Goal: Task Accomplishment & Management: Manage account settings

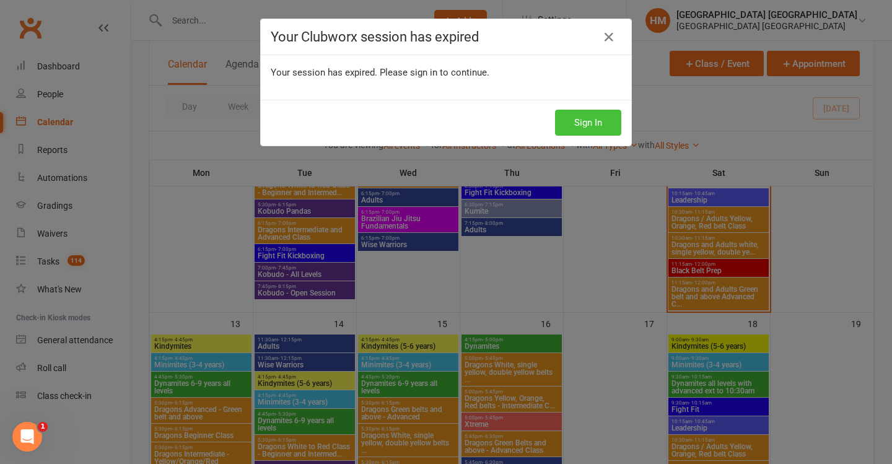
click at [586, 113] on button "Sign In" at bounding box center [588, 123] width 66 height 26
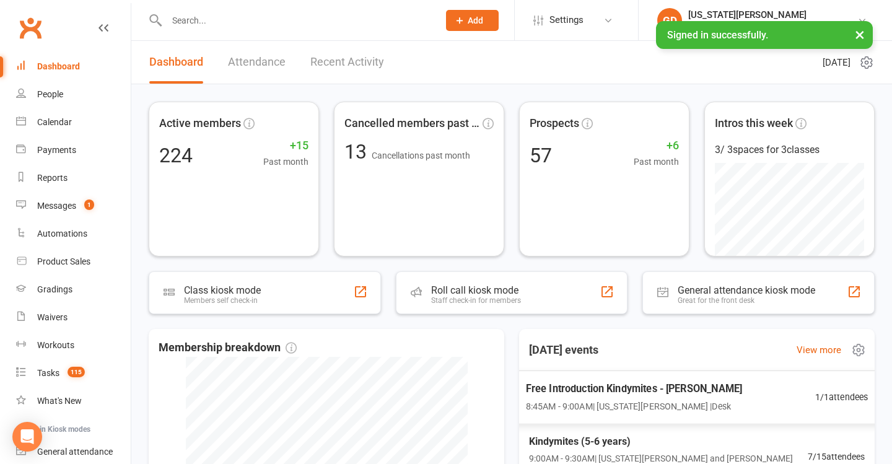
click at [565, 416] on div "Free Introduction Kindymites - Mia Dixon 8:45AM - 9:00AM | Georgia Dearlove | D…" at bounding box center [696, 397] width 372 height 54
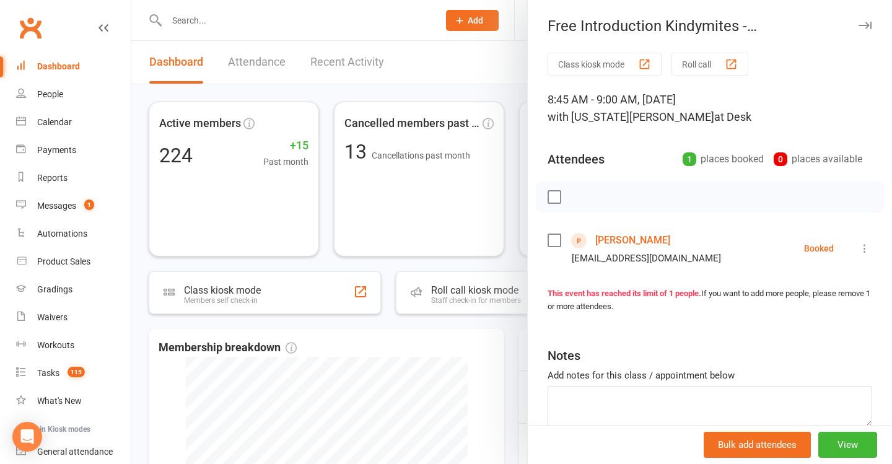
click at [616, 231] on link "[PERSON_NAME]" at bounding box center [632, 240] width 75 height 20
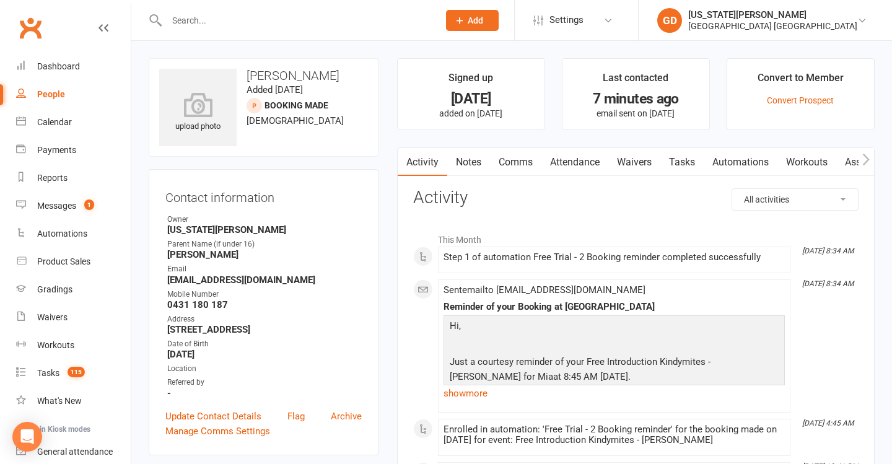
click at [633, 168] on link "Waivers" at bounding box center [634, 162] width 52 height 28
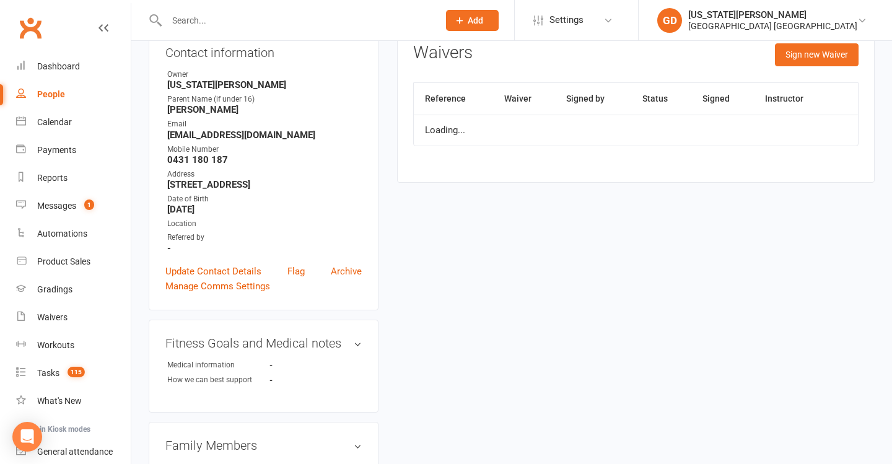
scroll to position [164, 0]
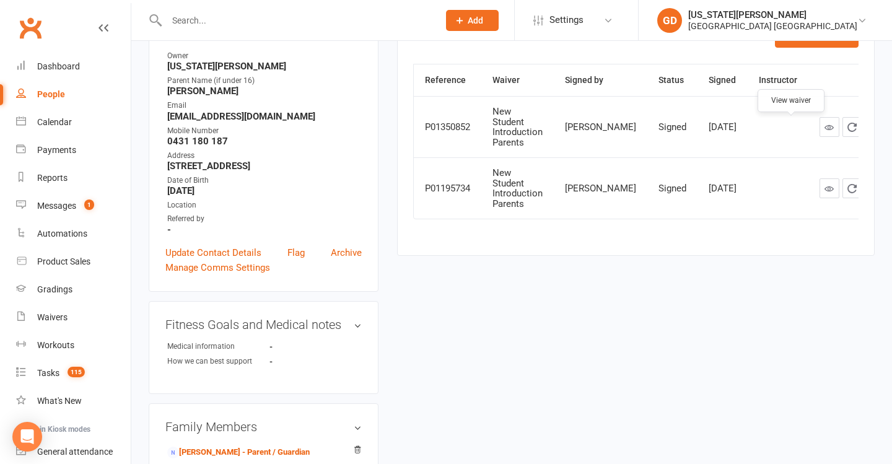
click at [824, 132] on icon at bounding box center [828, 127] width 9 height 9
click at [66, 61] on link "Dashboard" at bounding box center [73, 67] width 115 height 28
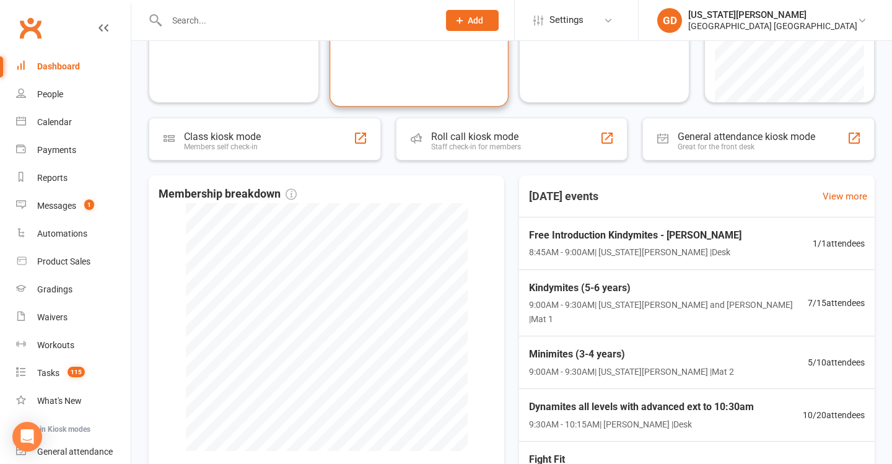
scroll to position [234, 0]
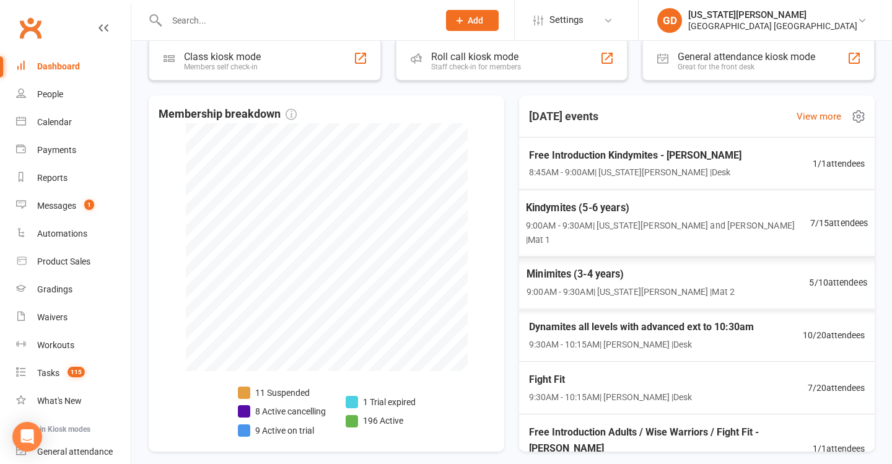
click at [610, 224] on span "9:00AM - 9:30AM | Georgia Dearlove and Jonah Haines | Mat 1" at bounding box center [668, 232] width 284 height 28
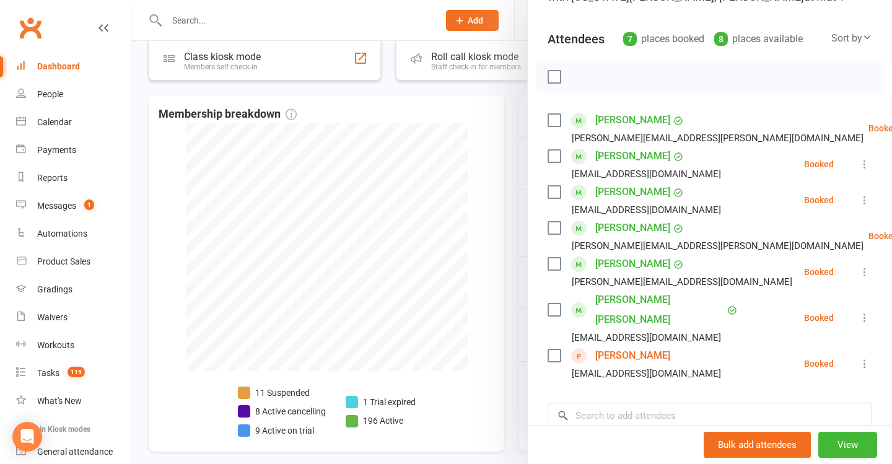
scroll to position [137, 0]
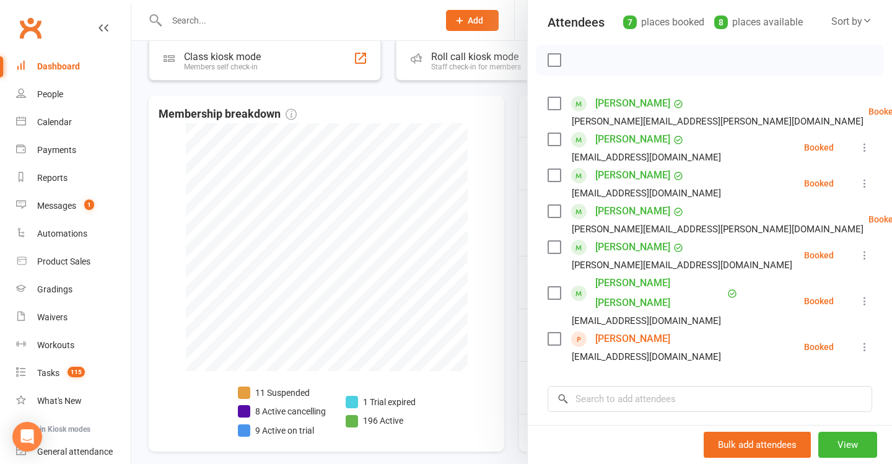
click at [359, 312] on div at bounding box center [511, 232] width 761 height 464
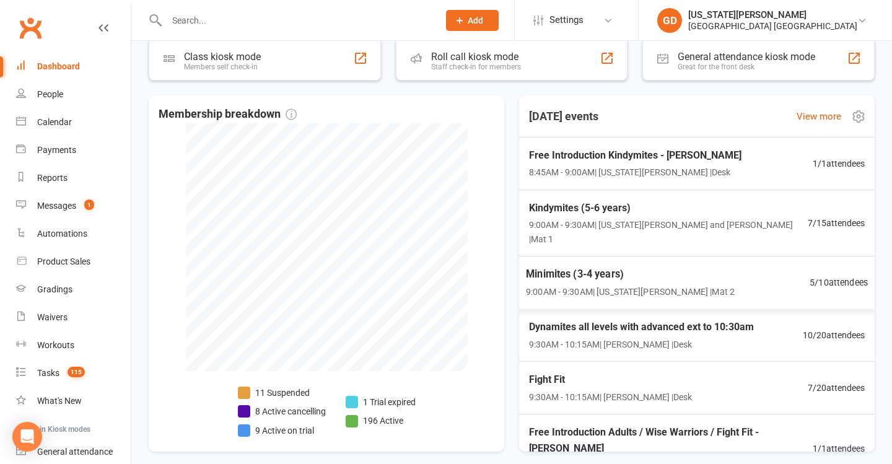
click at [601, 266] on span "Minimites (3-4 years)" at bounding box center [630, 274] width 209 height 16
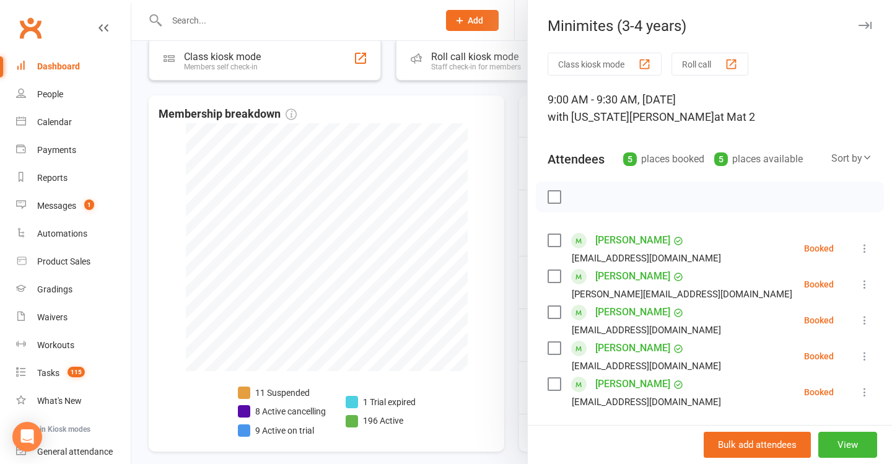
click at [354, 177] on div at bounding box center [511, 232] width 761 height 464
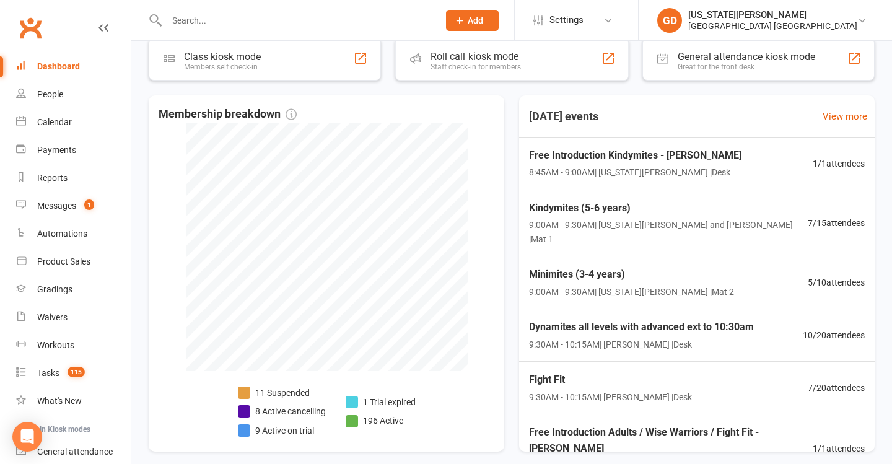
click at [388, 35] on div at bounding box center [289, 20] width 281 height 40
click at [385, 32] on div at bounding box center [289, 20] width 281 height 40
click at [362, 17] on input "text" at bounding box center [296, 20] width 267 height 17
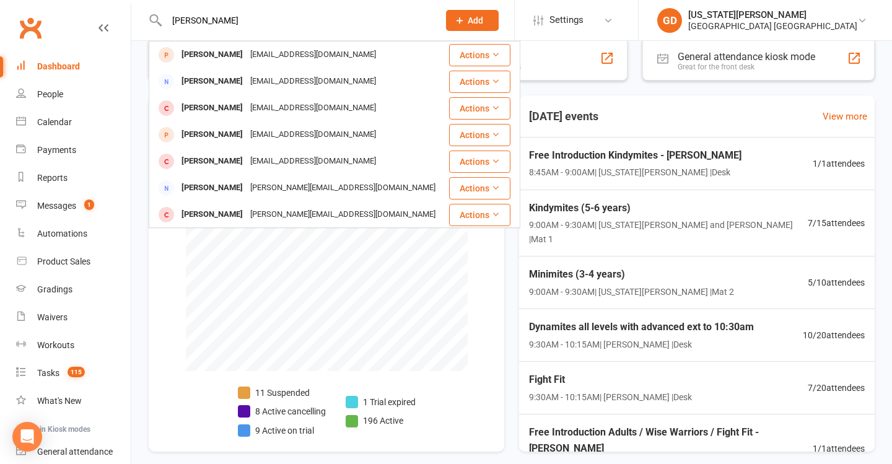
type input "mia Dixon"
drag, startPoint x: 362, startPoint y: 17, endPoint x: 319, endPoint y: 49, distance: 53.5
click at [315, 57] on div "[EMAIL_ADDRESS][DOMAIN_NAME]" at bounding box center [313, 55] width 133 height 18
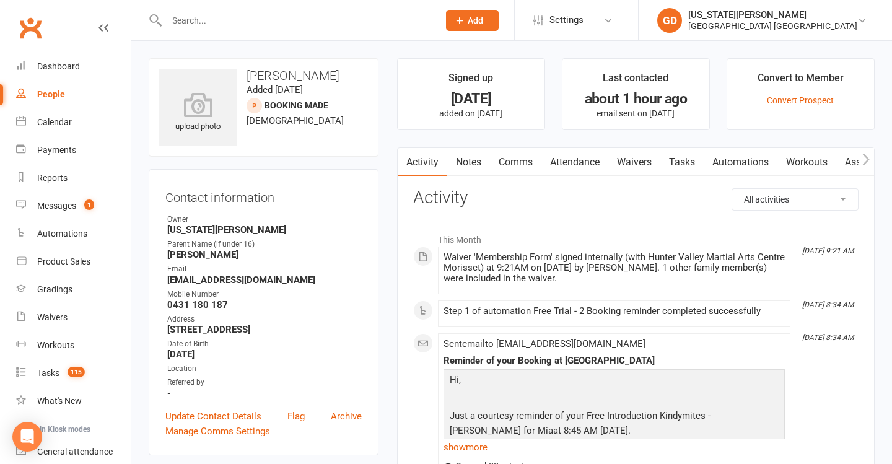
click at [448, 155] on link "Notes" at bounding box center [468, 162] width 43 height 28
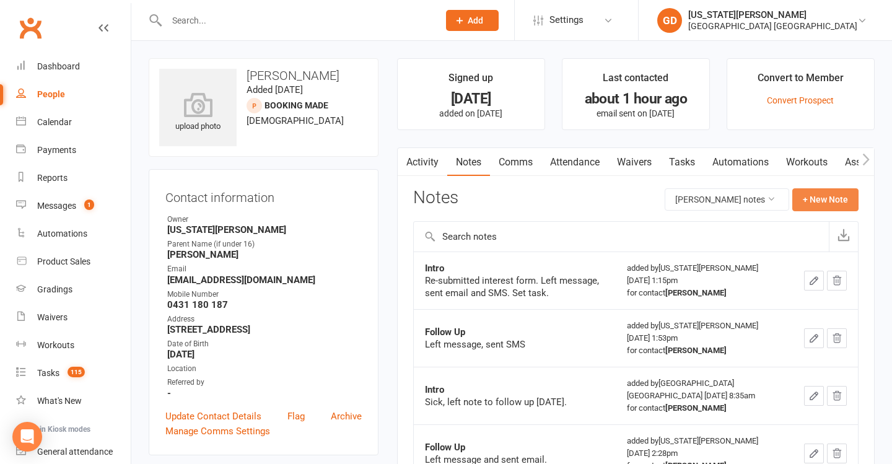
click at [825, 201] on button "+ New Note" at bounding box center [825, 199] width 66 height 22
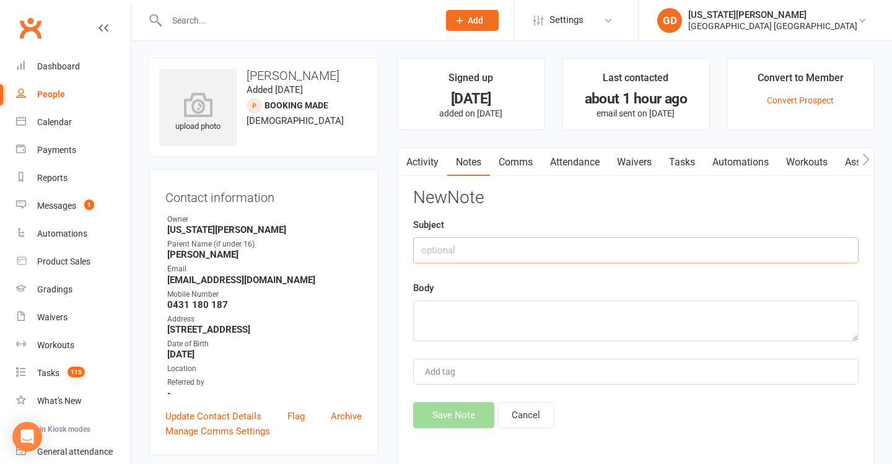
click at [588, 248] on input "text" at bounding box center [635, 250] width 445 height 26
type input "Registration"
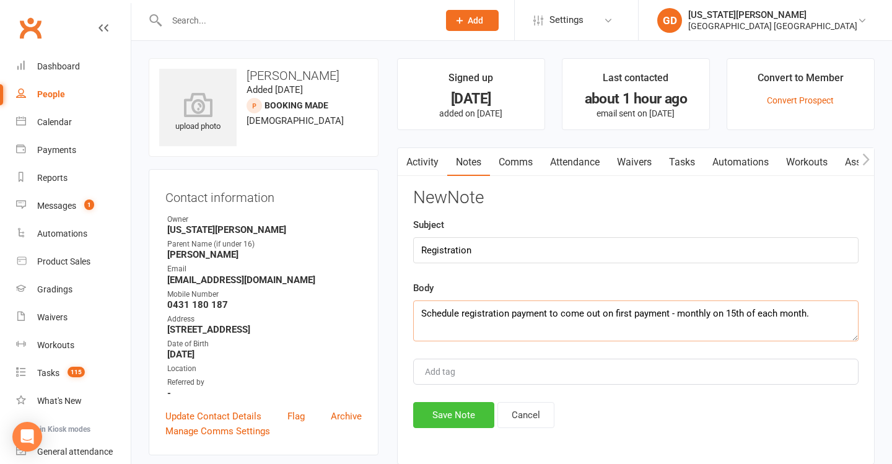
type textarea "Schedule registration payment to come out on first payment - monthly on 15th of…"
click at [461, 403] on button "Save Note" at bounding box center [453, 415] width 81 height 26
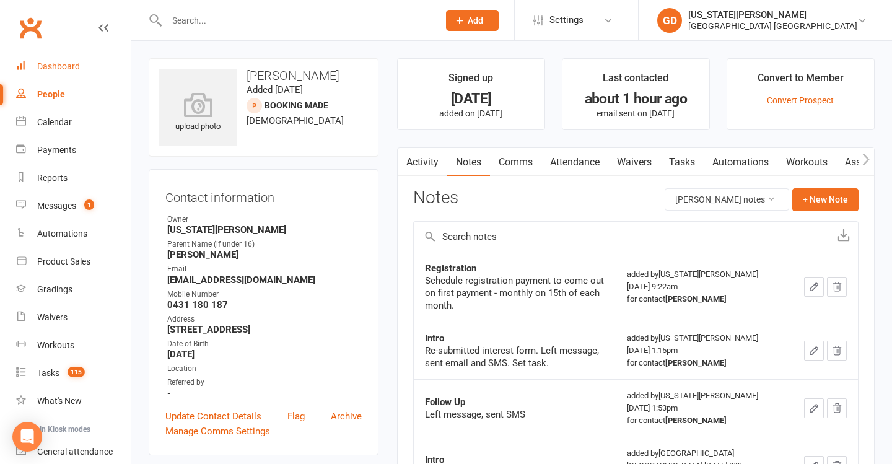
click at [71, 71] on div "Dashboard" at bounding box center [58, 66] width 43 height 10
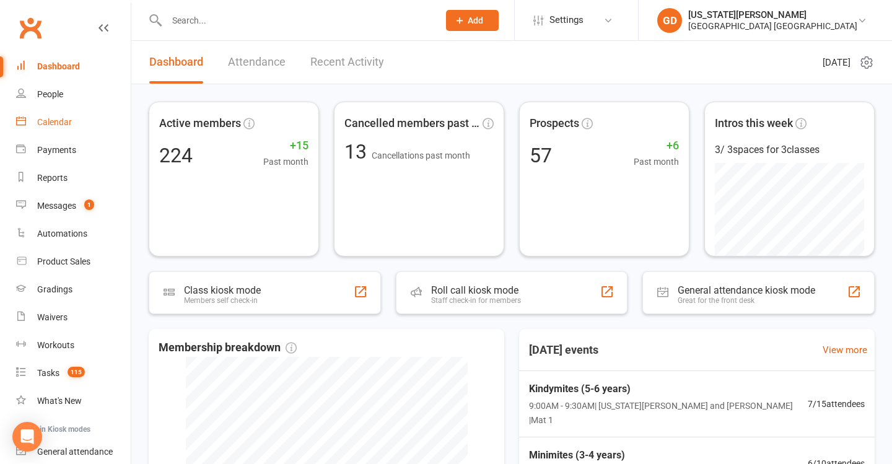
click at [57, 121] on div "Calendar" at bounding box center [54, 122] width 35 height 10
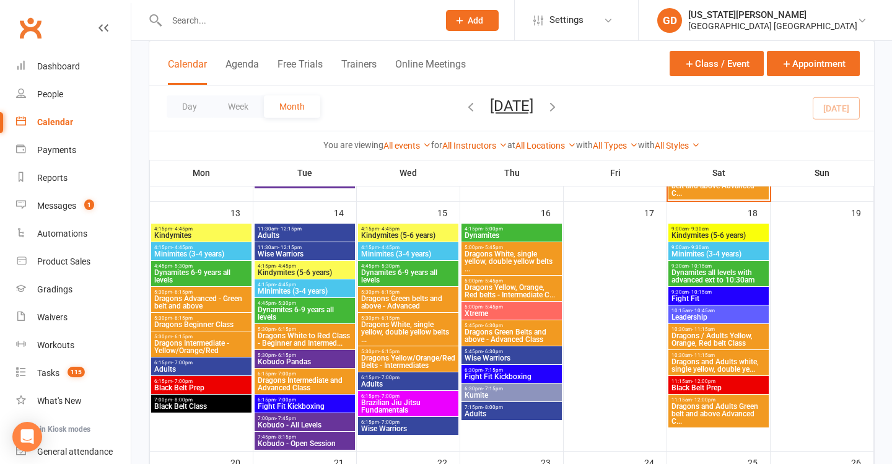
scroll to position [609, 0]
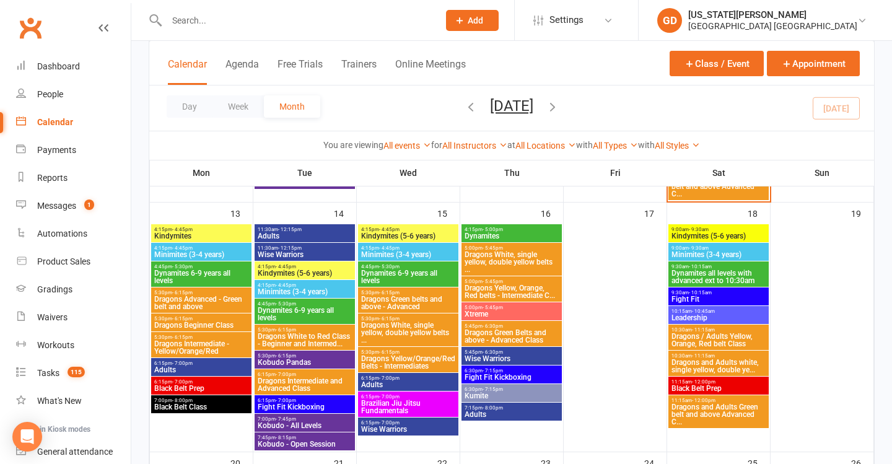
click at [165, 235] on span "Kindymites" at bounding box center [201, 235] width 95 height 7
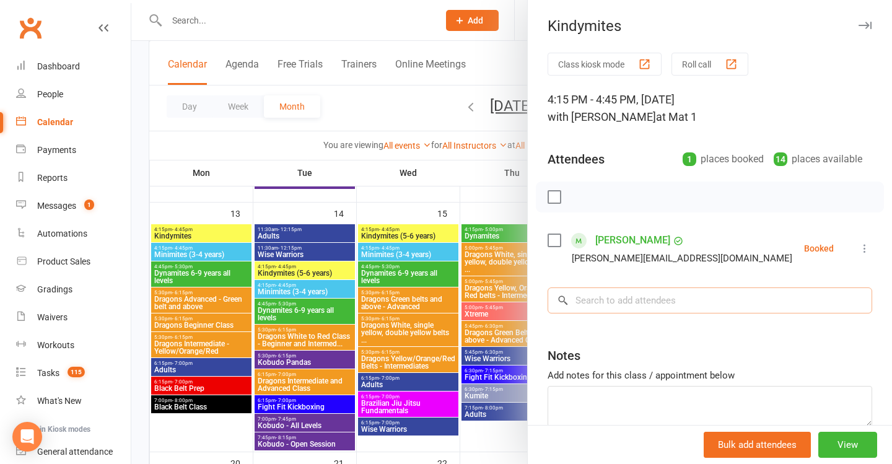
click at [672, 297] on input "search" at bounding box center [710, 300] width 325 height 26
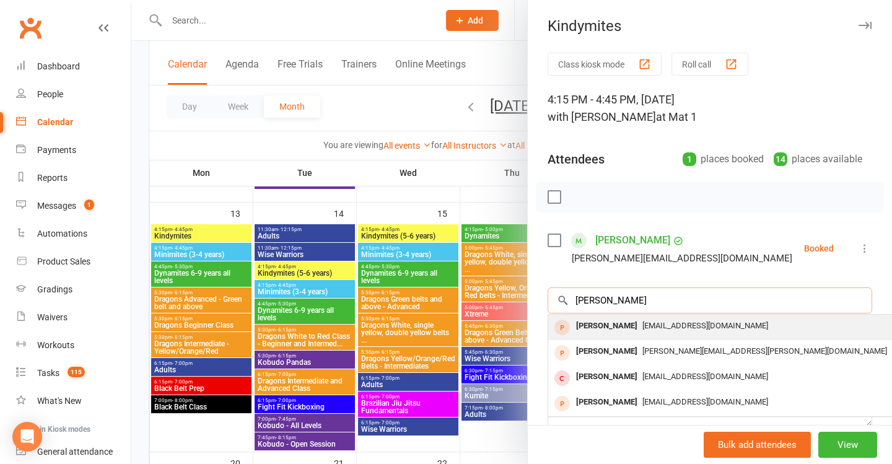
type input "mia dixon"
click at [730, 333] on div "[EMAIL_ADDRESS][DOMAIN_NAME]" at bounding box center [733, 326] width 360 height 18
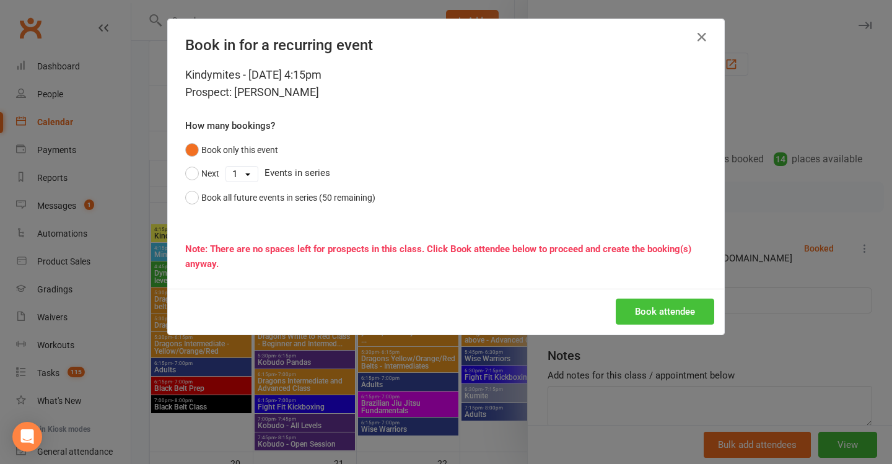
click at [670, 318] on button "Book attendee" at bounding box center [665, 312] width 98 height 26
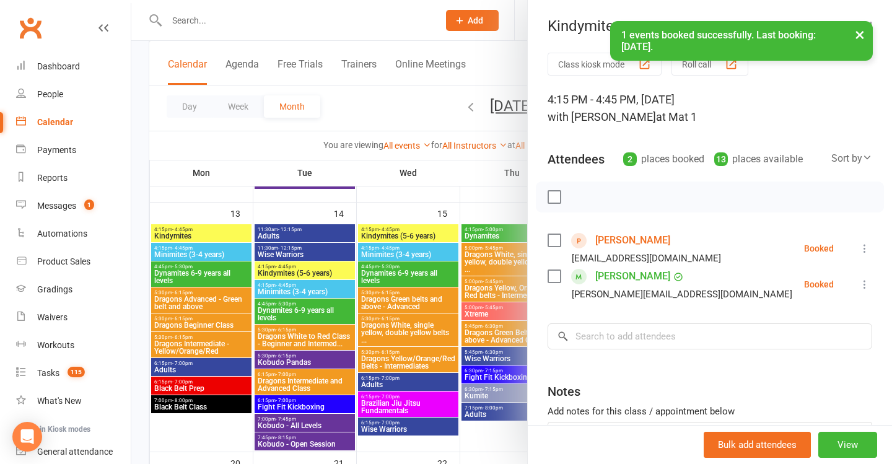
click at [380, 256] on div at bounding box center [511, 232] width 761 height 464
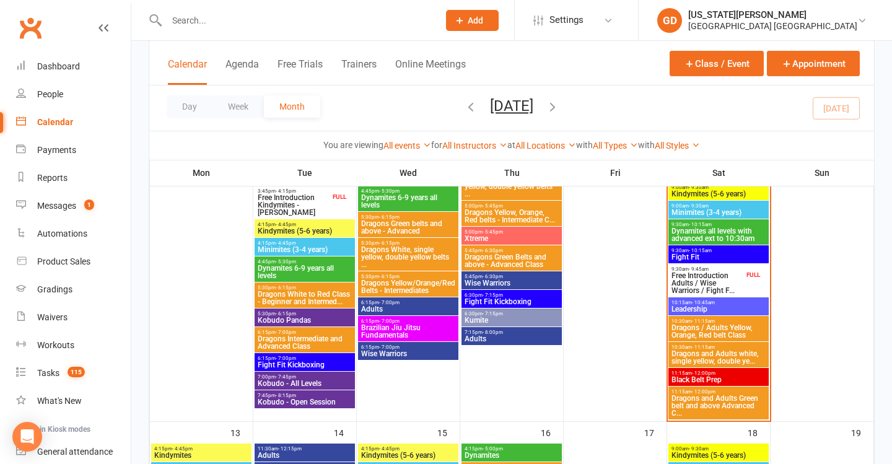
scroll to position [382, 0]
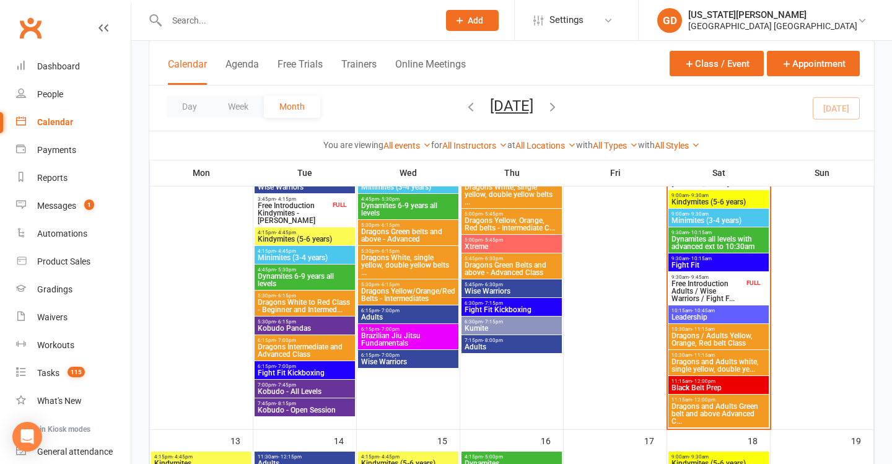
click at [696, 286] on span "Free Introduction Adults / Wise Warriors / Fight F..." at bounding box center [707, 291] width 73 height 22
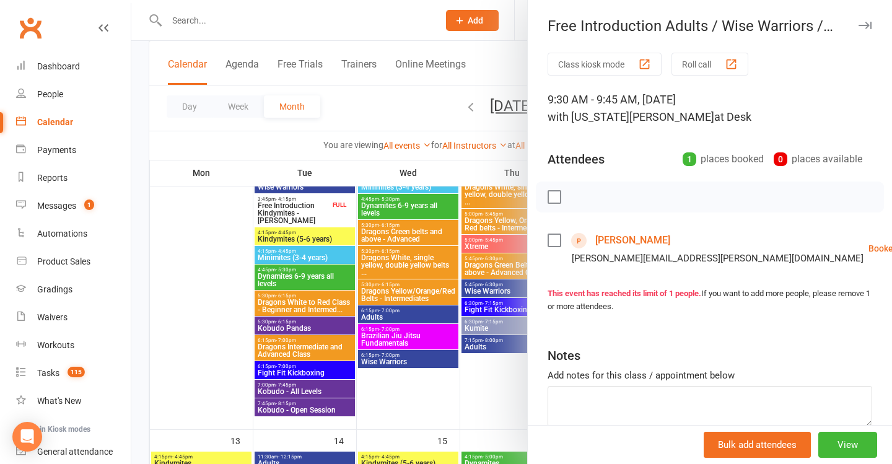
click at [395, 276] on div at bounding box center [511, 232] width 761 height 464
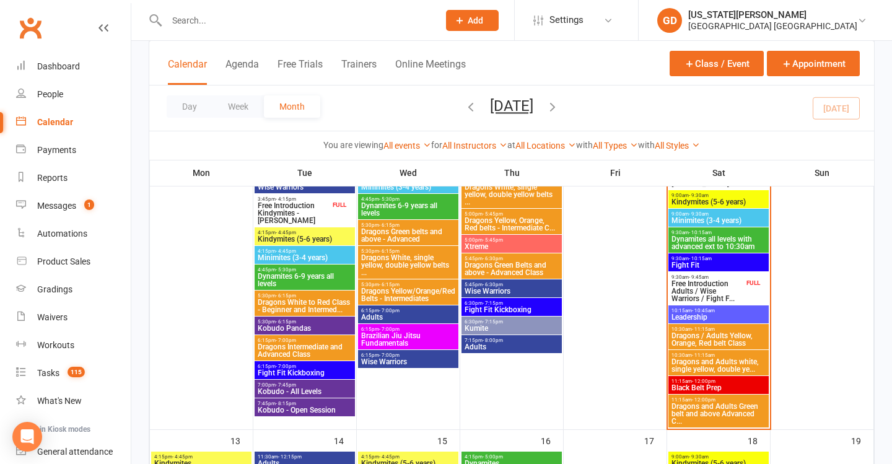
click at [704, 233] on span "- 10:15am" at bounding box center [700, 233] width 23 height 6
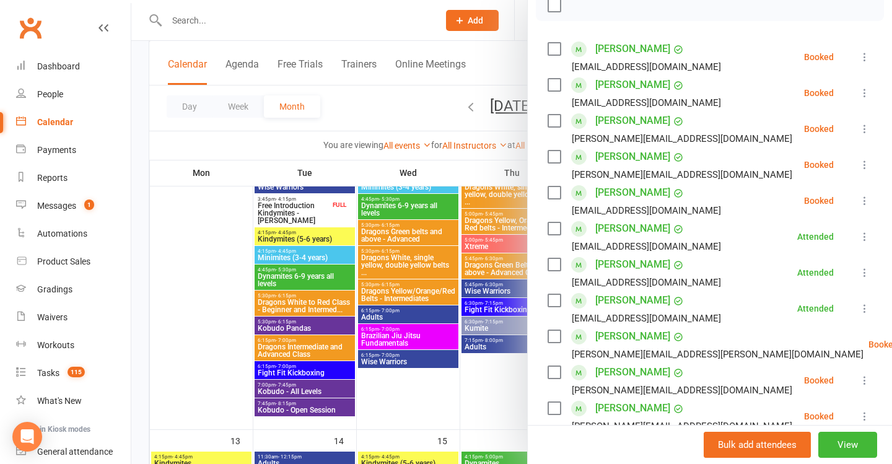
scroll to position [194, 0]
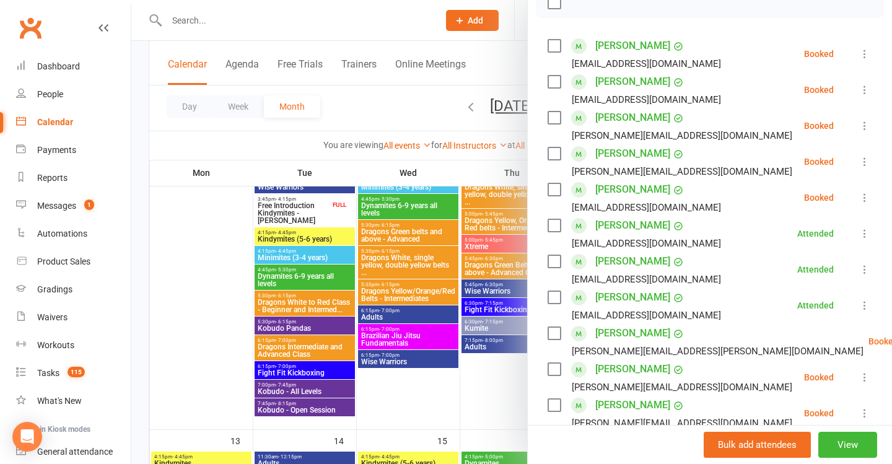
click at [317, 277] on div at bounding box center [511, 232] width 761 height 464
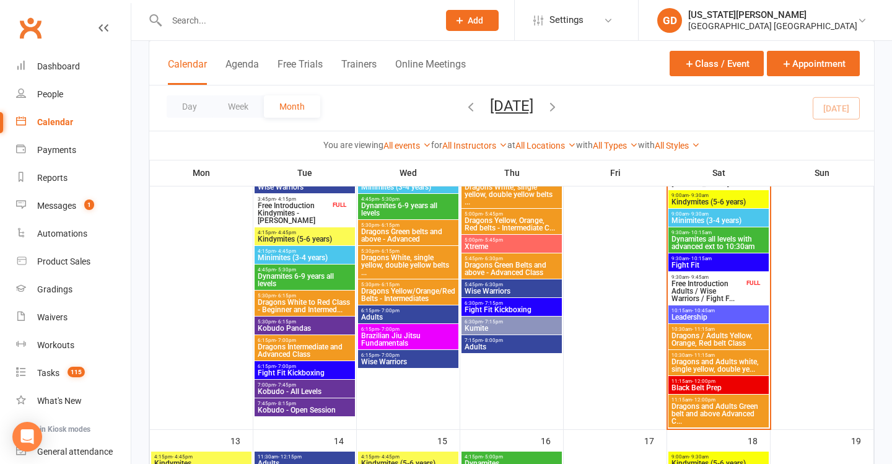
click at [684, 289] on span "Free Introduction Adults / Wise Warriors / Fight F..." at bounding box center [707, 291] width 73 height 22
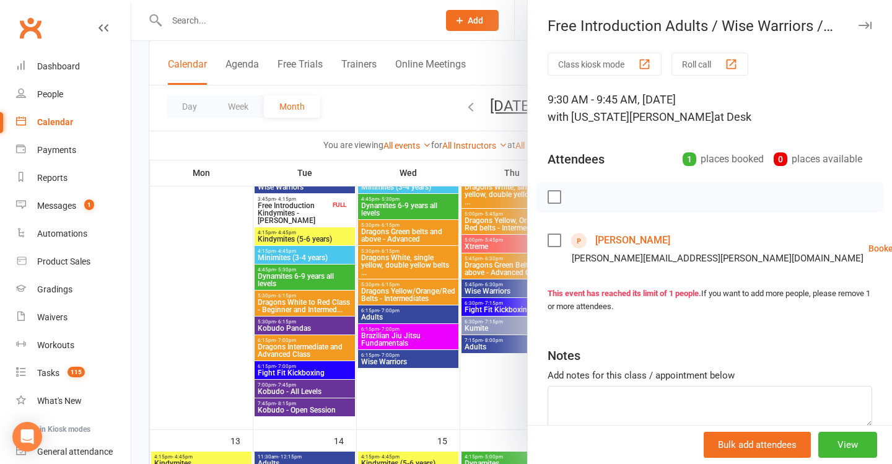
click at [626, 237] on link "Emily Shirley" at bounding box center [632, 240] width 75 height 20
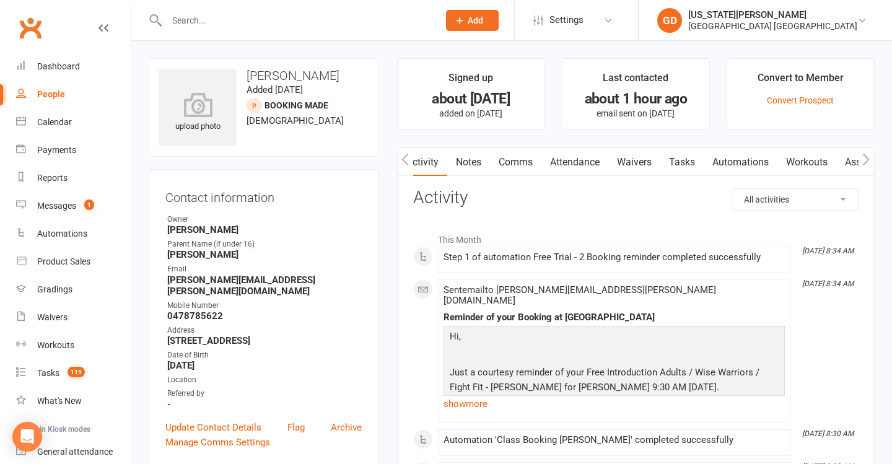
click at [635, 162] on link "Waivers" at bounding box center [634, 162] width 52 height 28
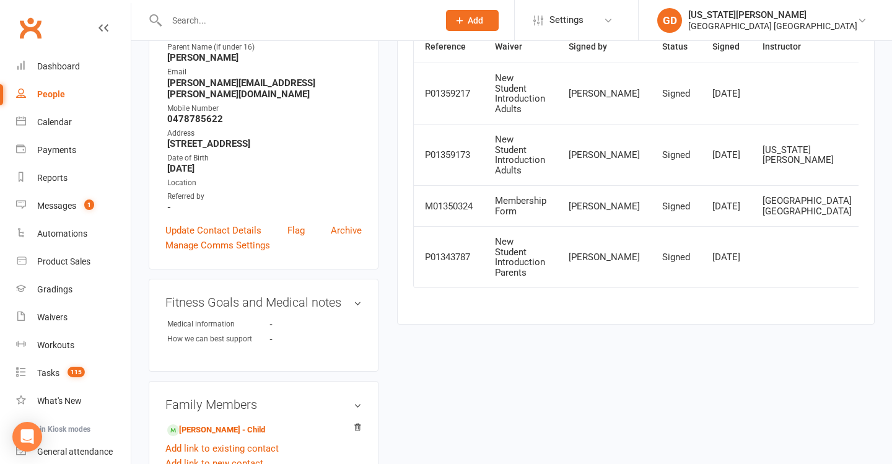
scroll to position [224, 0]
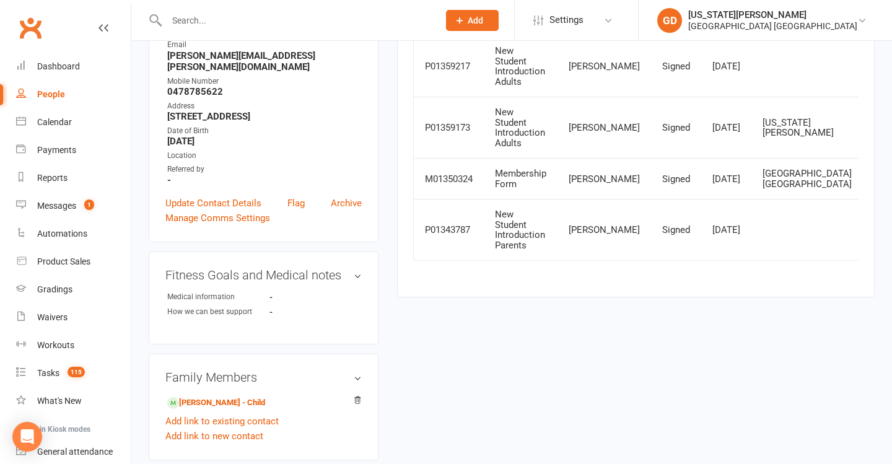
click at [879, 71] on icon at bounding box center [883, 66] width 9 height 9
click at [105, 66] on link "Dashboard" at bounding box center [73, 67] width 115 height 28
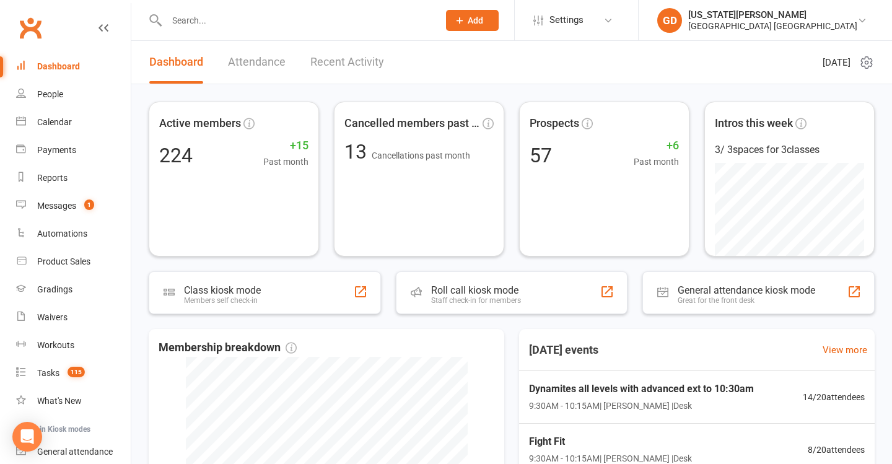
click at [215, 19] on input "text" at bounding box center [296, 20] width 267 height 17
click at [543, 381] on span "Dynamites all levels with advanced ext to 10:30am" at bounding box center [640, 388] width 229 height 16
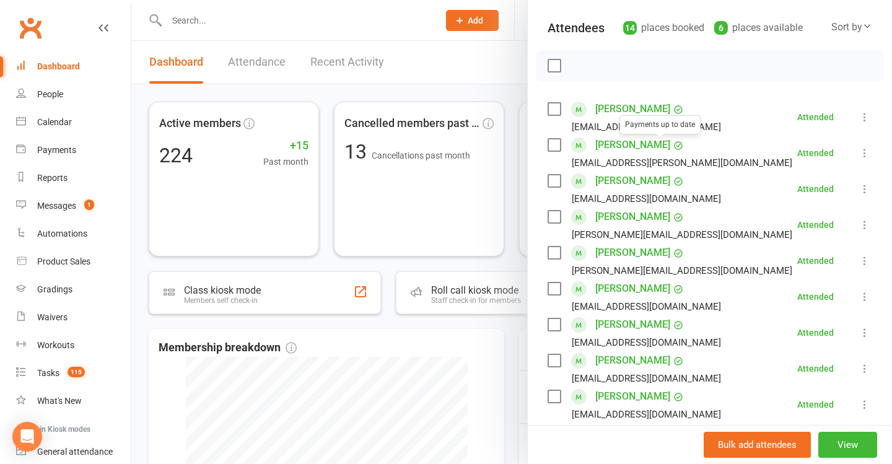
scroll to position [531, 0]
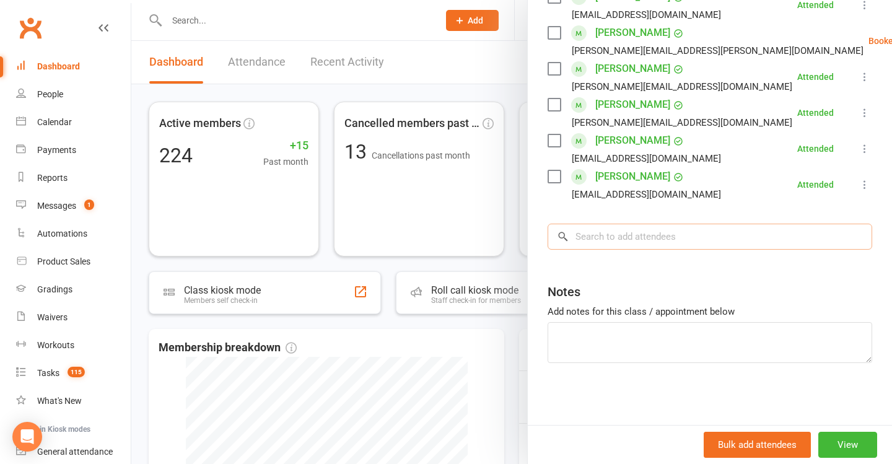
click at [617, 237] on input "search" at bounding box center [710, 237] width 325 height 26
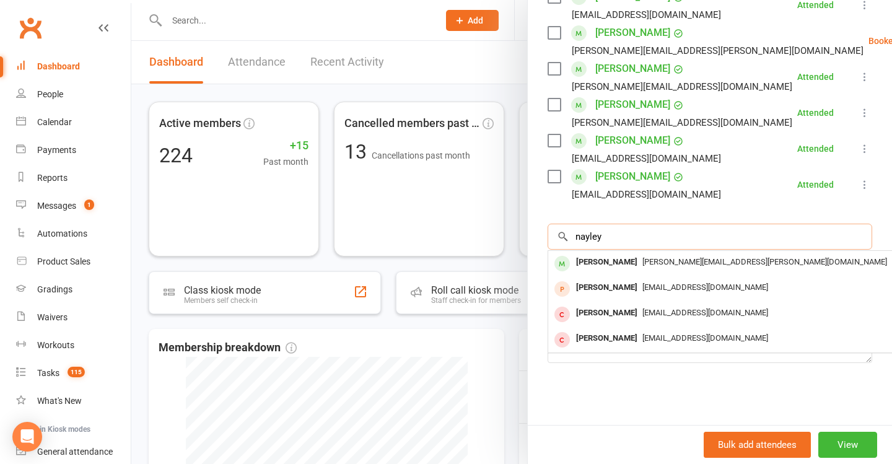
type input "Hayley"
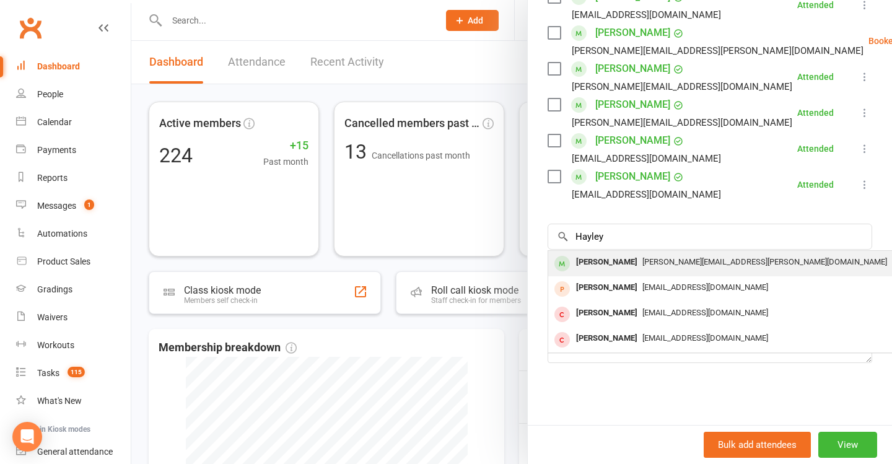
drag, startPoint x: 617, startPoint y: 237, endPoint x: 644, endPoint y: 264, distance: 39.0
click at [644, 264] on span "louise.morgan.87@outlook.com" at bounding box center [764, 261] width 245 height 9
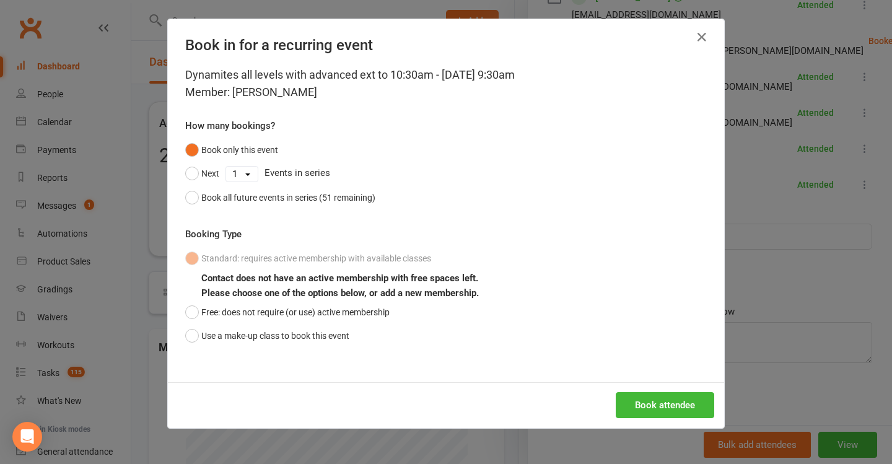
click at [280, 354] on div "Dynamites all levels with advanced ext to 10:30am - Oct 11, 2025 9:30am Member:…" at bounding box center [446, 224] width 556 height 316
click at [305, 347] on div "Dynamites all levels with advanced ext to 10:30am - Oct 11, 2025 9:30am Member:…" at bounding box center [446, 224] width 556 height 316
click at [349, 331] on button "Use a make-up class to book this event" at bounding box center [267, 336] width 164 height 24
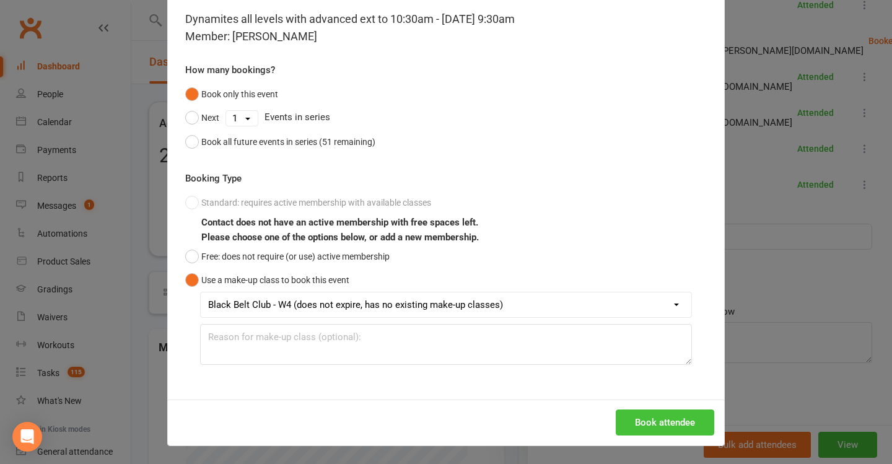
click at [670, 416] on button "Book attendee" at bounding box center [665, 422] width 98 height 26
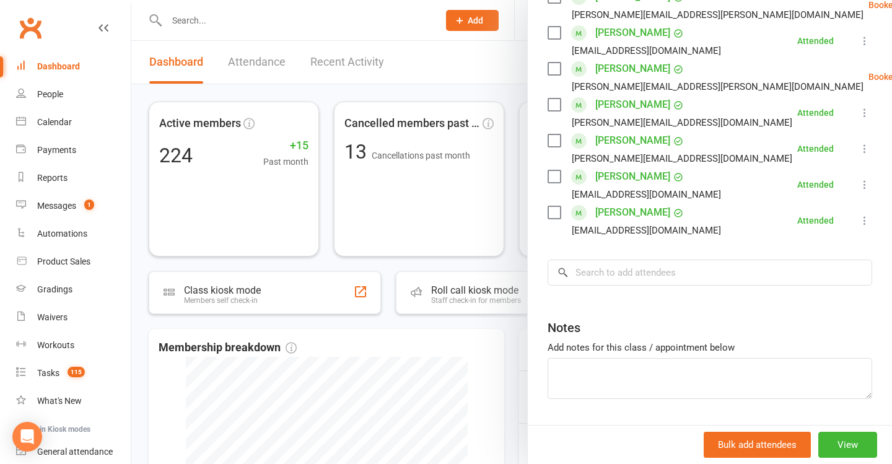
click at [301, 193] on div at bounding box center [511, 232] width 761 height 464
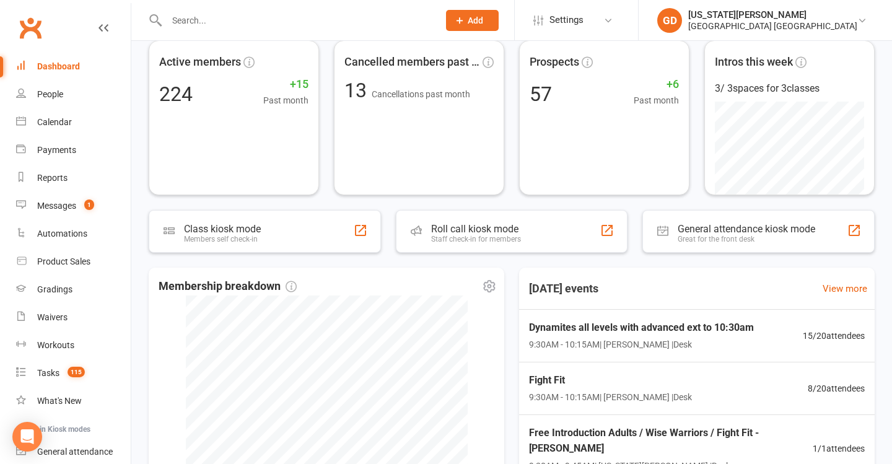
scroll to position [141, 0]
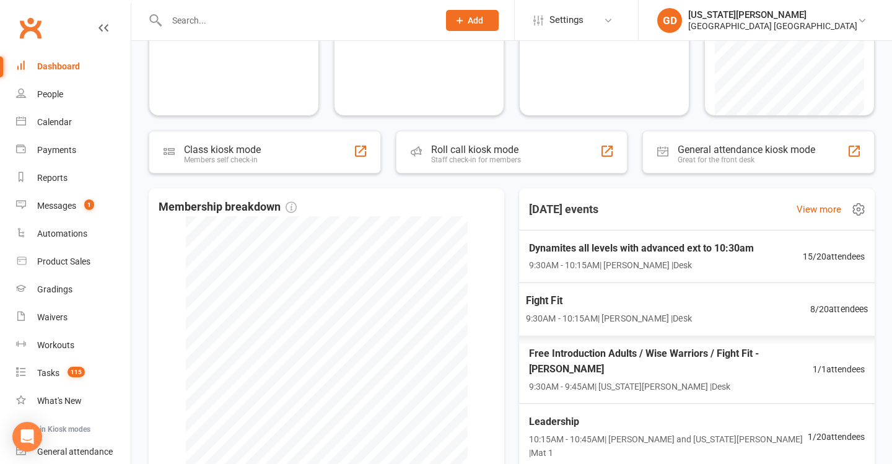
click at [605, 326] on div "Fight Fit 9:30AM - 10:15AM | Kirk Pitzner | Desk 8 / 20 attendees" at bounding box center [696, 309] width 373 height 54
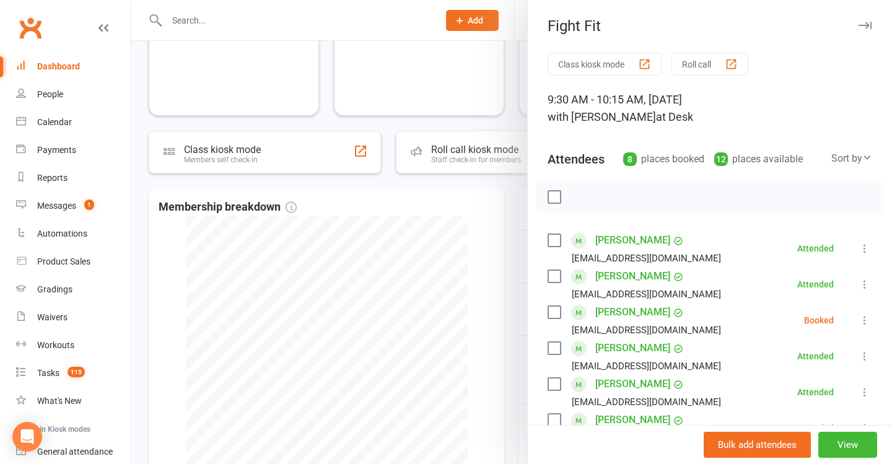
click at [430, 264] on div at bounding box center [511, 232] width 761 height 464
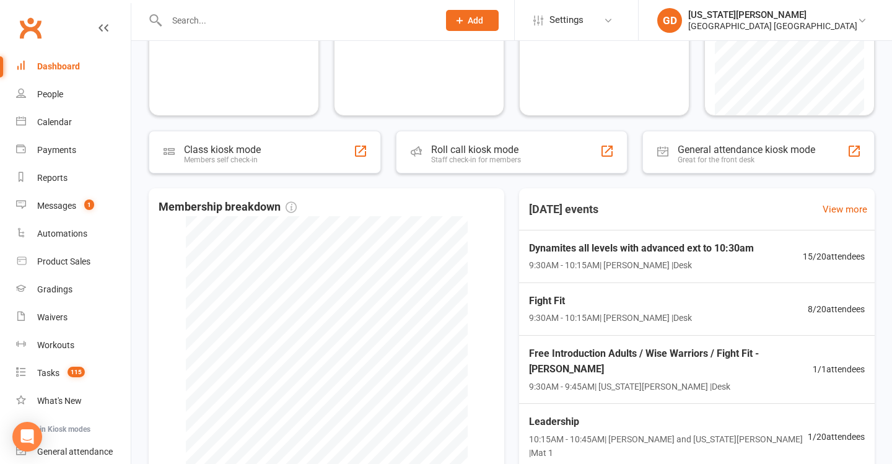
scroll to position [14, 0]
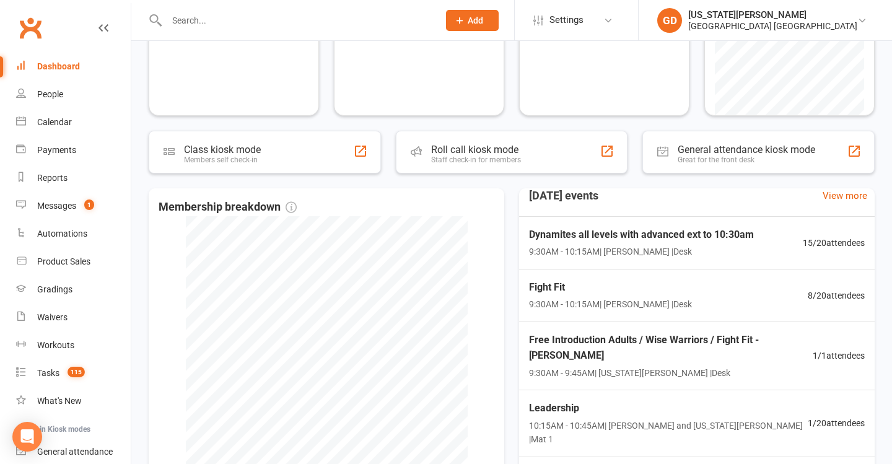
click at [619, 361] on span "Free Introduction Adults / Wise Warriors / Fight Fit - Emily Shirley" at bounding box center [671, 348] width 284 height 32
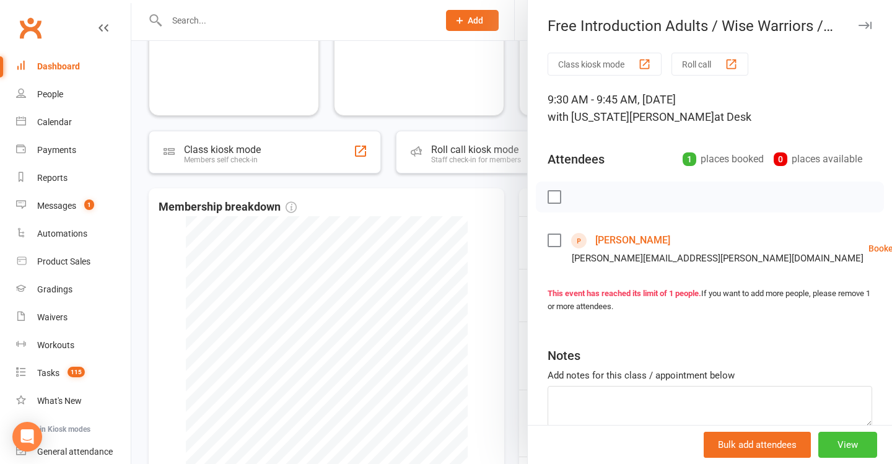
click at [840, 439] on button "View" at bounding box center [847, 445] width 59 height 26
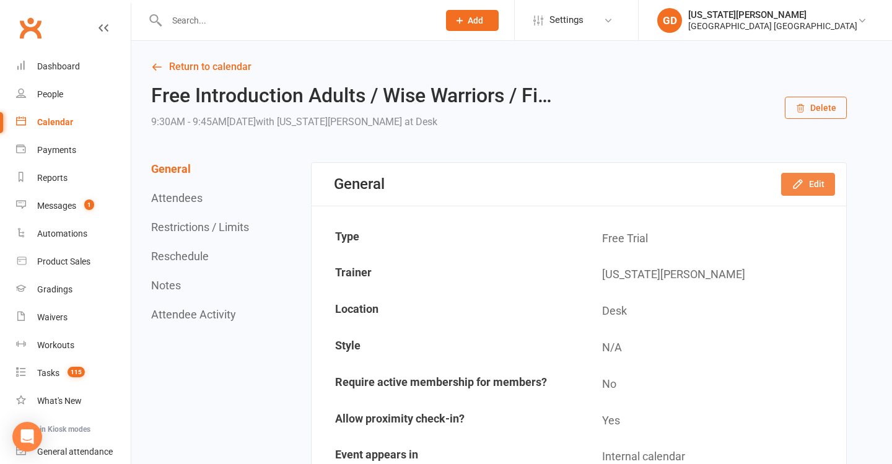
click at [800, 177] on button "Edit" at bounding box center [808, 184] width 54 height 22
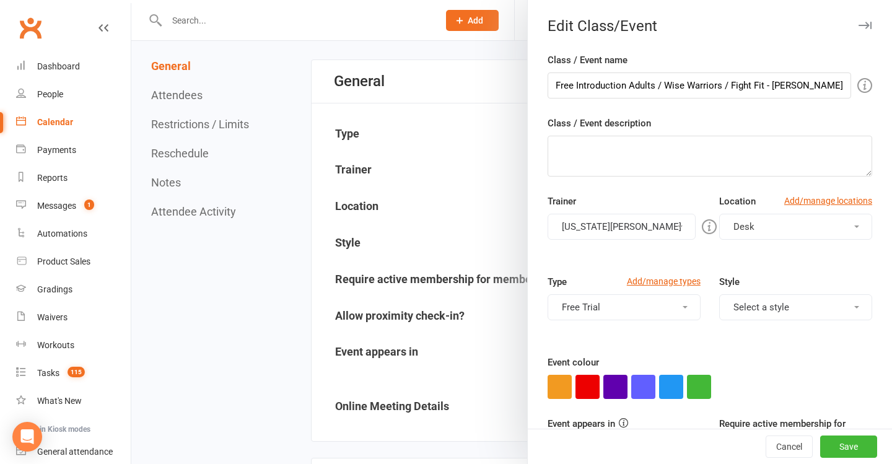
click at [439, 303] on div at bounding box center [511, 232] width 761 height 464
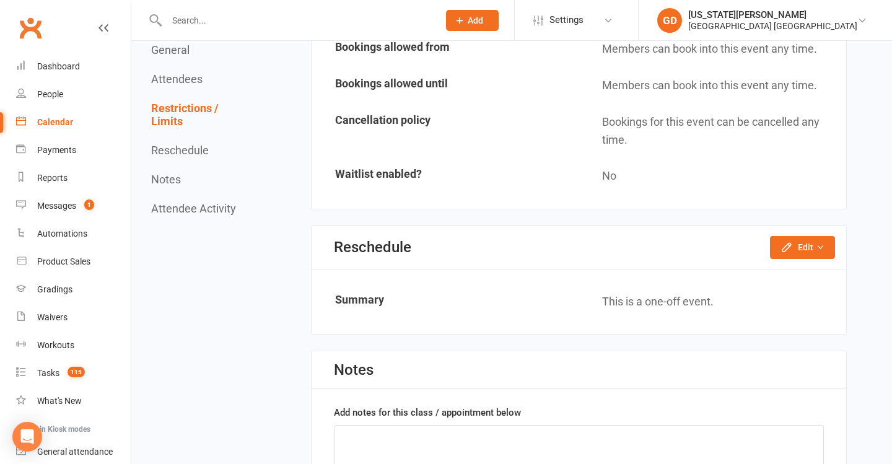
scroll to position [889, 0]
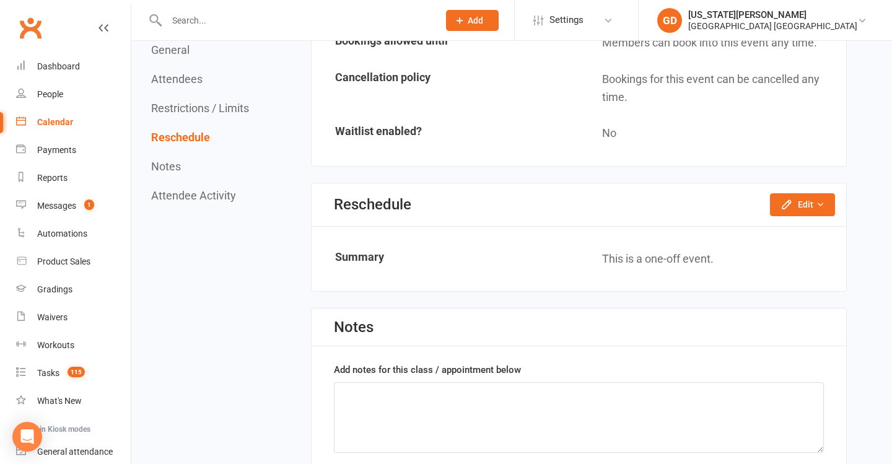
click at [798, 217] on div "Reschedule Edit Reschedule this event only" at bounding box center [579, 204] width 535 height 43
click at [798, 200] on button "Edit" at bounding box center [802, 204] width 65 height 22
click at [764, 225] on link "Reschedule this event only" at bounding box center [769, 232] width 130 height 25
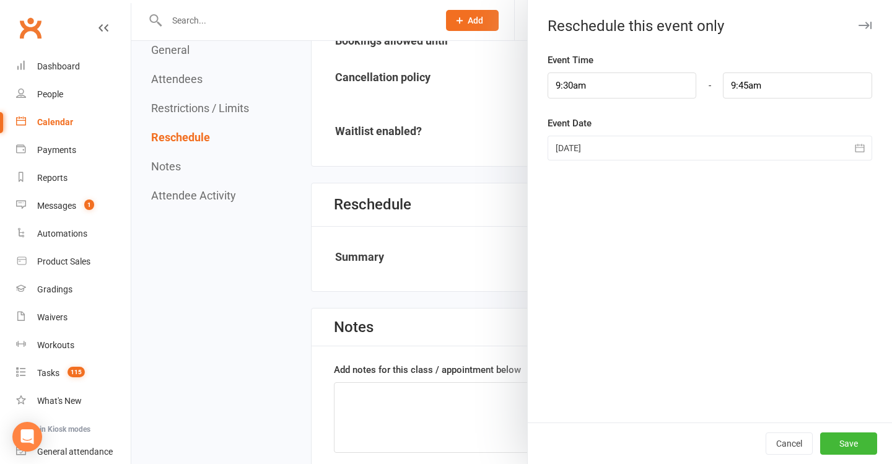
click at [614, 154] on div at bounding box center [710, 148] width 325 height 25
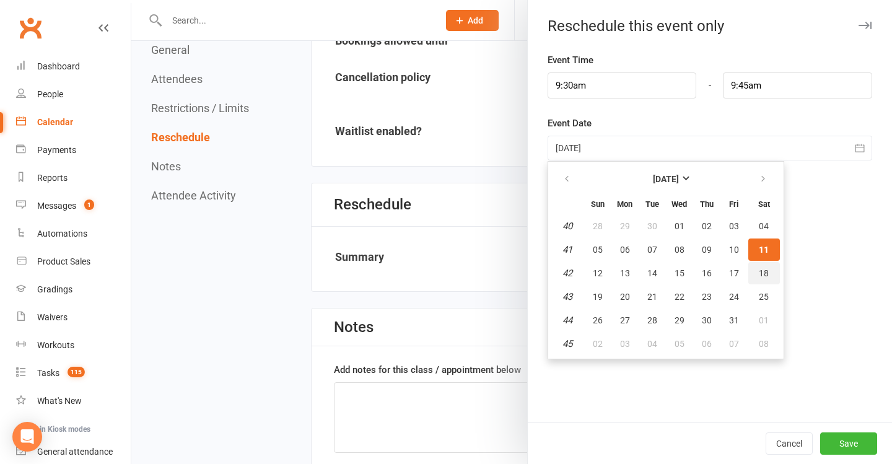
click at [764, 273] on span "18" at bounding box center [764, 273] width 10 height 10
type input "18 Oct 2025"
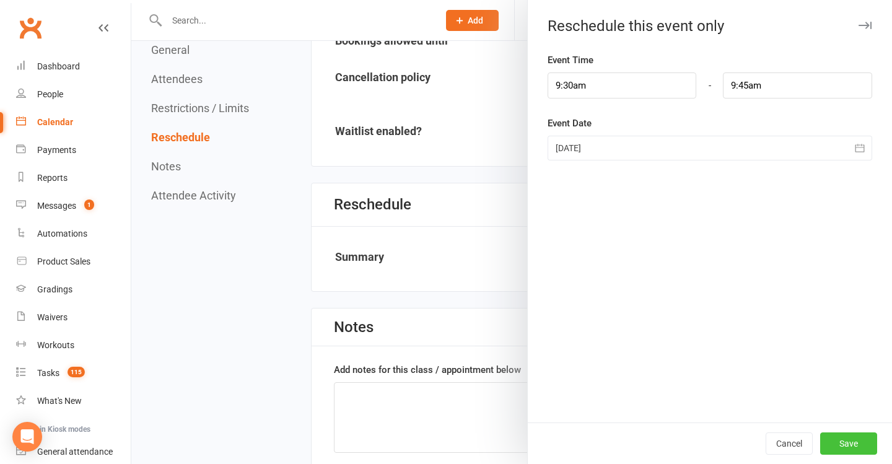
click at [850, 443] on button "Save" at bounding box center [848, 443] width 57 height 22
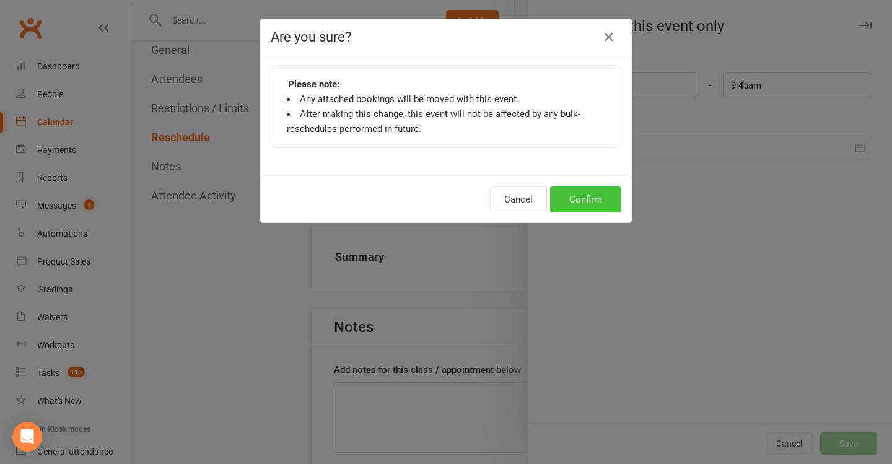
click at [606, 201] on button "Confirm" at bounding box center [585, 199] width 71 height 26
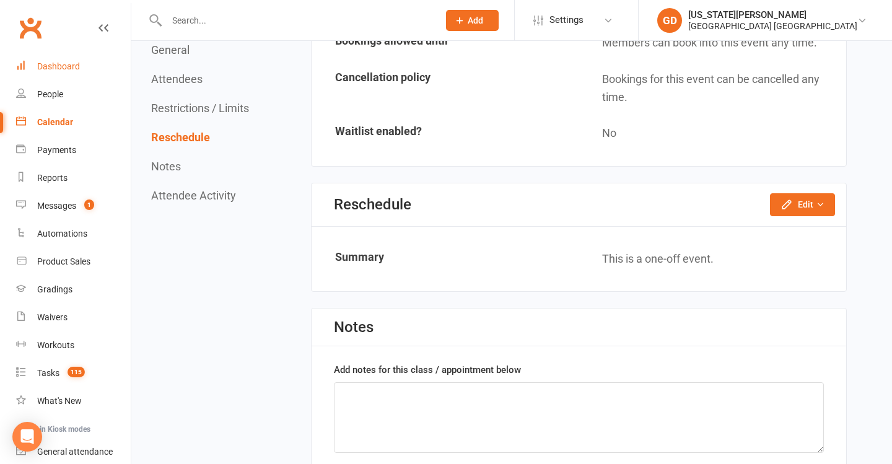
click at [57, 61] on div "Dashboard" at bounding box center [58, 66] width 43 height 10
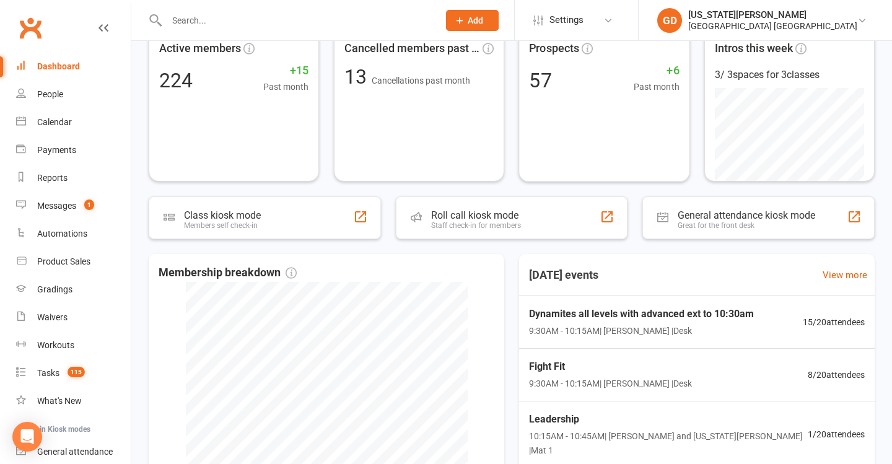
scroll to position [87, 0]
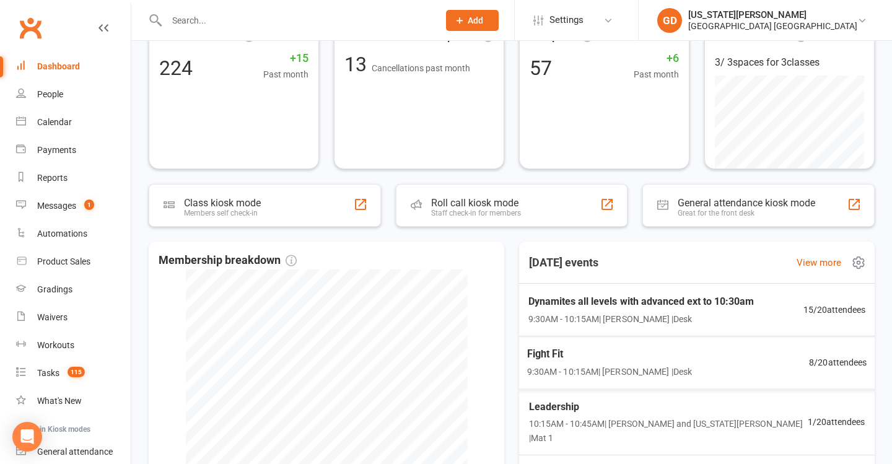
click at [568, 350] on span "Fight Fit" at bounding box center [609, 354] width 165 height 16
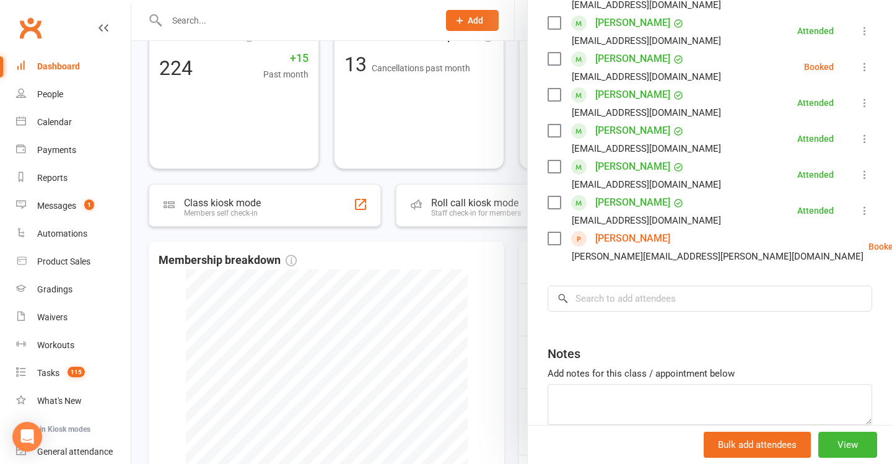
scroll to position [310, 0]
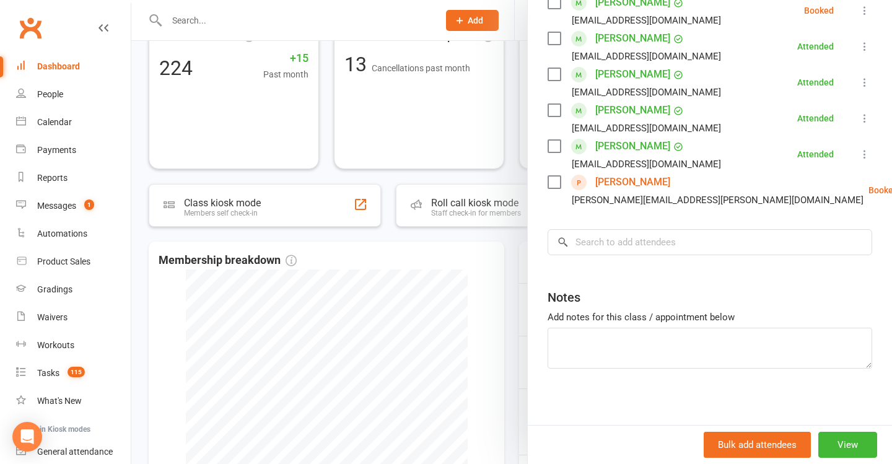
click at [819, 239] on link "Remove" at bounding box center [874, 239] width 123 height 25
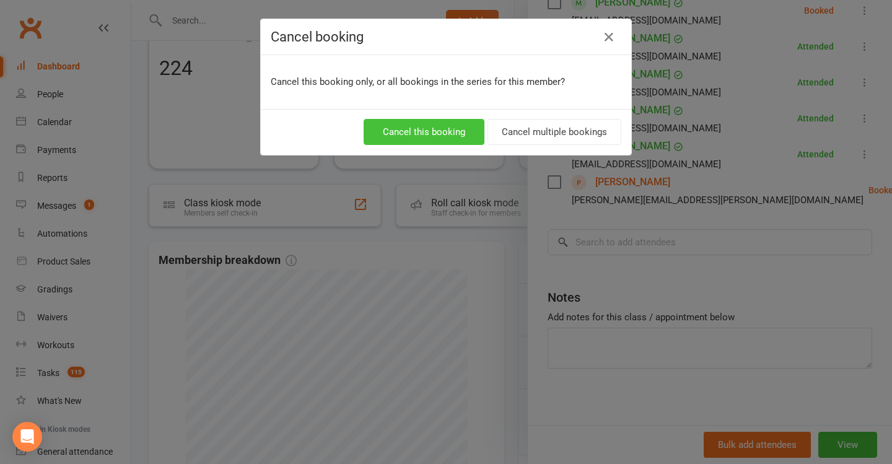
click at [447, 134] on button "Cancel this booking" at bounding box center [424, 132] width 121 height 26
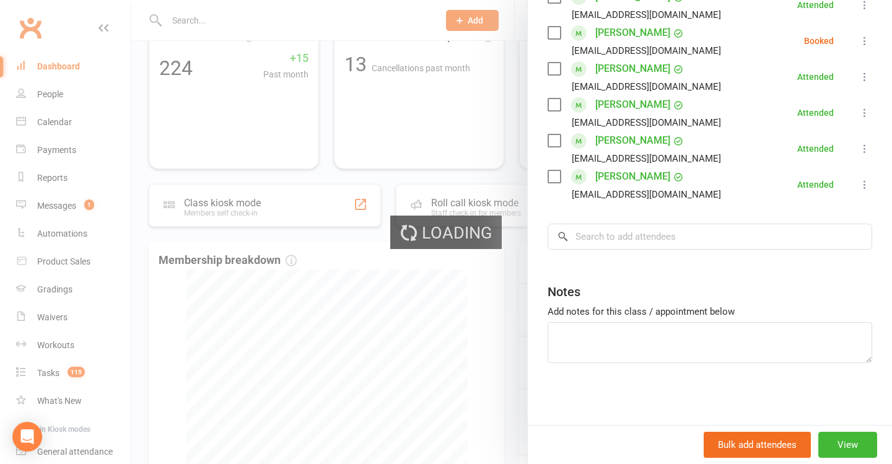
scroll to position [279, 0]
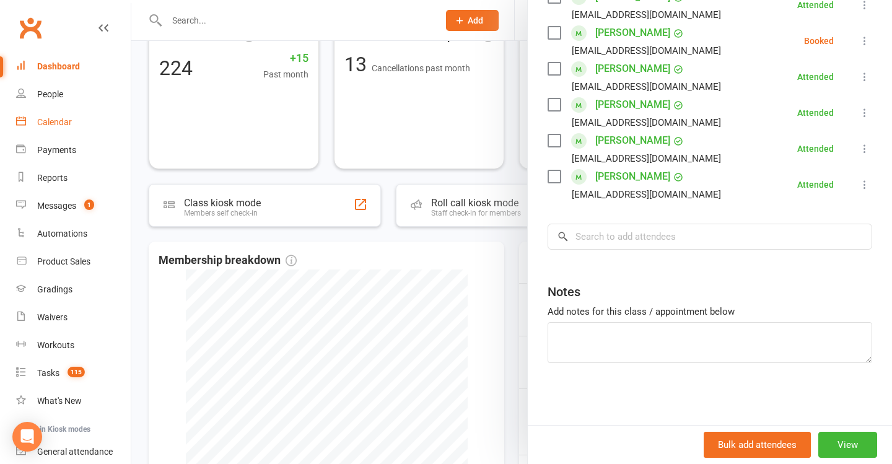
click at [69, 121] on div "Calendar" at bounding box center [54, 122] width 35 height 10
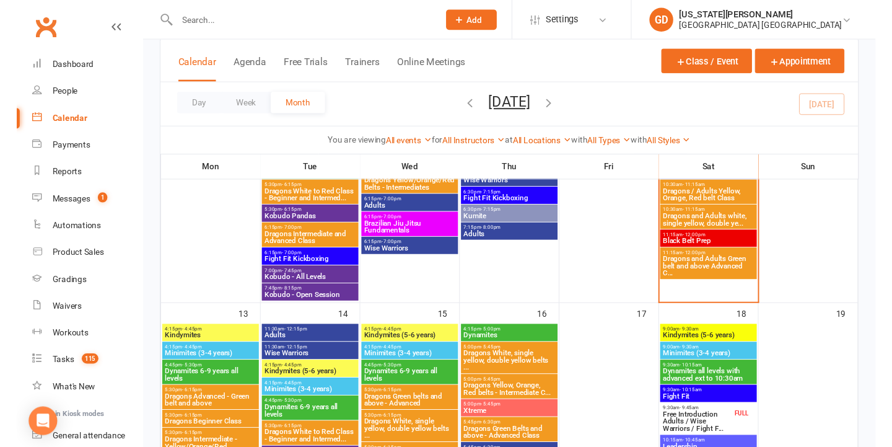
scroll to position [498, 0]
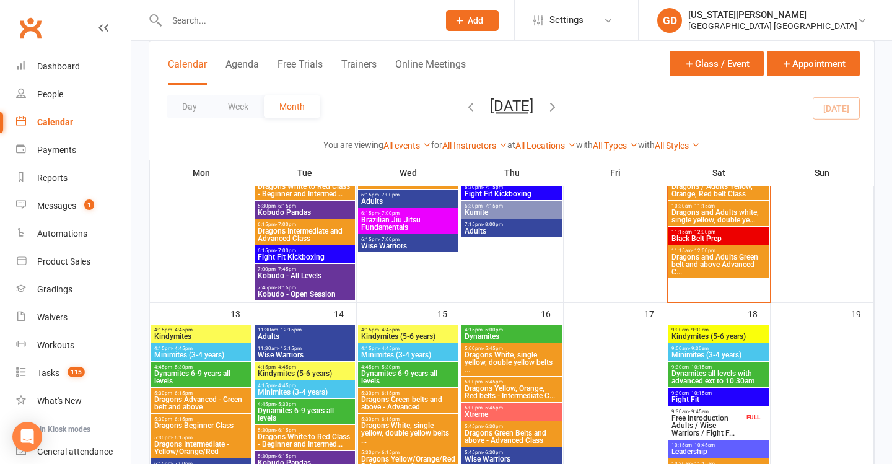
click at [695, 399] on span "Fight Fit" at bounding box center [718, 399] width 95 height 7
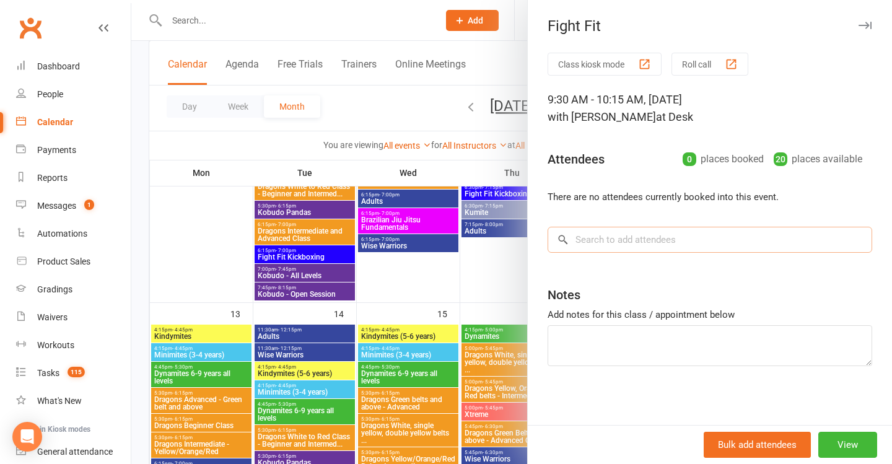
click at [653, 235] on input "search" at bounding box center [710, 240] width 325 height 26
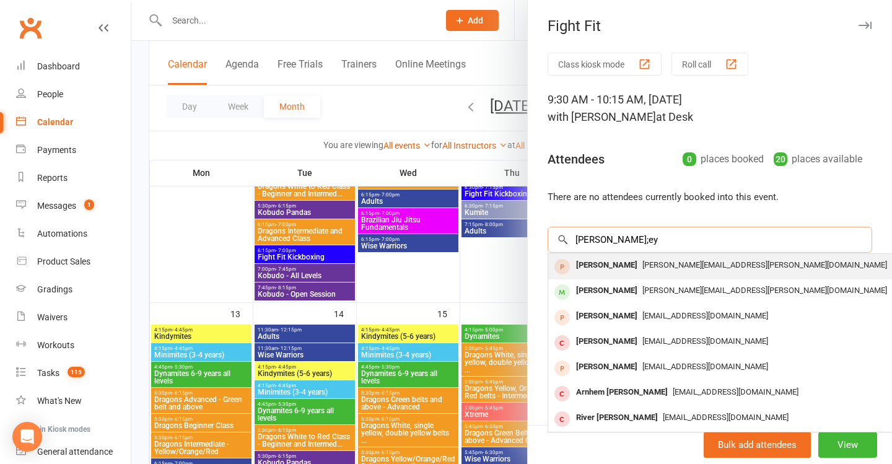
type input "Emily Shirley"
drag, startPoint x: 642, startPoint y: 258, endPoint x: 663, endPoint y: 268, distance: 23.0
click at [663, 268] on span "emily.louise.ds@gmail.com" at bounding box center [764, 264] width 245 height 9
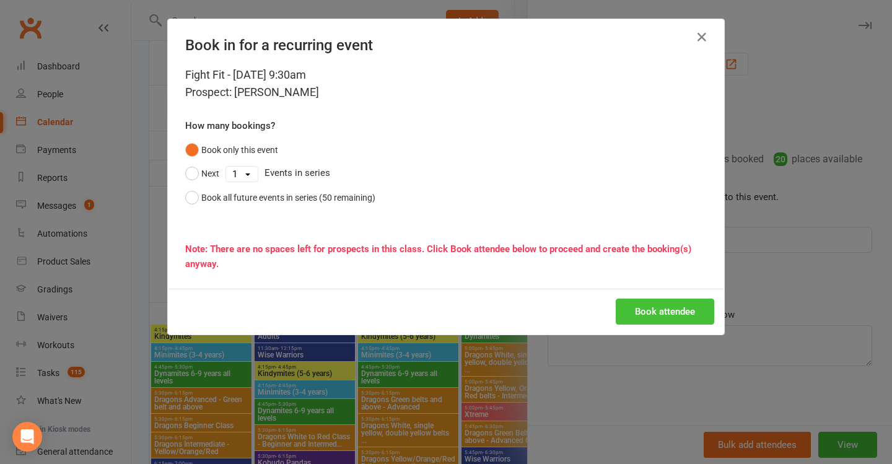
click at [645, 316] on button "Book attendee" at bounding box center [665, 312] width 98 height 26
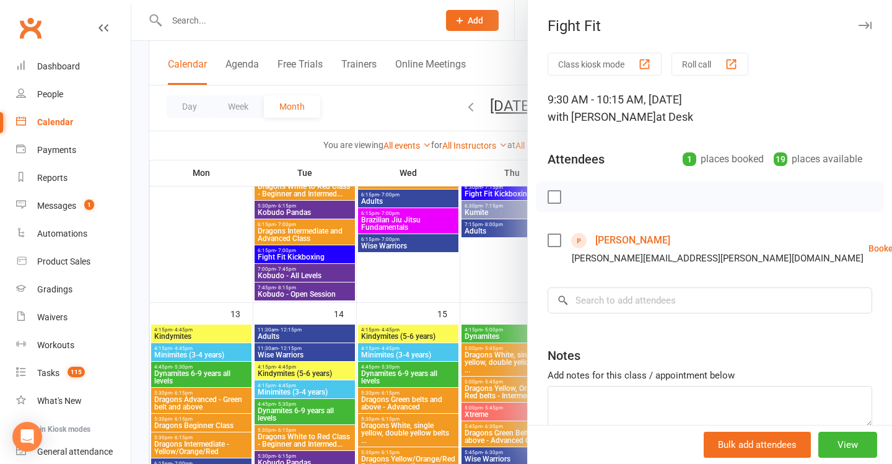
click at [343, 185] on div at bounding box center [511, 232] width 761 height 464
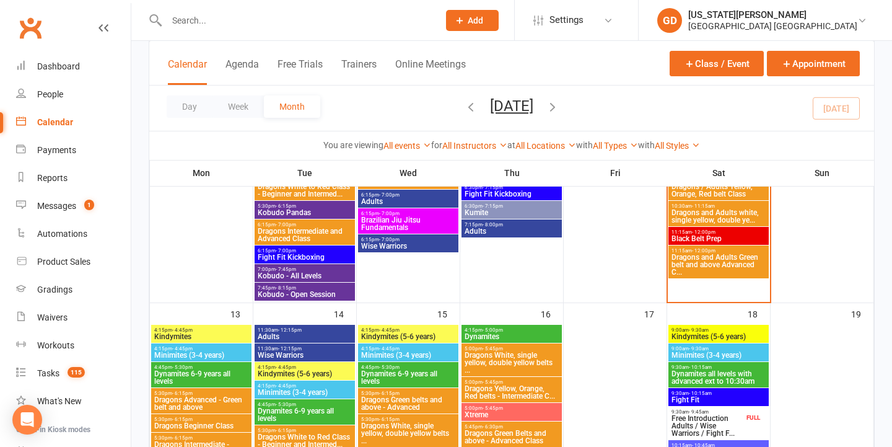
click at [256, 25] on input "text" at bounding box center [296, 20] width 267 height 17
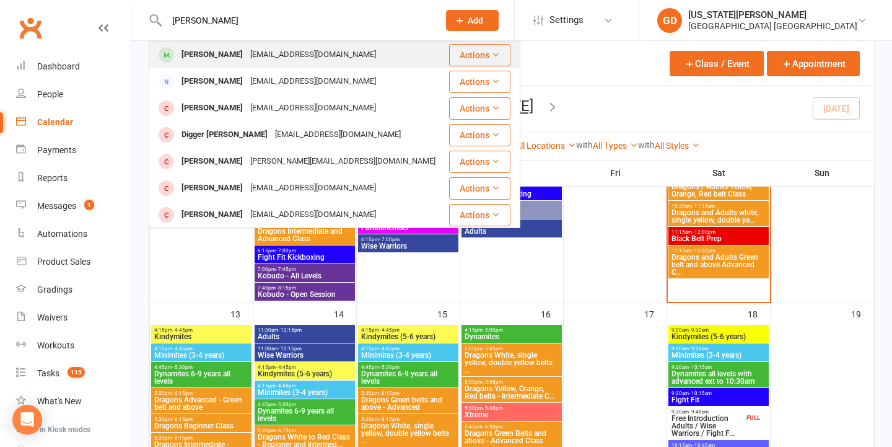
type input "edan jagger"
click at [247, 51] on div "Lauren.jagger1@outlook.com" at bounding box center [313, 55] width 133 height 18
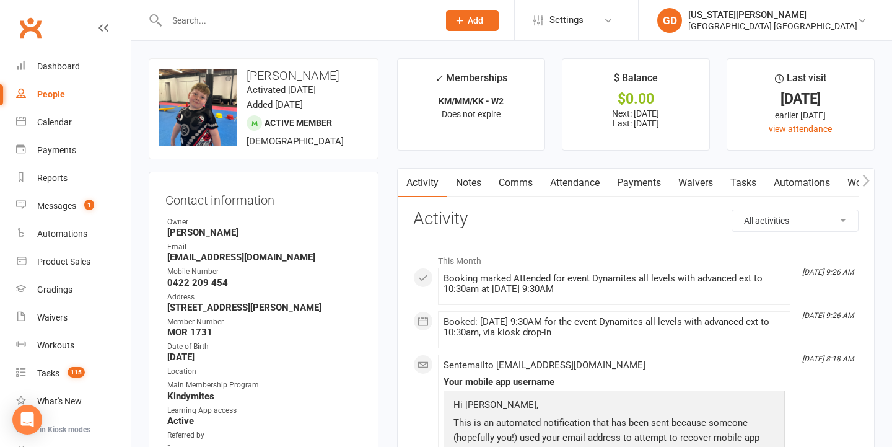
click at [334, 22] on input "text" at bounding box center [296, 20] width 267 height 17
click at [210, 19] on input "Lyla schubert" at bounding box center [296, 20] width 267 height 17
click at [210, 20] on input "Lyla schubert" at bounding box center [296, 20] width 267 height 17
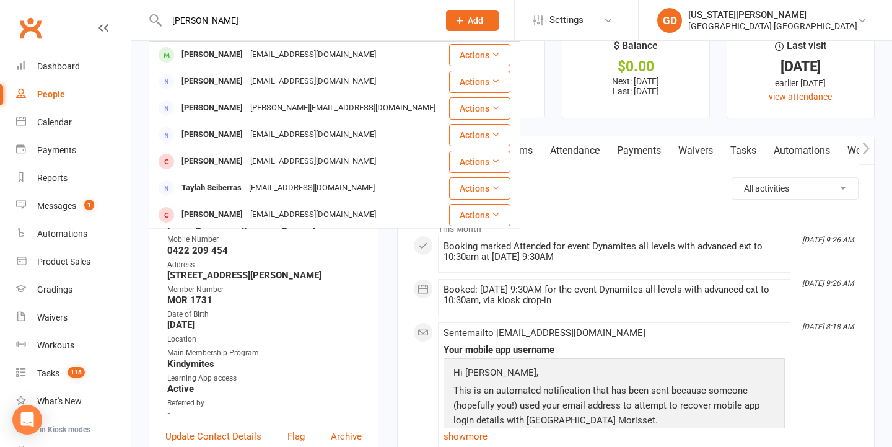
scroll to position [151, 0]
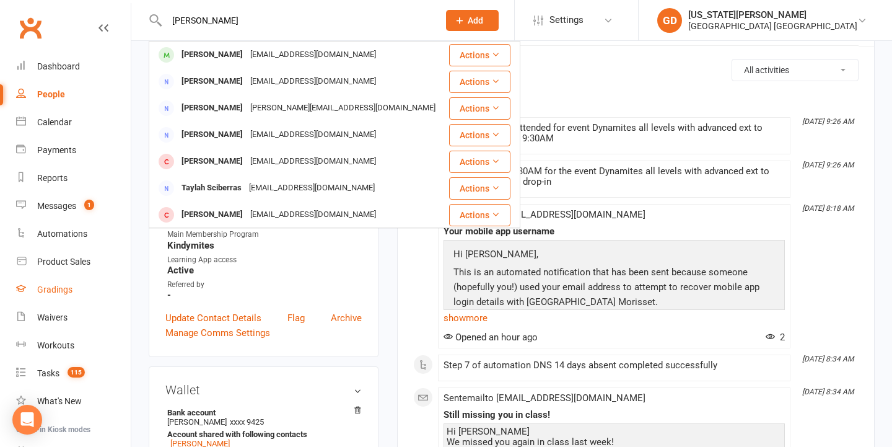
type input "Lyla"
click at [59, 276] on link "Gradings" at bounding box center [73, 290] width 115 height 28
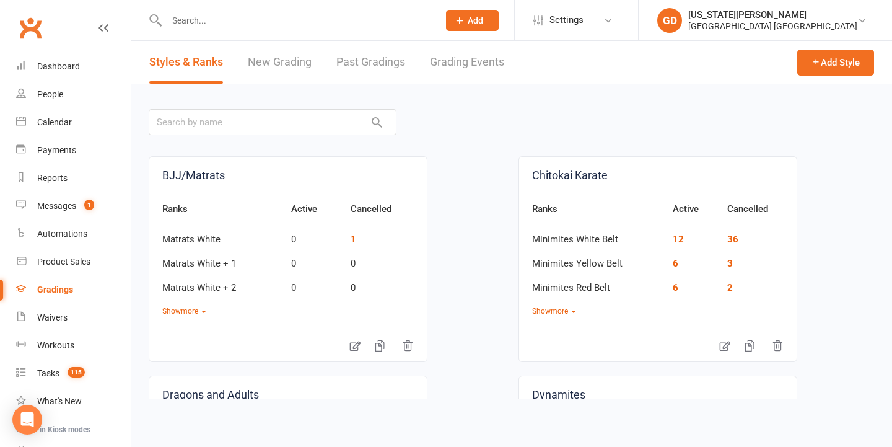
click at [452, 66] on link "Grading Events" at bounding box center [467, 62] width 74 height 43
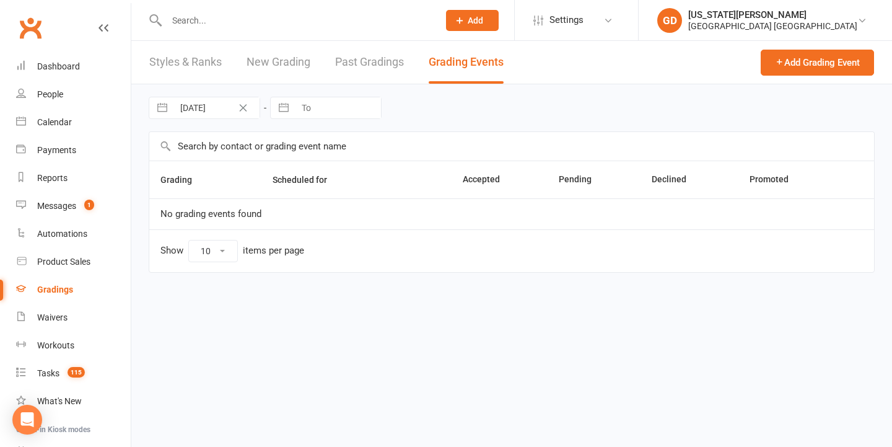
select select "50"
click at [819, 61] on button "Add Grading Event" at bounding box center [817, 63] width 113 height 26
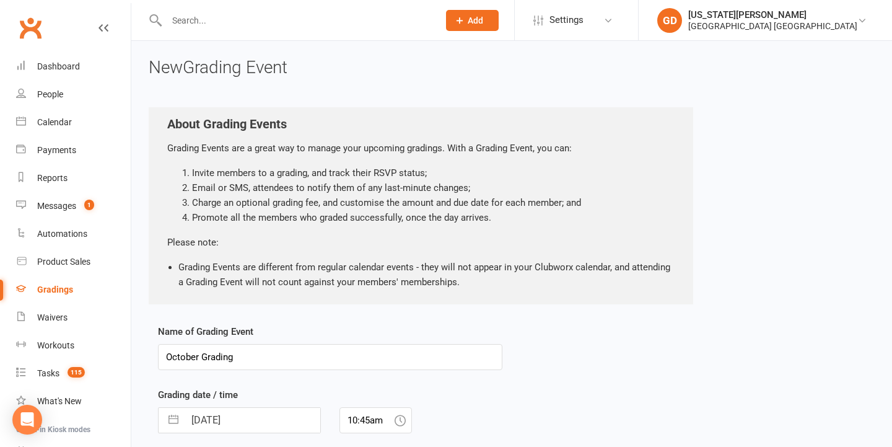
click at [161, 357] on input "October Grading" at bounding box center [330, 357] width 344 height 26
type input "Dynamites October Grading"
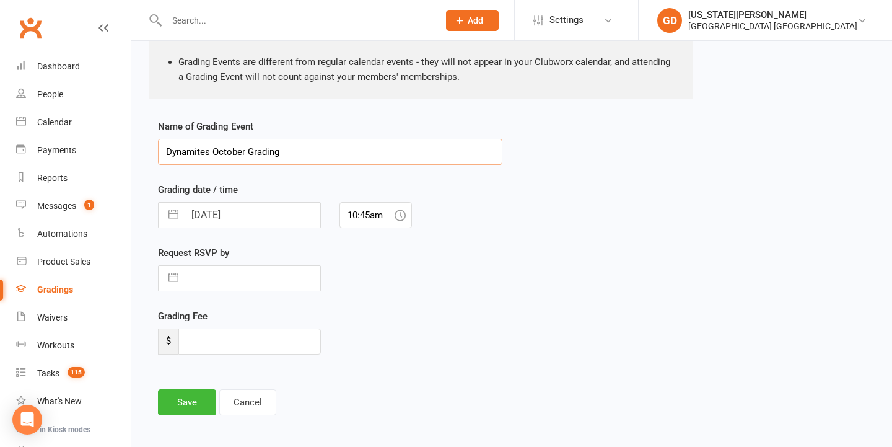
scroll to position [222, 0]
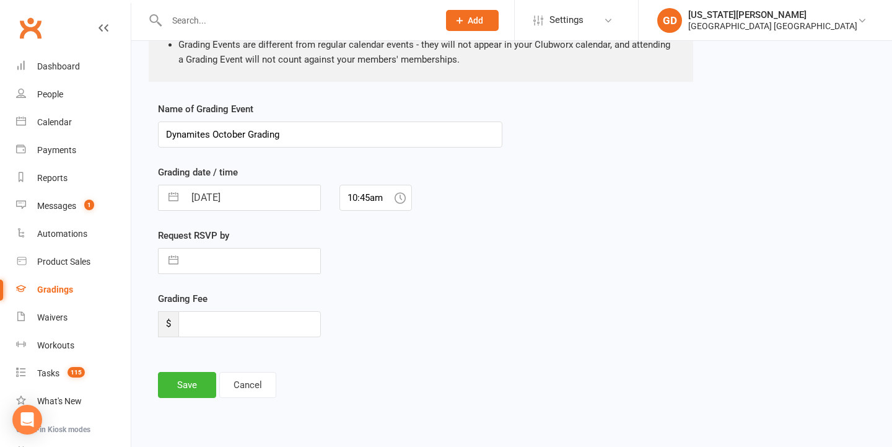
select select "8"
select select "2025"
select select "9"
select select "2025"
select select "10"
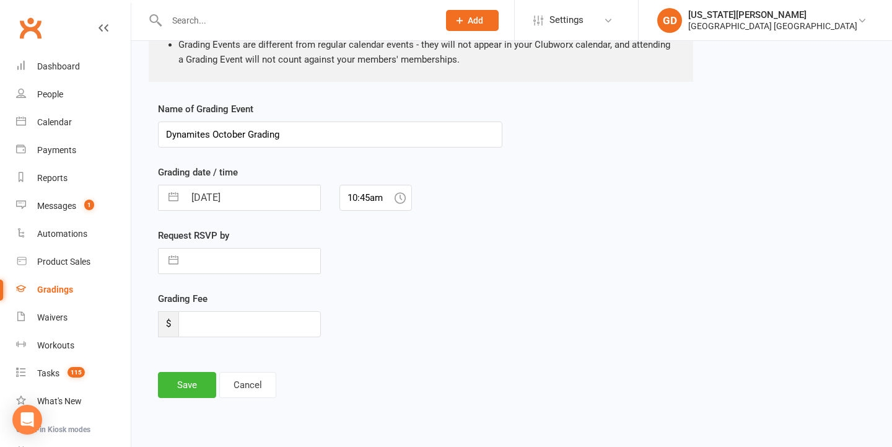
select select "2025"
click at [243, 206] on input "11 Oct 2025" at bounding box center [253, 197] width 136 height 25
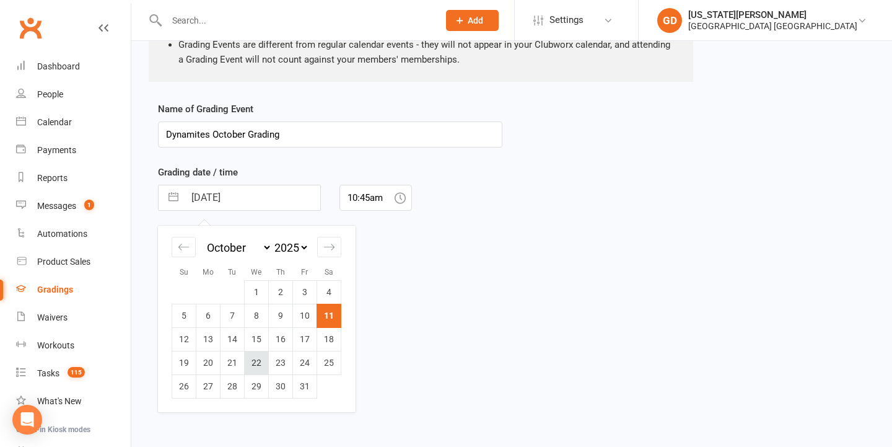
click at [250, 365] on td "22" at bounding box center [257, 363] width 24 height 24
type input "22 Oct 2025"
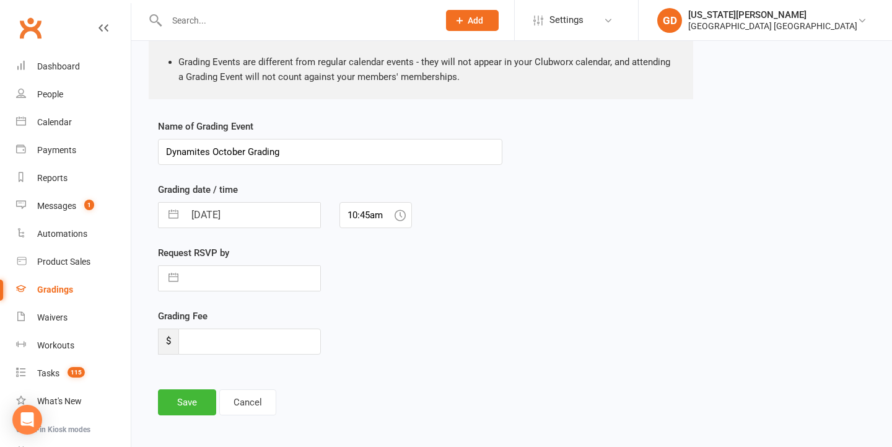
scroll to position [204, 0]
drag, startPoint x: 385, startPoint y: 217, endPoint x: 159, endPoint y: 219, distance: 226.7
click at [159, 219] on div "22 Oct 2025 Navigate forward to interact with the calendar and select a date. P…" at bounding box center [330, 216] width 363 height 26
type input "5:00pm"
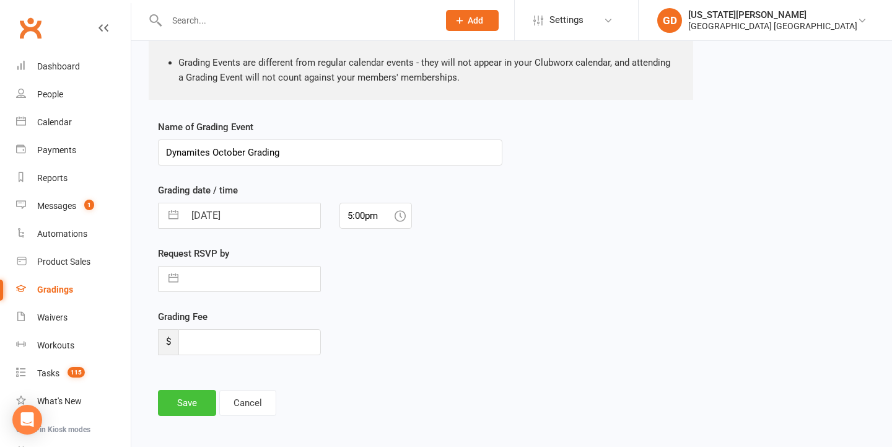
click at [175, 391] on button "Save" at bounding box center [187, 403] width 58 height 26
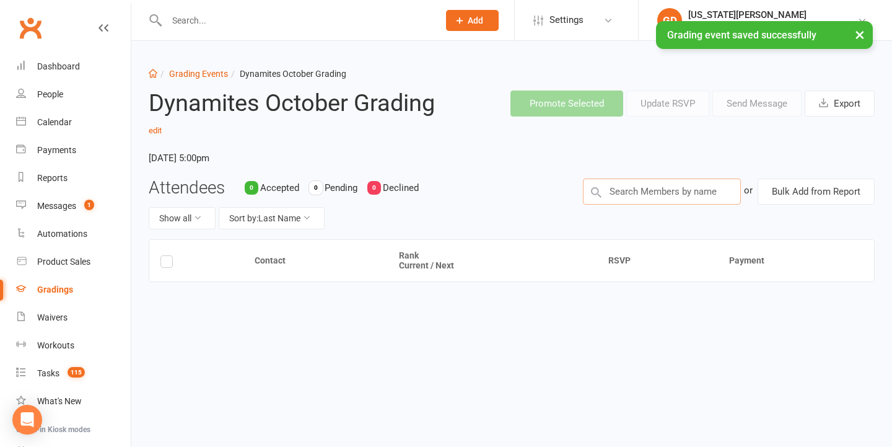
click at [620, 199] on input "text" at bounding box center [662, 191] width 158 height 26
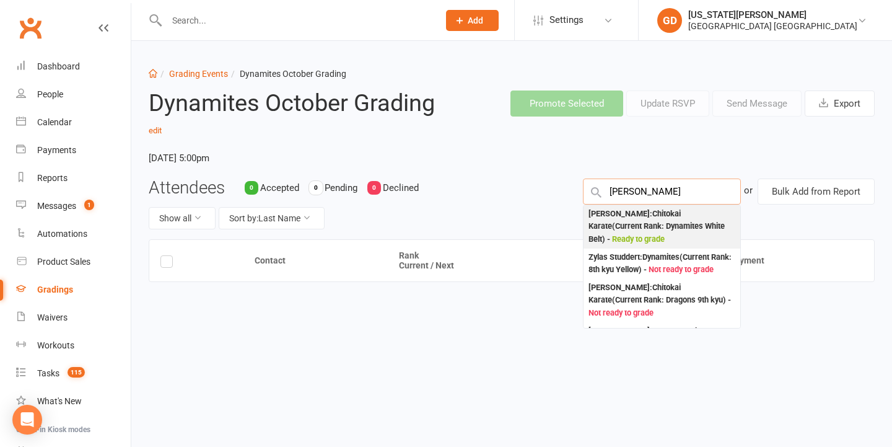
type input "Lyla schubert"
click at [689, 216] on div "Lyla Schubert : Chitokai Karate (Current Rank: Dynamites White Belt ) - Ready t…" at bounding box center [661, 226] width 147 height 38
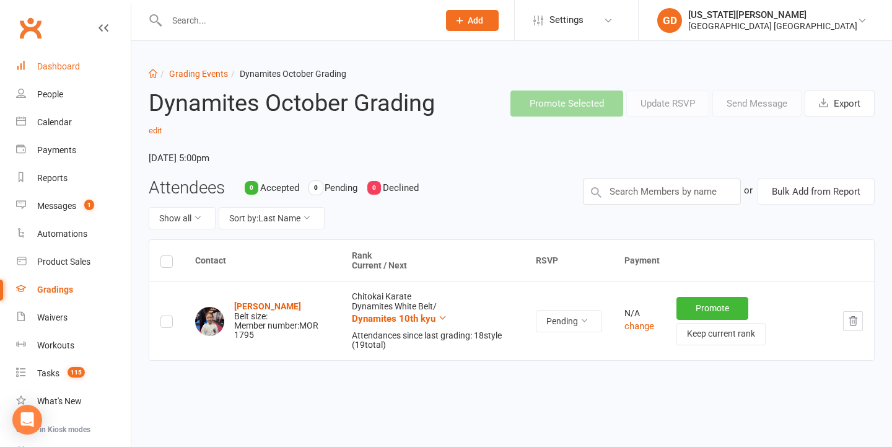
click at [93, 64] on link "Dashboard" at bounding box center [73, 67] width 115 height 28
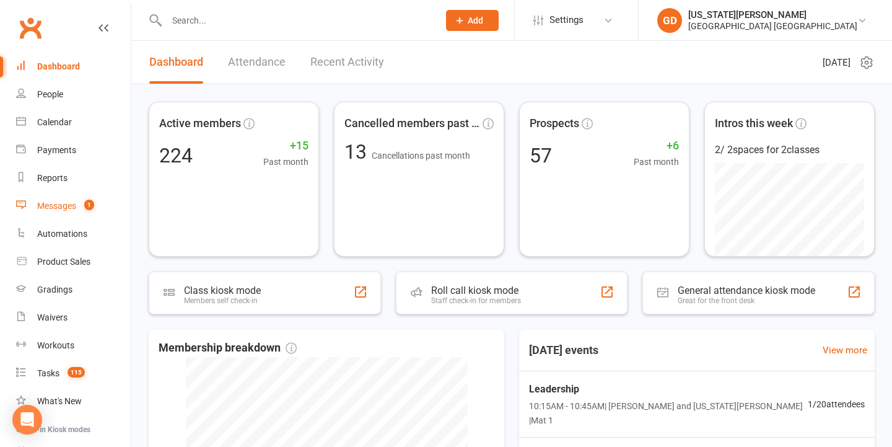
click at [84, 205] on count-badge "1" at bounding box center [86, 206] width 16 height 10
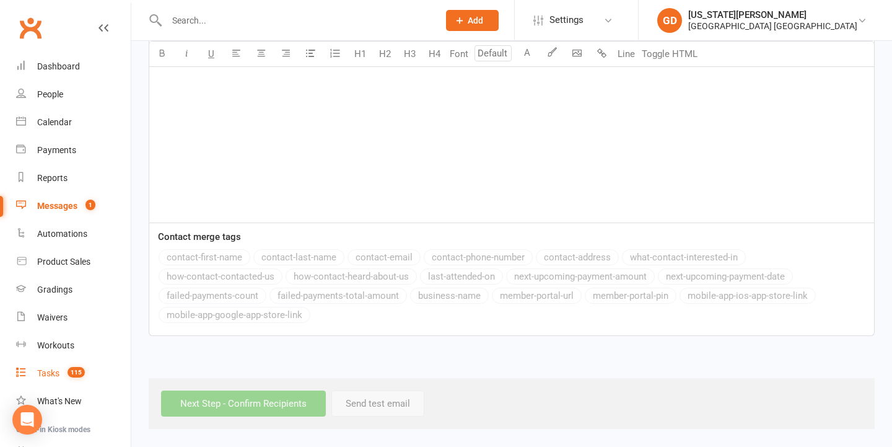
scroll to position [388, 0]
click at [65, 365] on link "Tasks 115" at bounding box center [73, 373] width 115 height 28
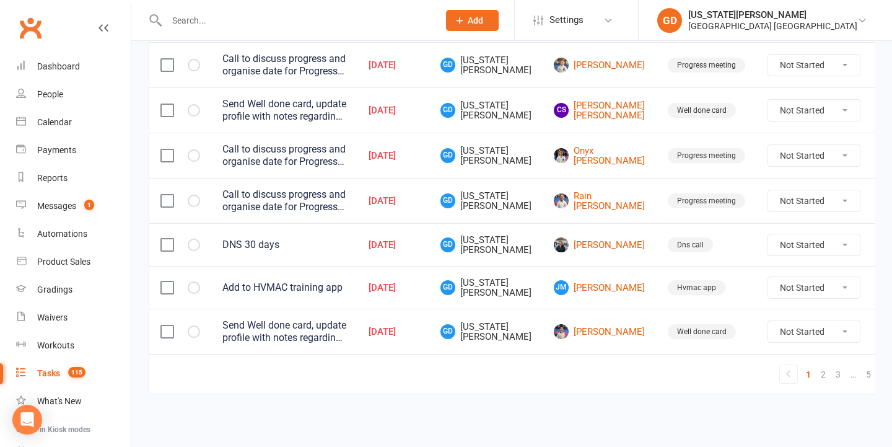
scroll to position [1018, 0]
click at [861, 370] on link "5" at bounding box center [868, 373] width 15 height 17
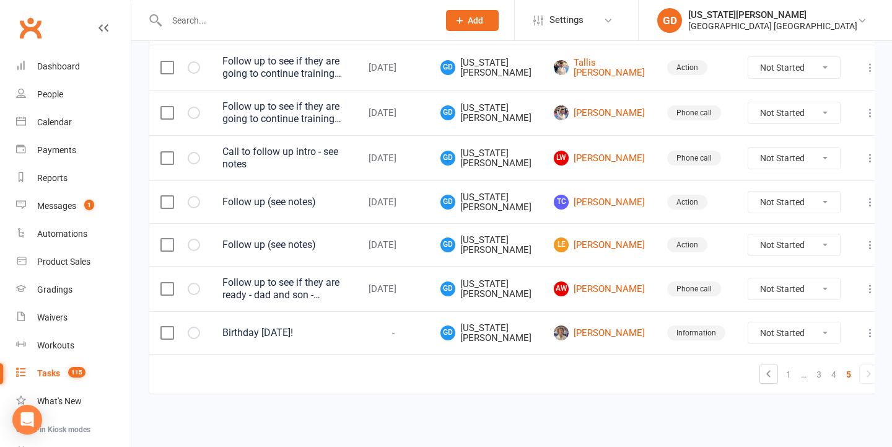
scroll to position [543, 0]
click at [0, 0] on icon "button" at bounding box center [0, 0] width 0 height 0
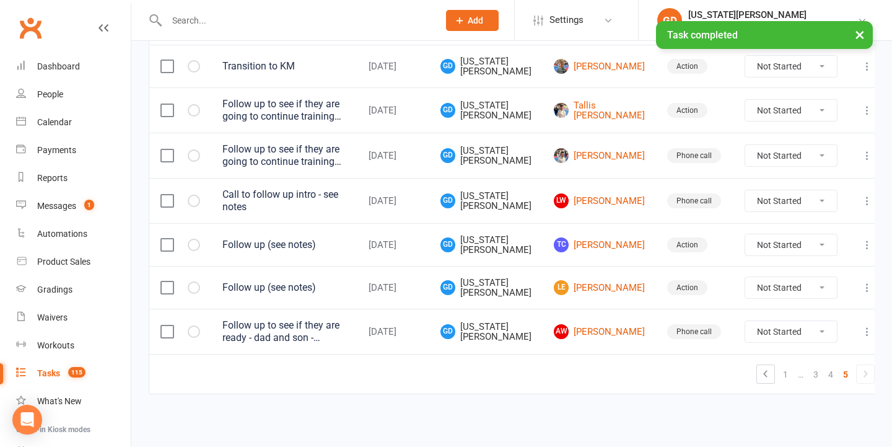
scroll to position [500, 0]
click at [823, 365] on link "4" at bounding box center [830, 373] width 15 height 17
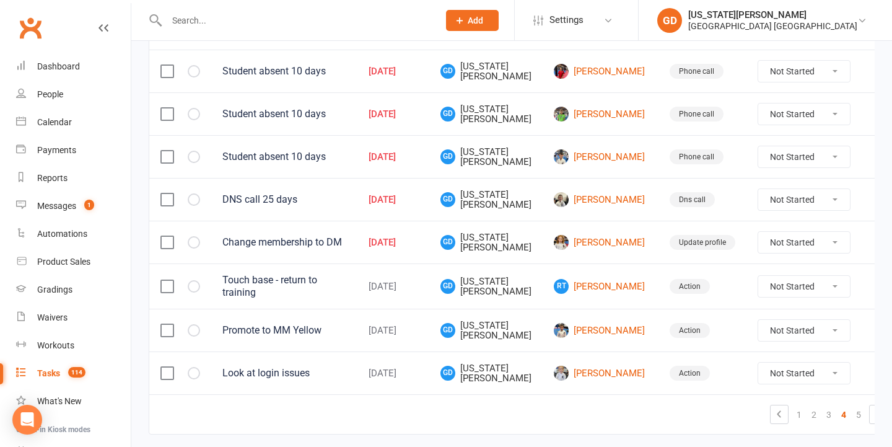
scroll to position [909, 0]
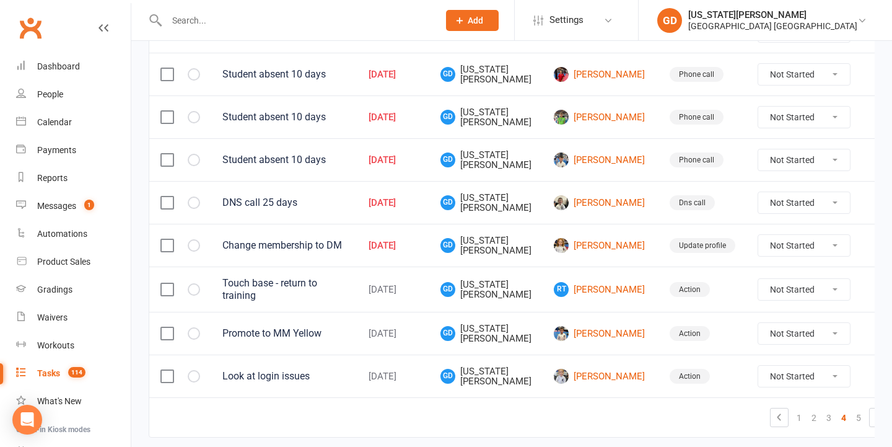
click at [245, 17] on input "text" at bounding box center [296, 20] width 267 height 17
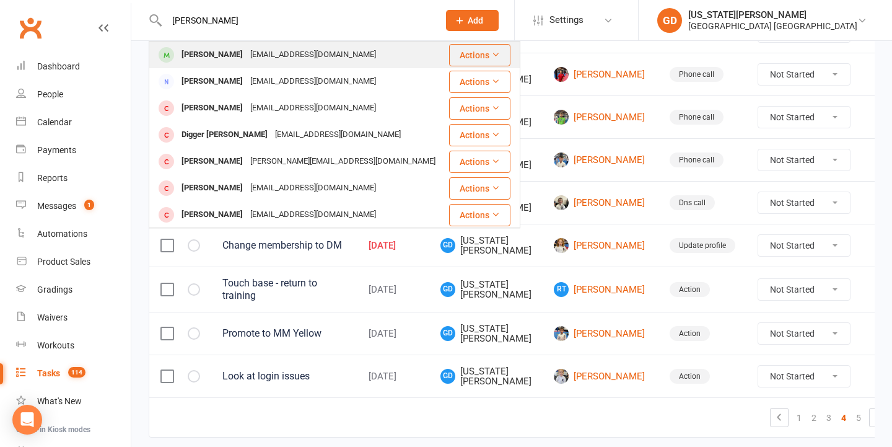
type input "edan jagger"
click at [247, 45] on div "Edan Jagger Lauren.jagger1@outlook.com" at bounding box center [299, 54] width 298 height 25
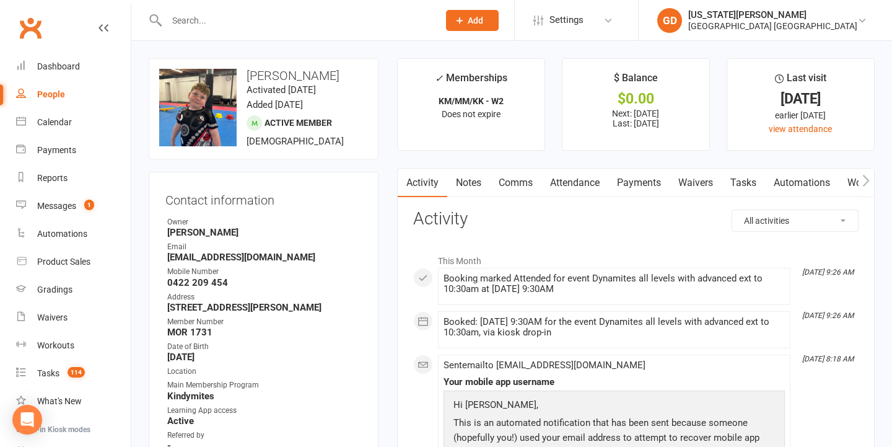
click at [743, 183] on link "Tasks" at bounding box center [743, 182] width 43 height 28
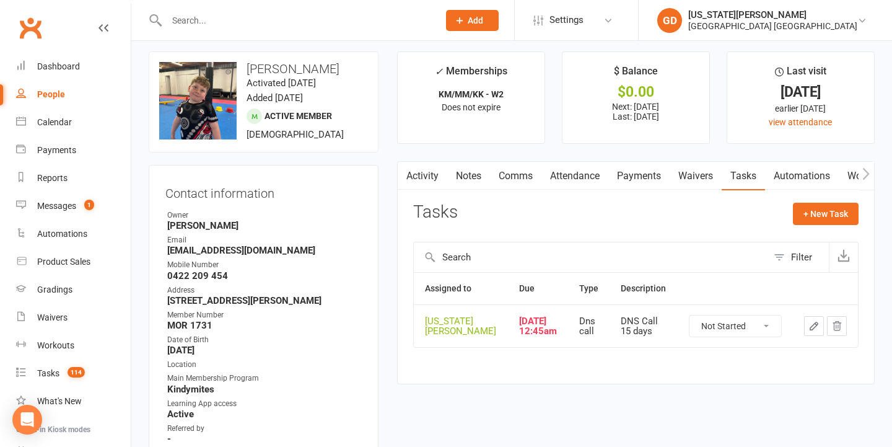
scroll to position [44, 0]
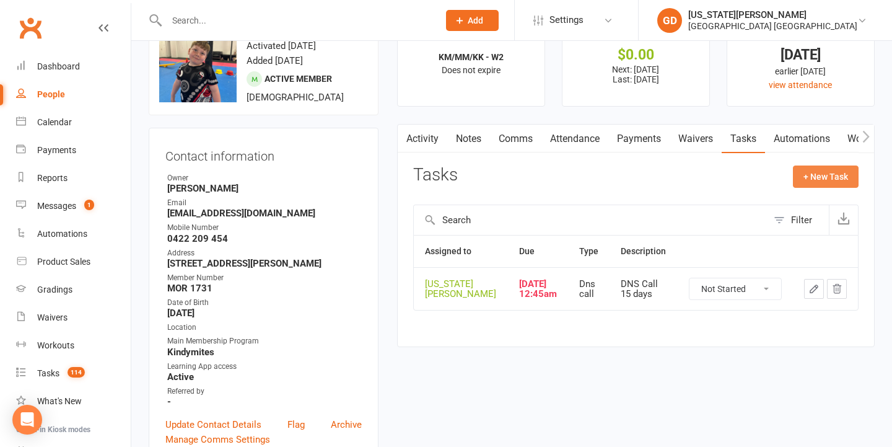
click at [816, 178] on button "+ New Task" at bounding box center [826, 176] width 66 height 22
select select "48620"
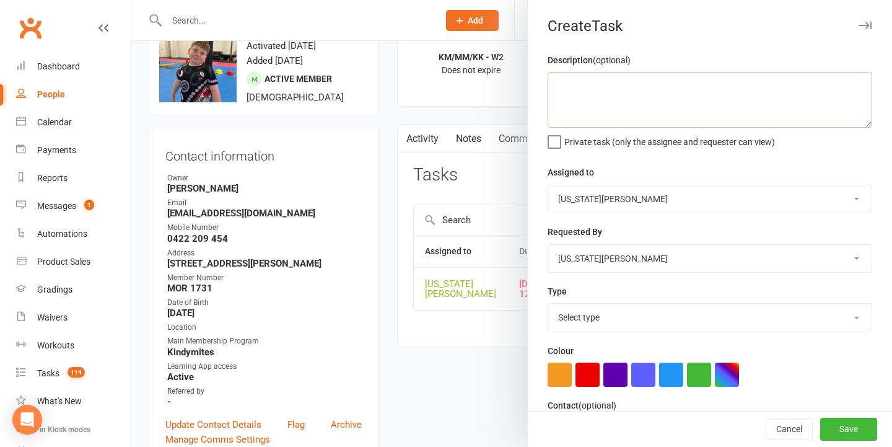
click at [627, 83] on textarea at bounding box center [710, 100] width 325 height 56
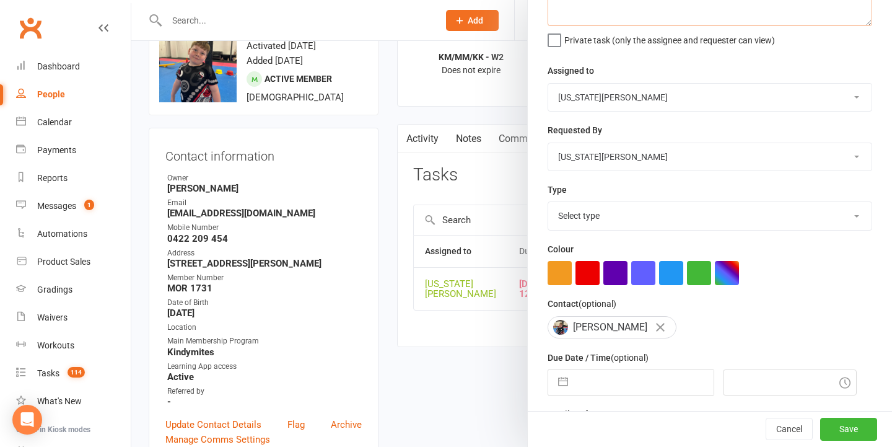
scroll to position [108, 0]
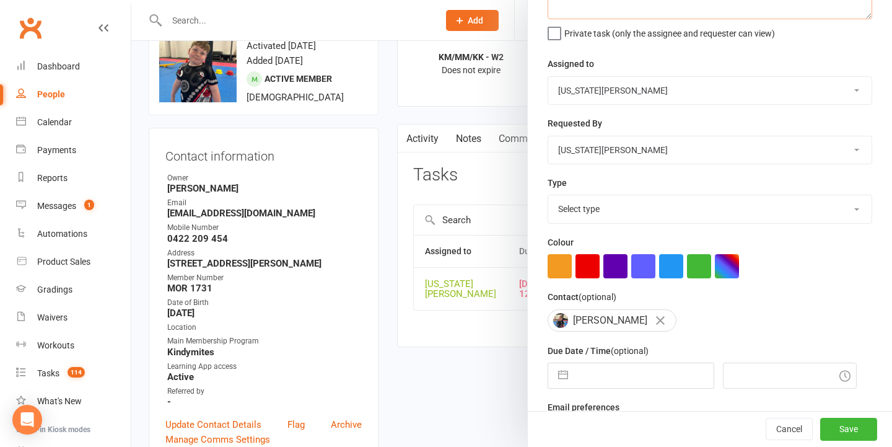
type textarea "Update profile to DM white"
click at [598, 235] on div "Colour" at bounding box center [710, 256] width 325 height 43
select select "18347"
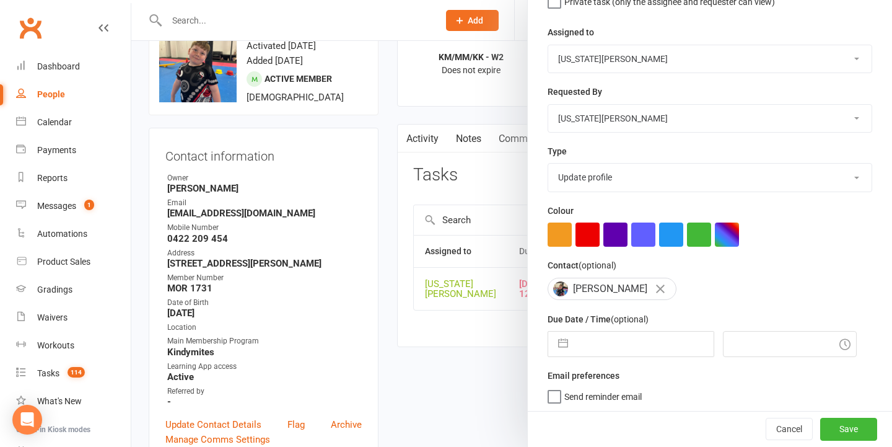
drag, startPoint x: 612, startPoint y: 343, endPoint x: 623, endPoint y: 364, distance: 23.8
click at [613, 343] on input "text" at bounding box center [643, 343] width 139 height 25
select select "8"
select select "2025"
select select "9"
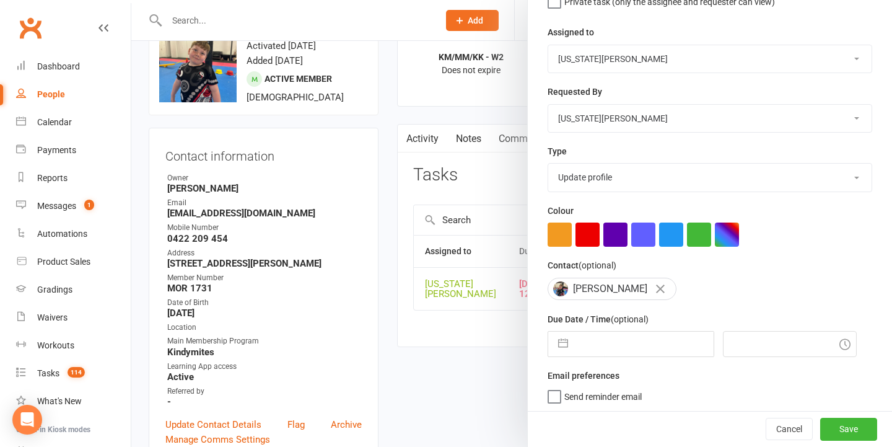
select select "2025"
select select "10"
select select "2025"
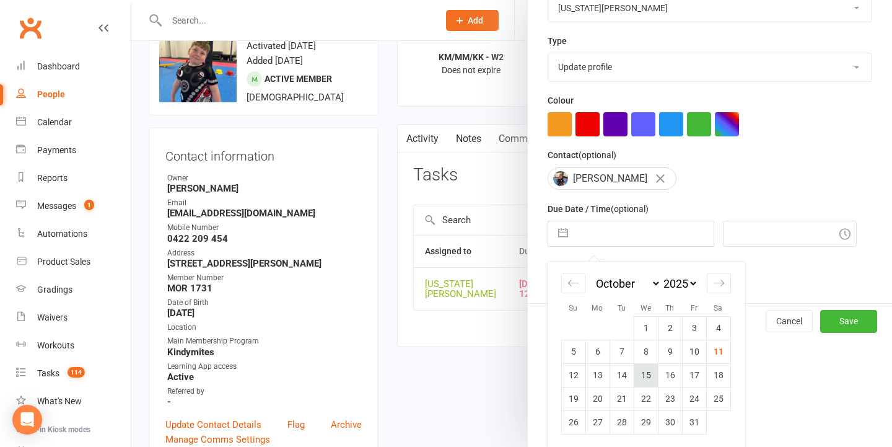
scroll to position [250, 0]
click at [722, 346] on td "11" at bounding box center [718, 352] width 24 height 24
type input "11 Oct 2025"
type input "10:45am"
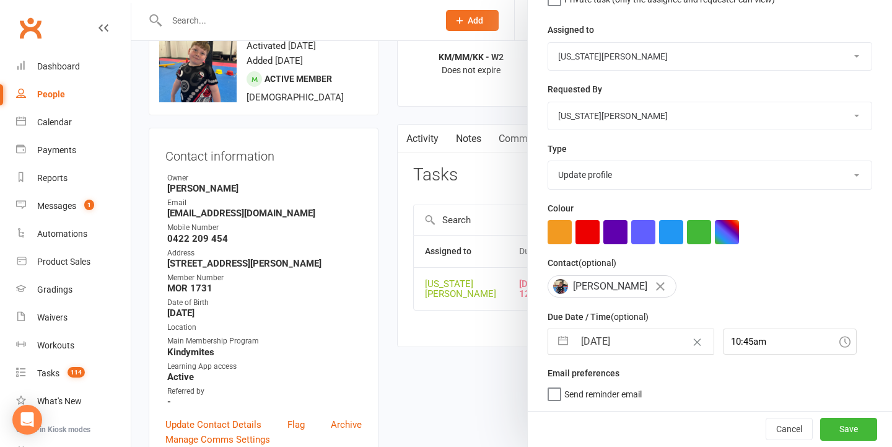
scroll to position [140, 0]
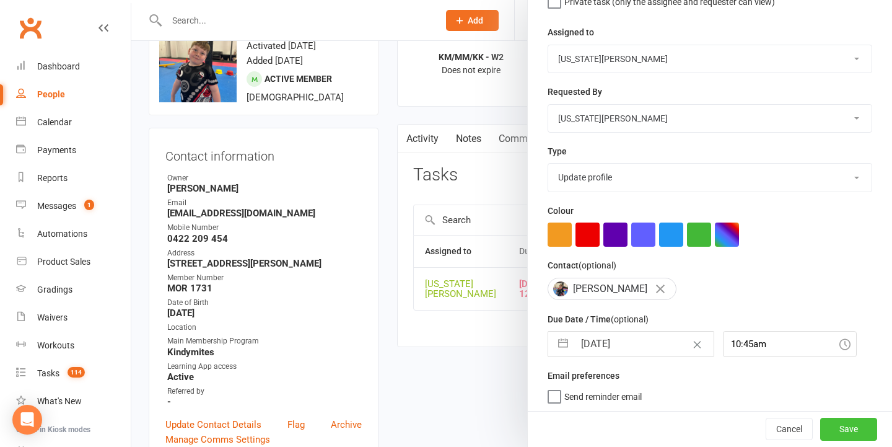
click at [827, 424] on button "Save" at bounding box center [848, 429] width 57 height 22
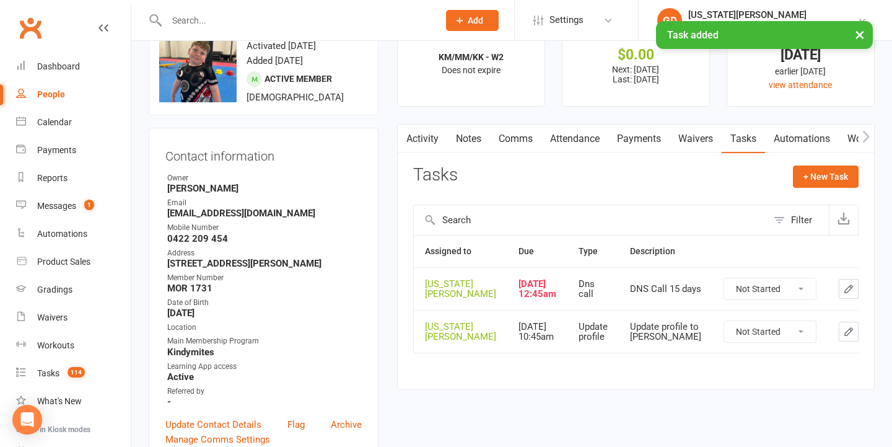
drag, startPoint x: 832, startPoint y: 348, endPoint x: 818, endPoint y: 313, distance: 38.3
click at [866, 337] on icon "button" at bounding box center [871, 331] width 11 height 11
click at [862, 299] on button "button" at bounding box center [872, 289] width 20 height 20
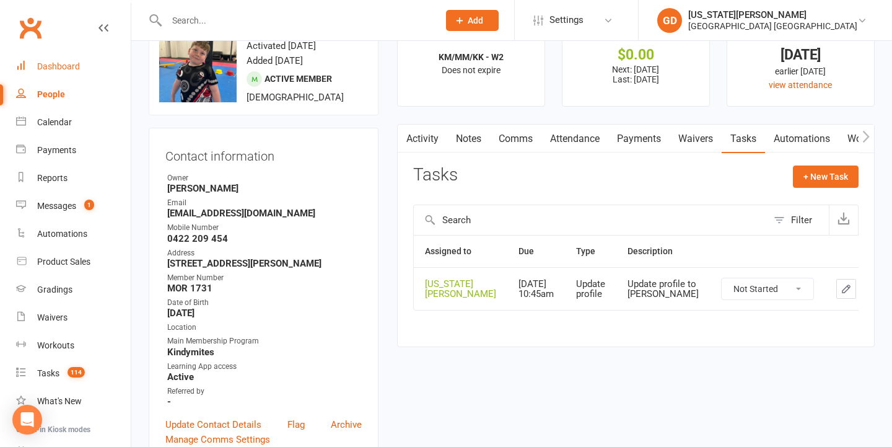
click at [94, 58] on link "Dashboard" at bounding box center [73, 67] width 115 height 28
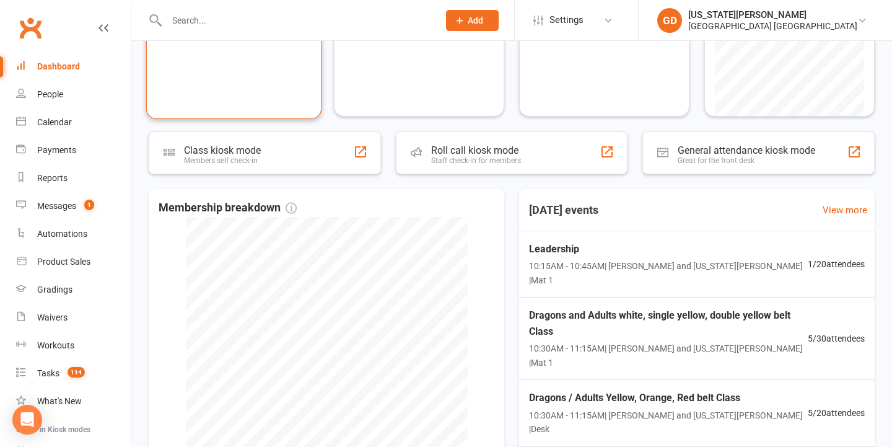
scroll to position [313, 0]
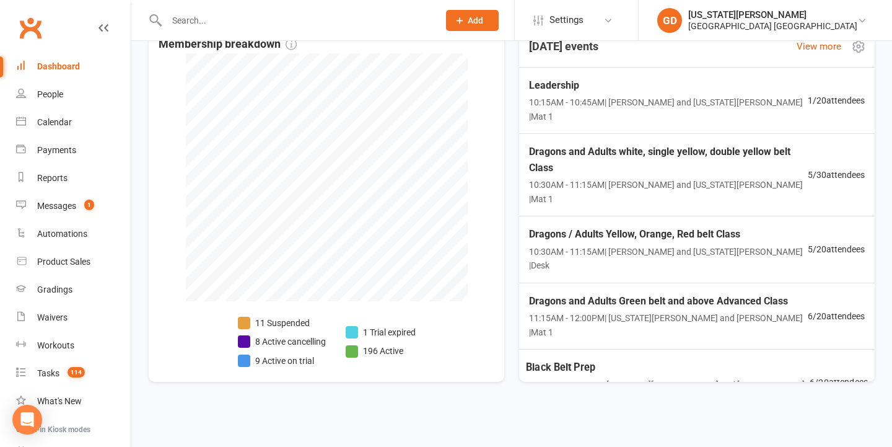
click at [572, 359] on span "Black Belt Prep" at bounding box center [668, 367] width 284 height 16
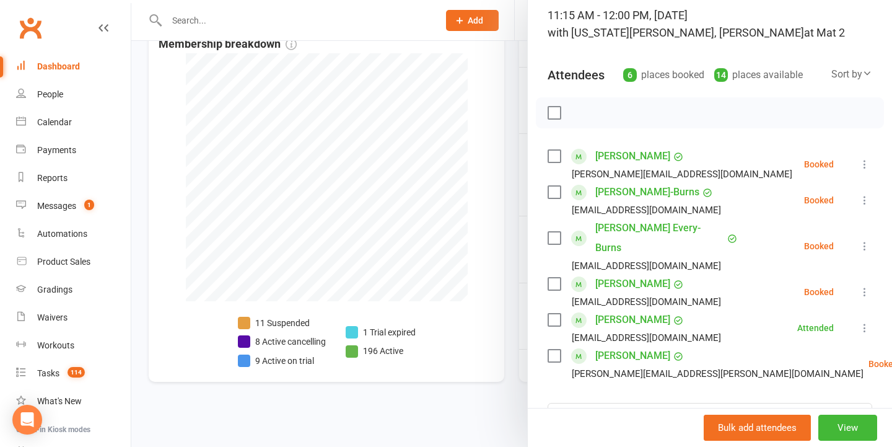
scroll to position [110, 0]
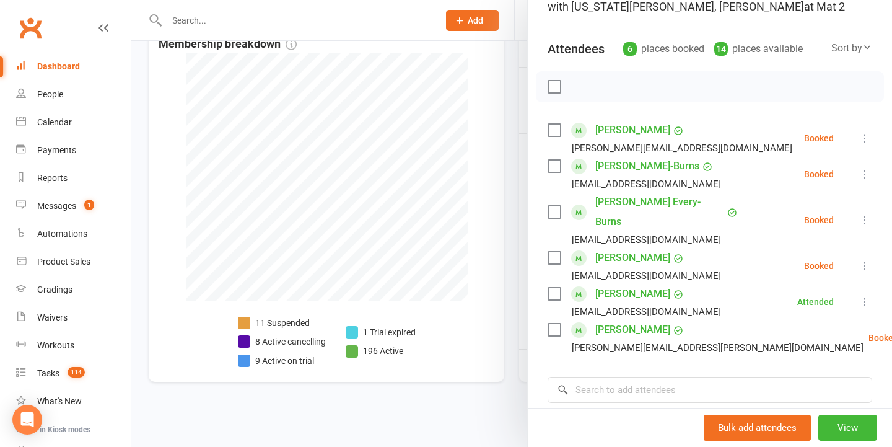
click at [496, 178] on div at bounding box center [511, 223] width 761 height 447
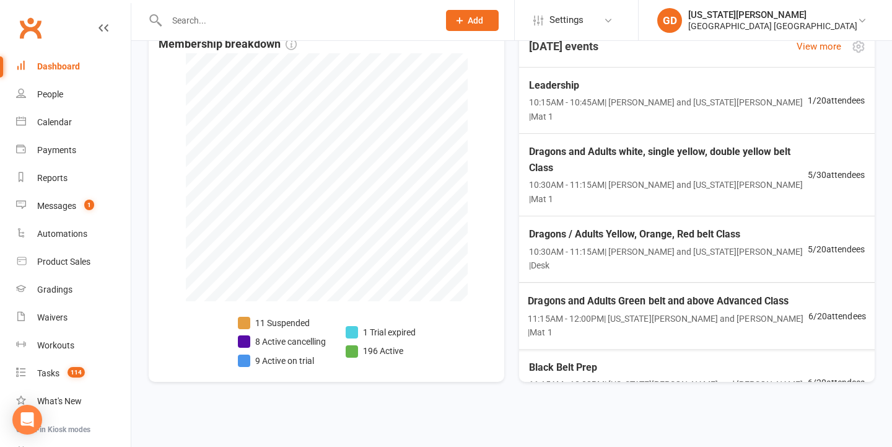
click at [596, 282] on div "Dragons and Adults Green belt and above Advanced Class 11:15AM - 12:00PM | Geor…" at bounding box center [697, 315] width 368 height 67
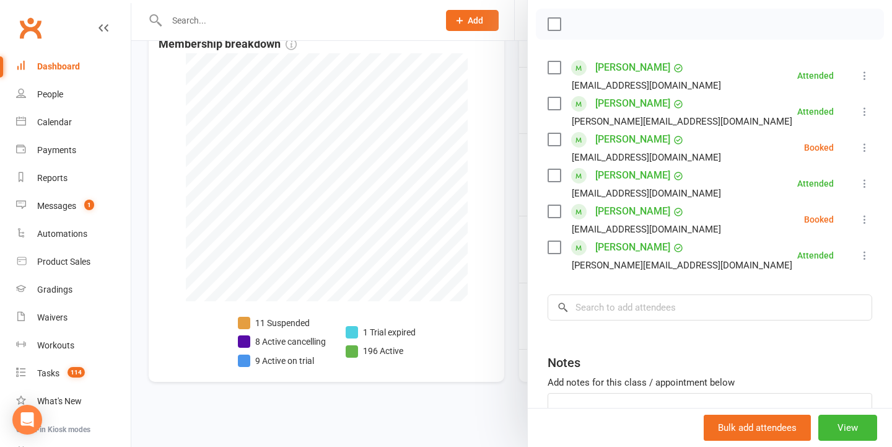
scroll to position [168, 0]
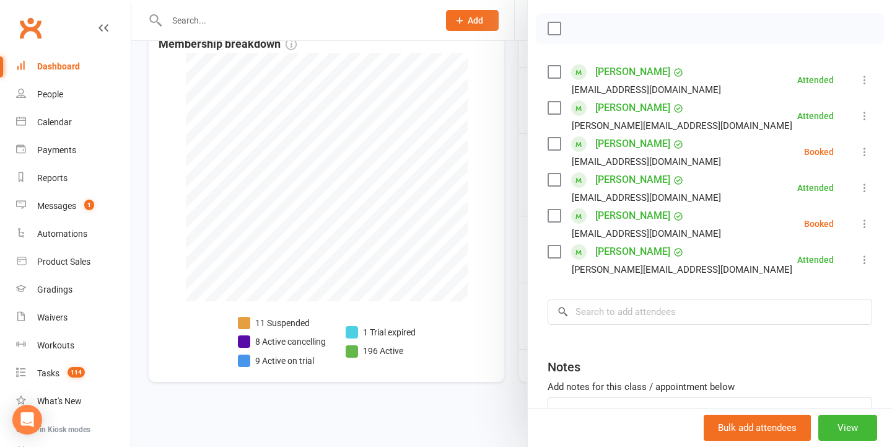
click at [448, 155] on div at bounding box center [511, 223] width 761 height 447
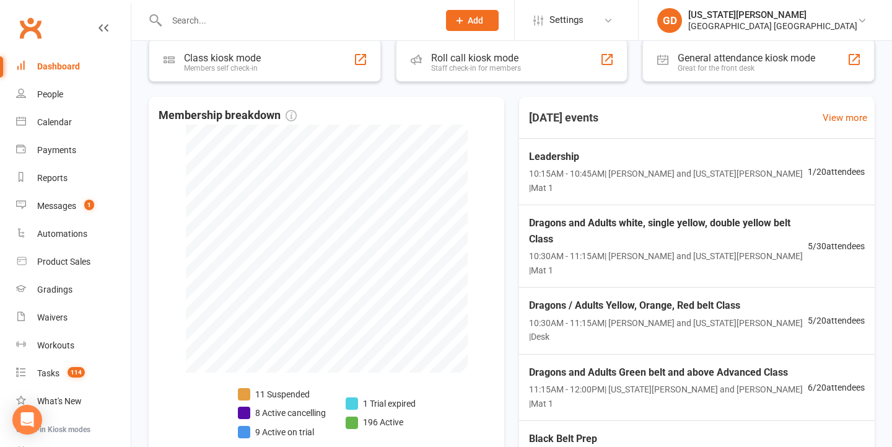
scroll to position [231, 0]
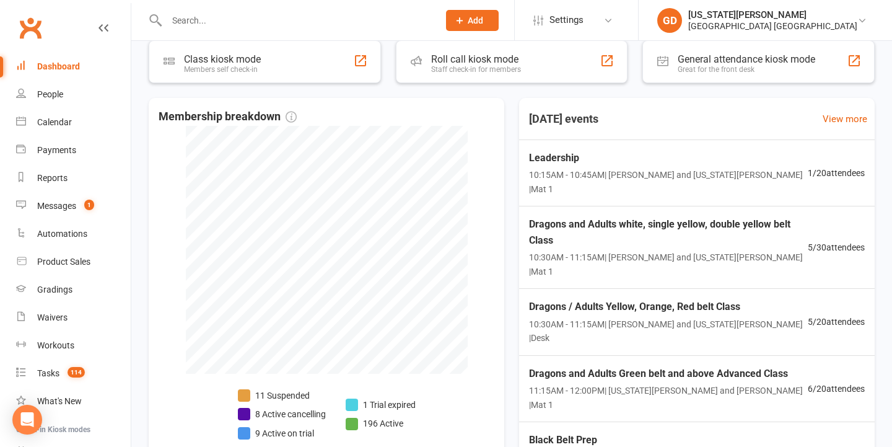
click at [259, 18] on input "text" at bounding box center [296, 20] width 267 height 17
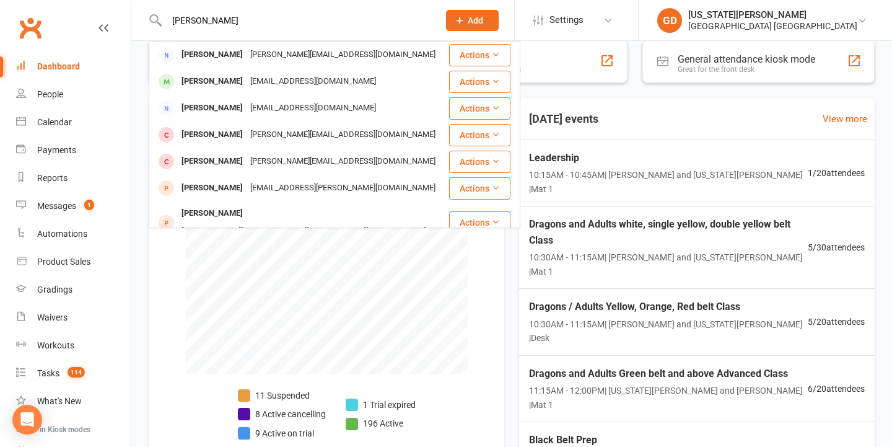
type input "Heidi Gaston"
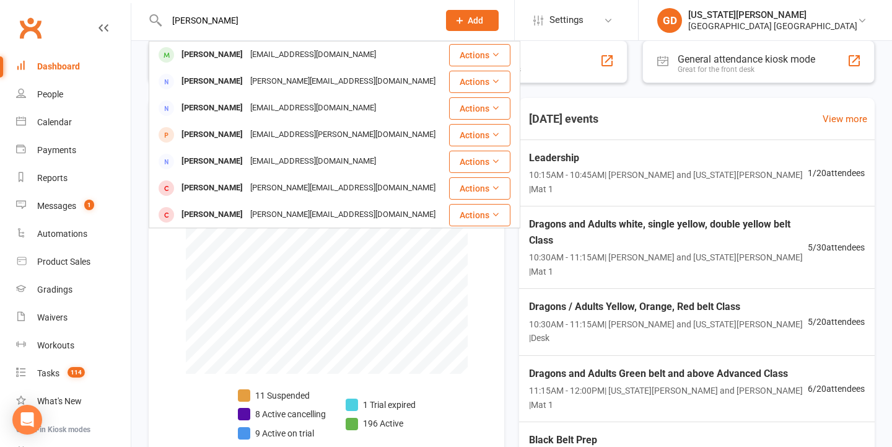
drag, startPoint x: 259, startPoint y: 18, endPoint x: 231, endPoint y: 79, distance: 66.8
click at [247, 79] on div "Heidi_crook@hotmail.com" at bounding box center [343, 81] width 193 height 18
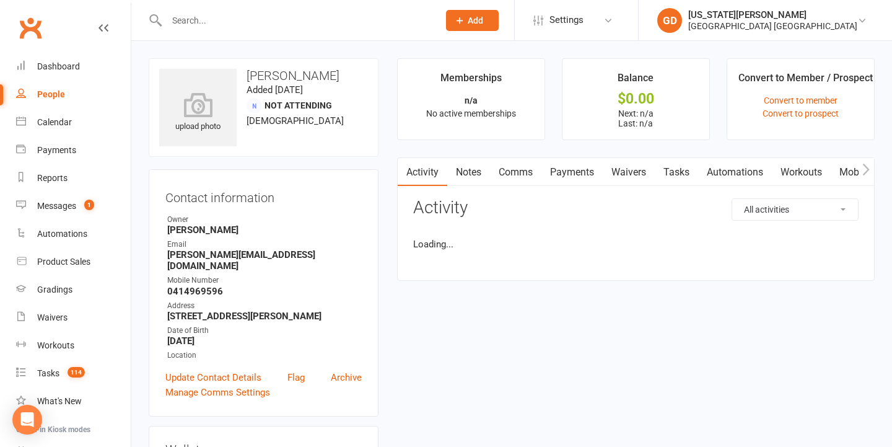
click at [216, 22] on input "text" at bounding box center [296, 20] width 267 height 17
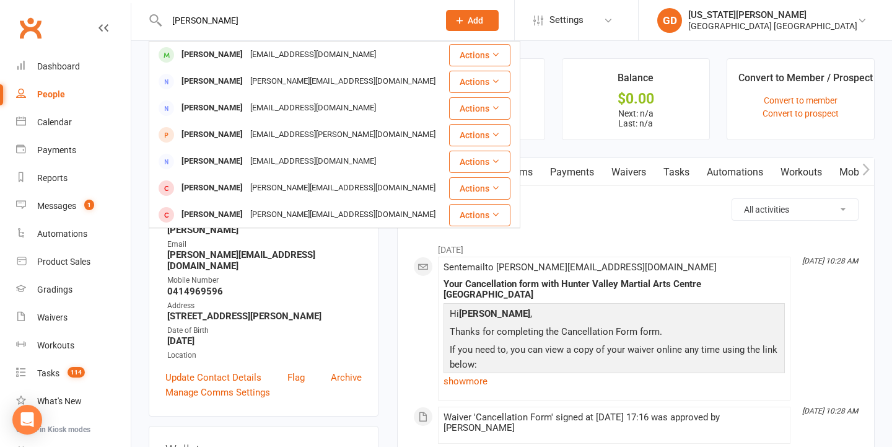
type input "Heidi Gaston"
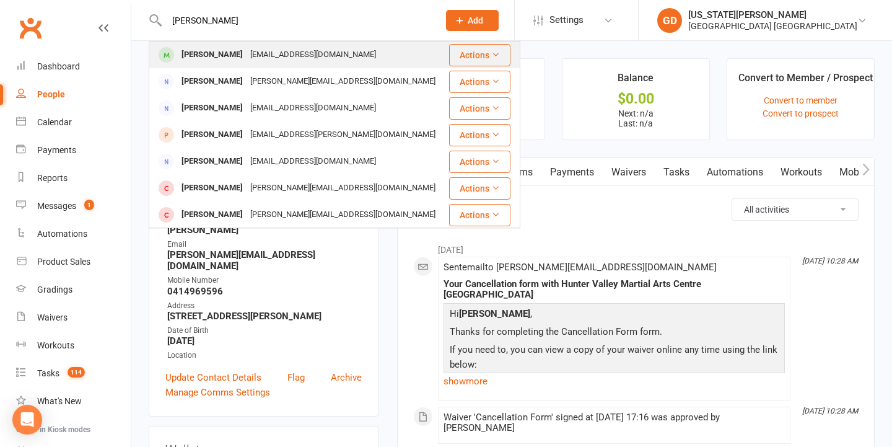
drag, startPoint x: 220, startPoint y: 40, endPoint x: 230, endPoint y: 53, distance: 16.7
click at [230, 53] on div "Heidi Gaston" at bounding box center [212, 55] width 69 height 18
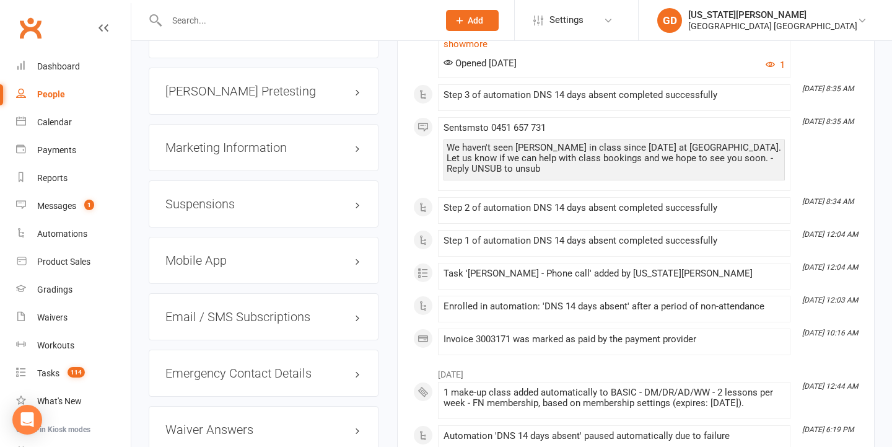
scroll to position [1200, 0]
click at [71, 69] on div "Dashboard" at bounding box center [58, 66] width 43 height 10
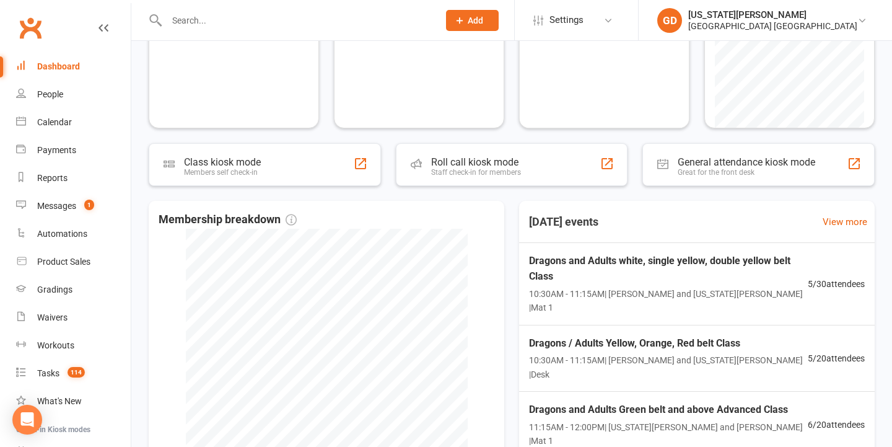
scroll to position [130, 0]
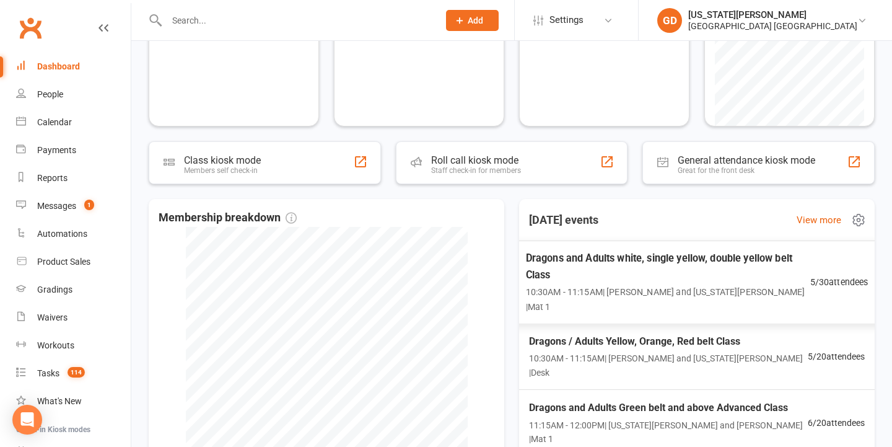
click at [620, 289] on span "10:30AM - 11:15AM | Jonah Haines and Georgia Dearlove | Mat 1" at bounding box center [668, 299] width 284 height 28
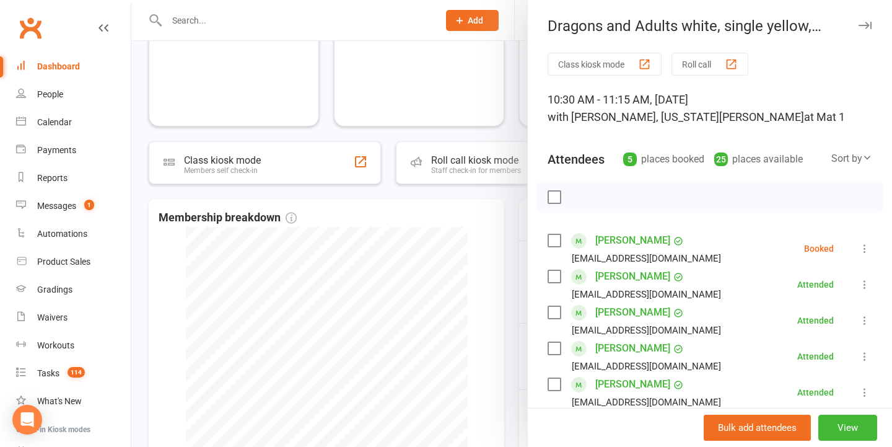
scroll to position [77, 0]
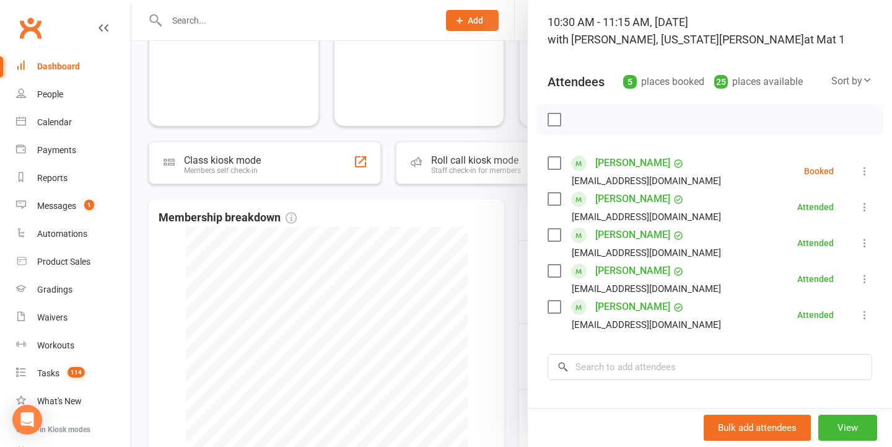
click at [870, 167] on icon at bounding box center [864, 171] width 12 height 12
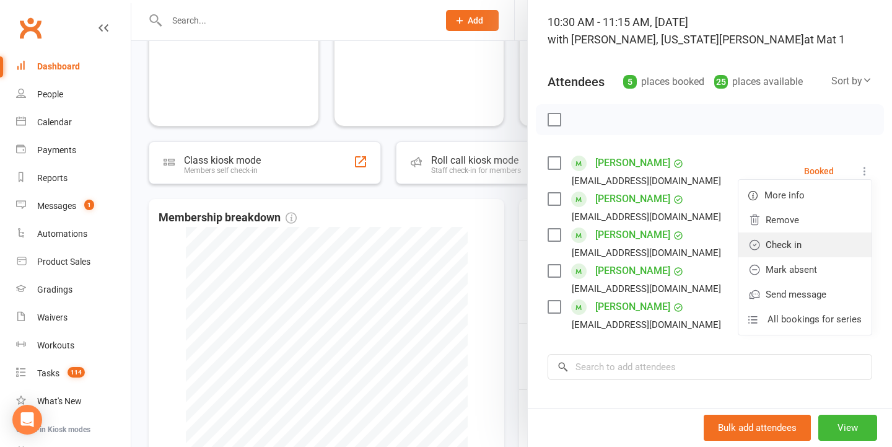
click at [809, 243] on link "Check in" at bounding box center [804, 244] width 133 height 25
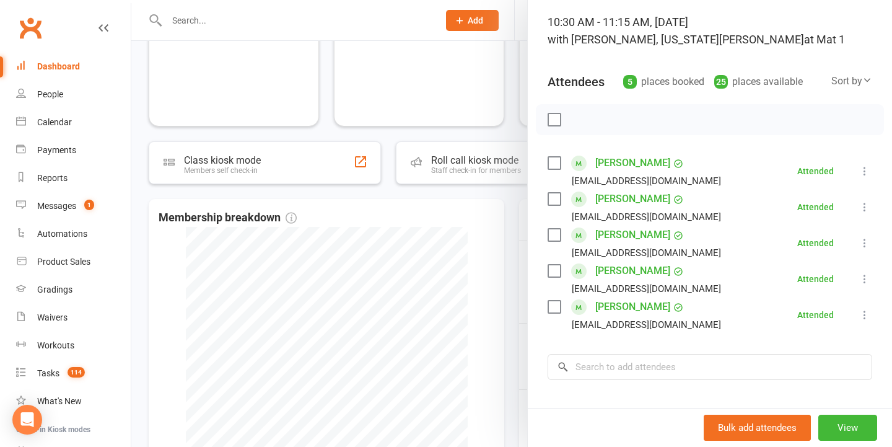
click at [407, 146] on div at bounding box center [511, 223] width 761 height 447
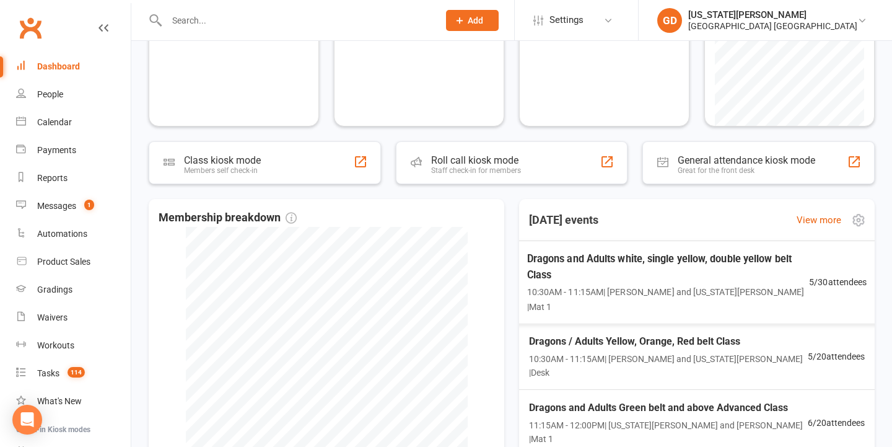
click at [605, 323] on div "Dragons / Adults Yellow, Orange, Red belt Class 10:30AM - 11:15AM | Jonah Haine…" at bounding box center [696, 356] width 365 height 66
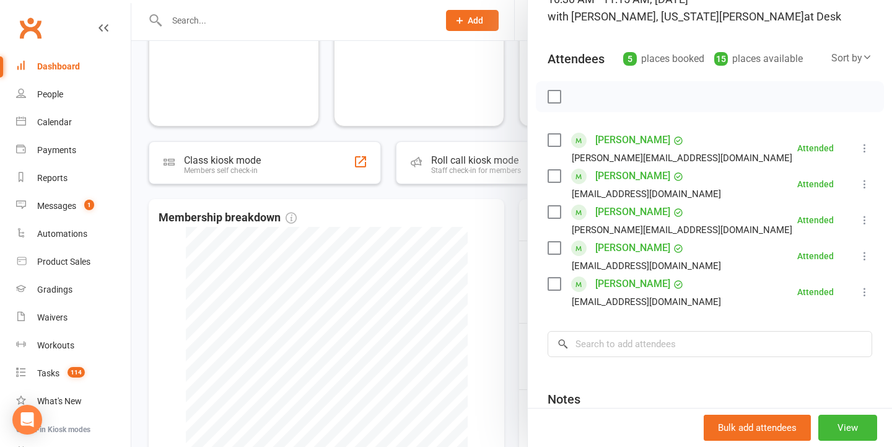
scroll to position [101, 0]
click at [454, 186] on div at bounding box center [511, 223] width 761 height 447
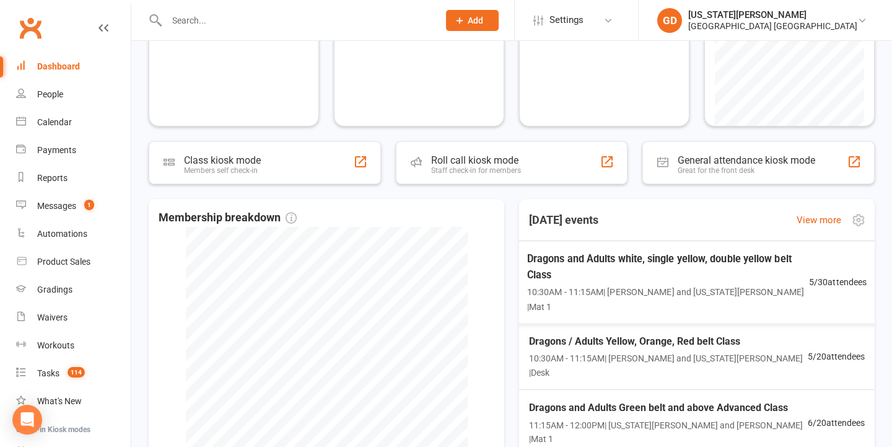
click at [660, 271] on span "Dragons and Adults white, single yellow, double yellow belt Class" at bounding box center [668, 266] width 282 height 32
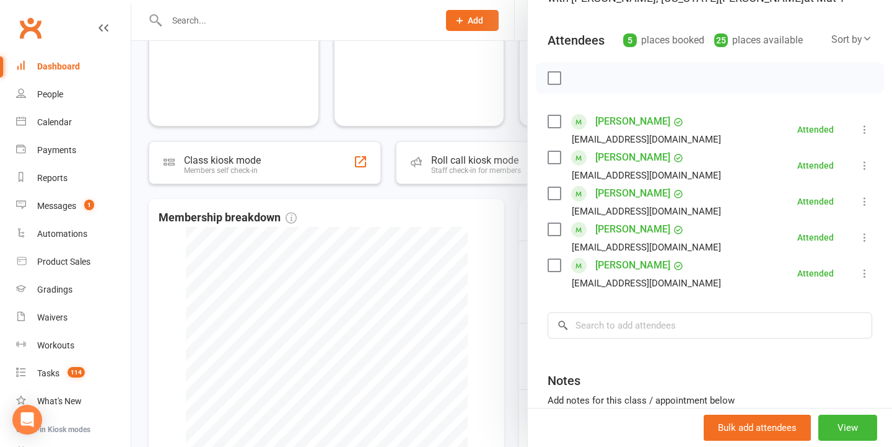
scroll to position [121, 0]
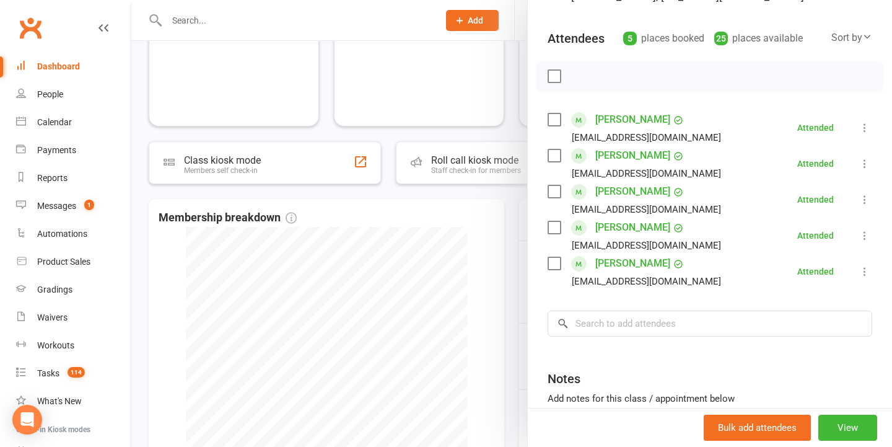
click at [452, 222] on div at bounding box center [511, 223] width 761 height 447
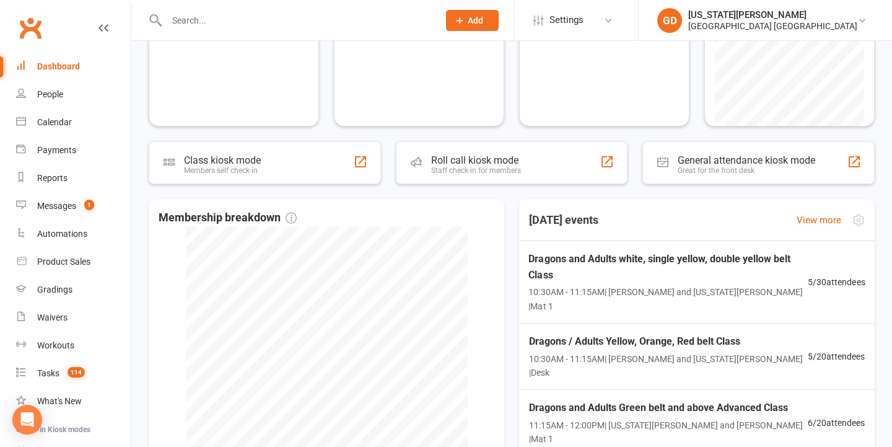
click at [619, 352] on div "Dragons / Adults Yellow, Orange, Red belt Class 10:30AM - 11:15AM | Jonah Haine…" at bounding box center [696, 356] width 365 height 66
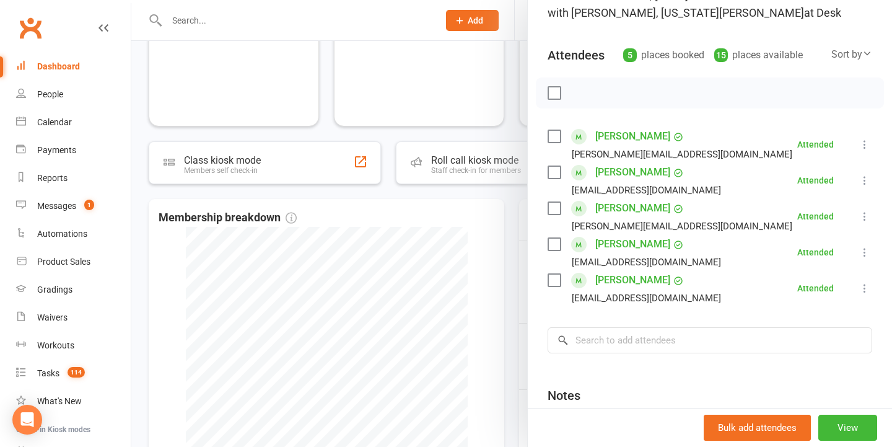
scroll to position [114, 0]
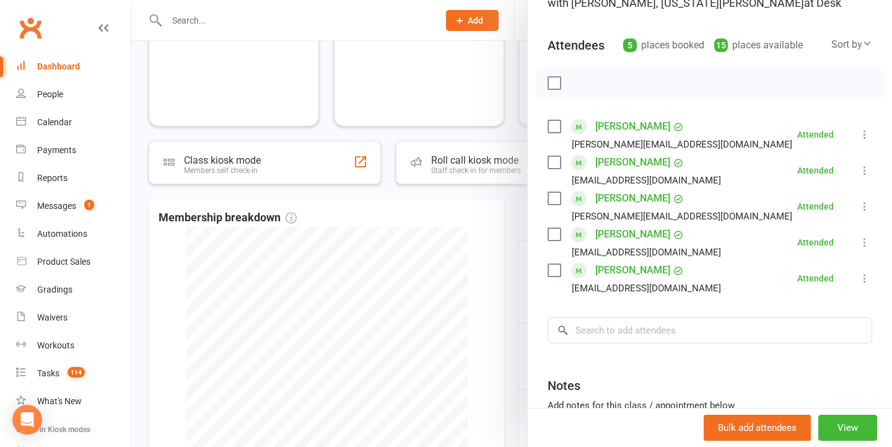
click at [505, 281] on div at bounding box center [511, 223] width 761 height 447
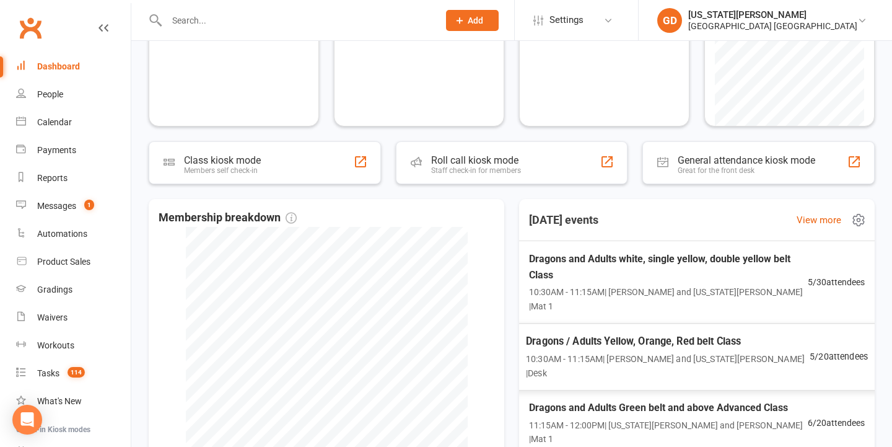
click at [632, 282] on div "Dragons and Adults white, single yellow, double yellow belt Class 10:30AM - 11:…" at bounding box center [668, 282] width 279 height 62
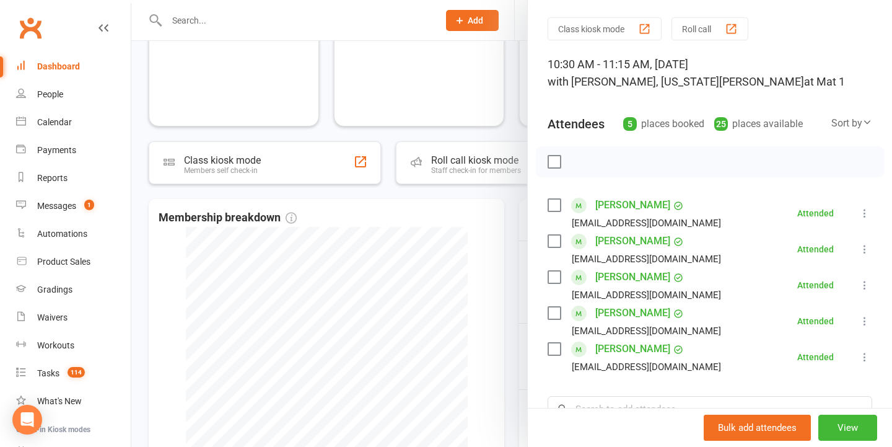
scroll to position [36, 0]
click at [483, 269] on div at bounding box center [511, 223] width 761 height 447
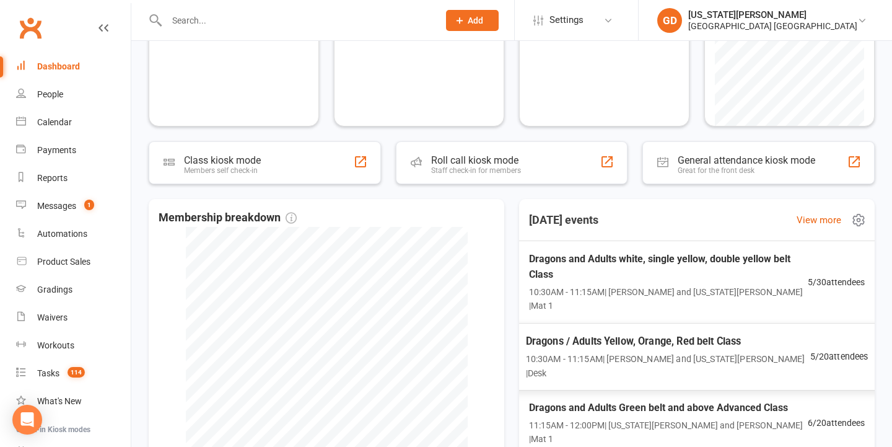
click at [642, 333] on span "Dragons / Adults Yellow, Orange, Red belt Class" at bounding box center [668, 341] width 284 height 16
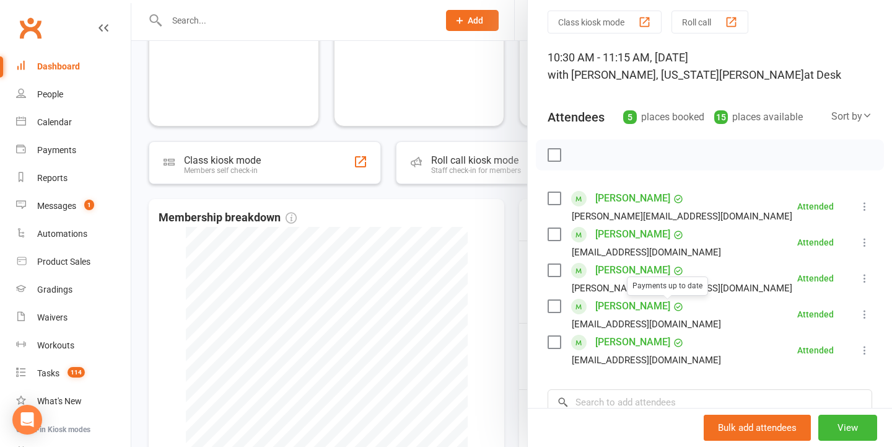
scroll to position [91, 0]
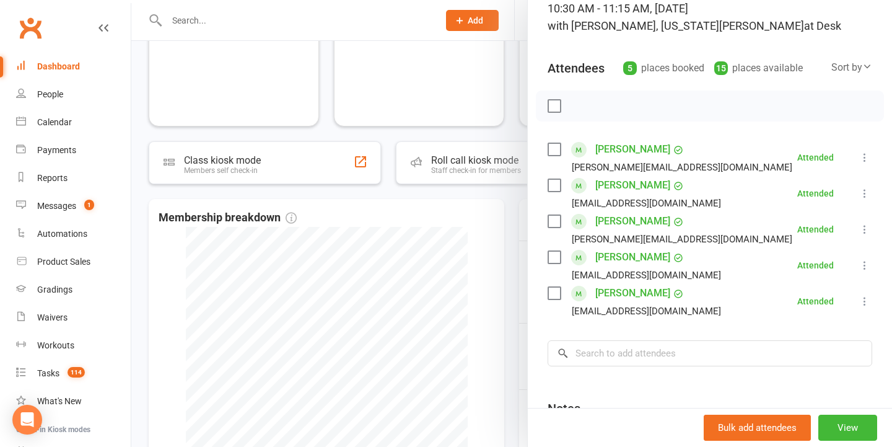
click at [448, 279] on div at bounding box center [511, 223] width 761 height 447
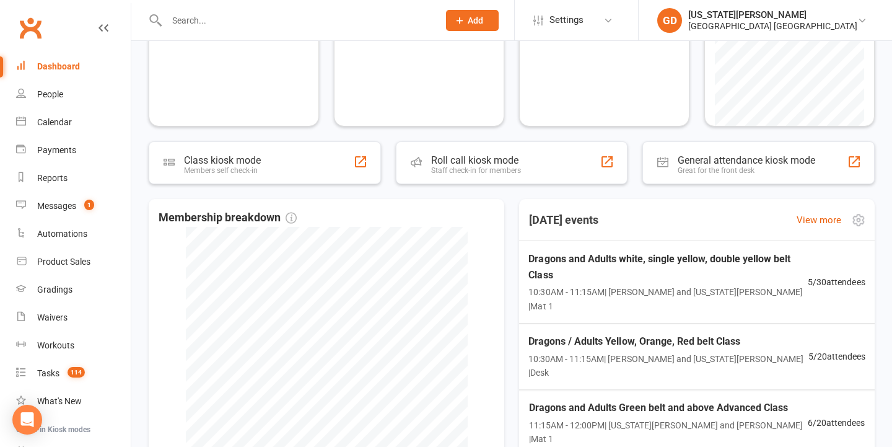
click at [643, 289] on span "10:30AM - 11:15AM | Jonah Haines and Georgia Dearlove | Mat 1" at bounding box center [667, 299] width 279 height 28
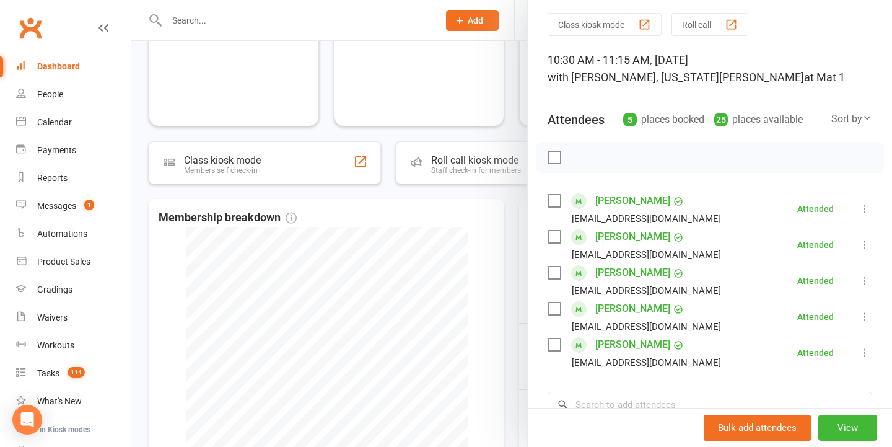
scroll to position [44, 0]
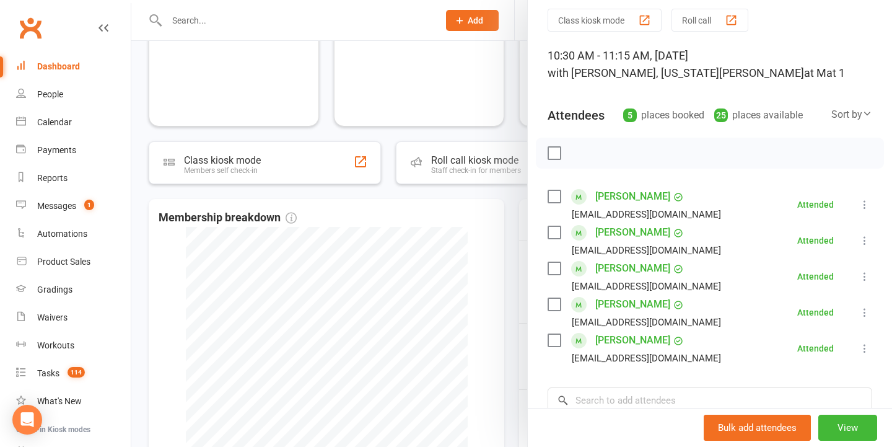
click at [469, 251] on div at bounding box center [511, 223] width 761 height 447
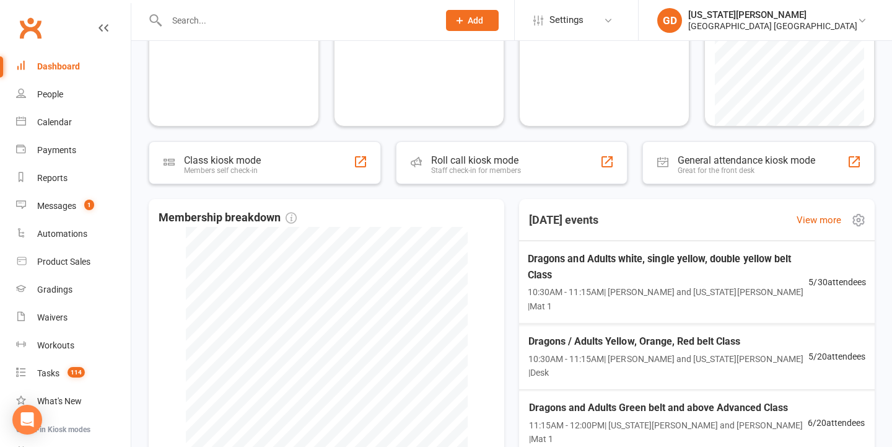
click at [609, 323] on div "Dragons / Adults Yellow, Orange, Red belt Class 10:30AM - 11:15AM | Jonah Haine…" at bounding box center [696, 356] width 367 height 67
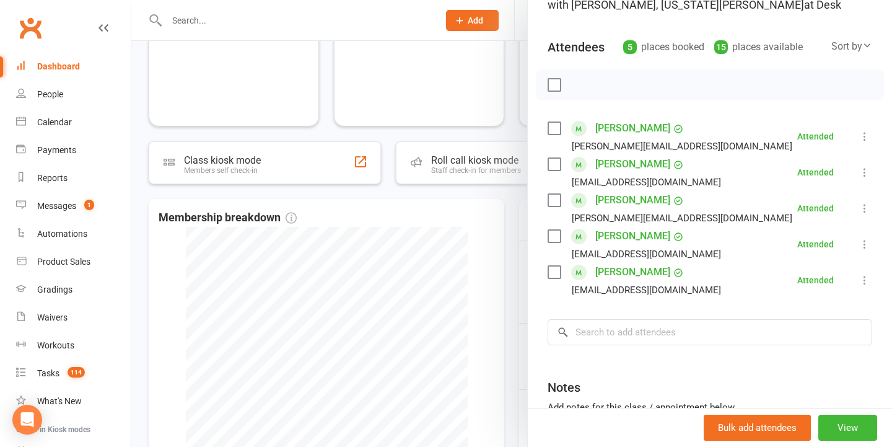
scroll to position [139, 0]
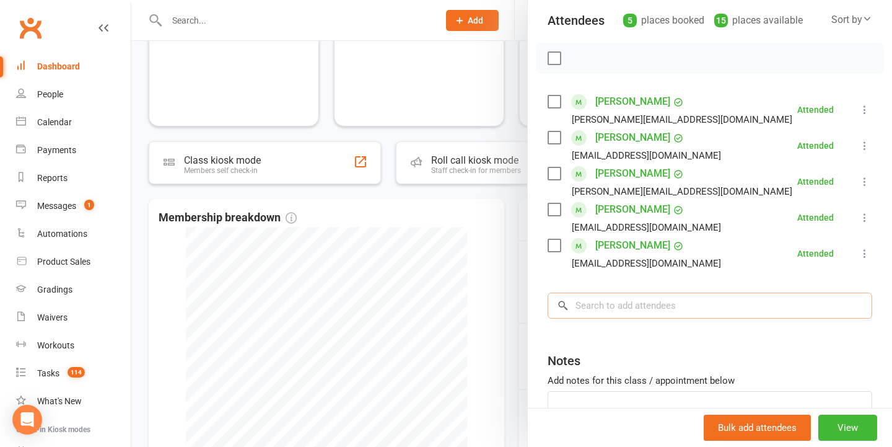
click at [654, 318] on input "search" at bounding box center [710, 305] width 325 height 26
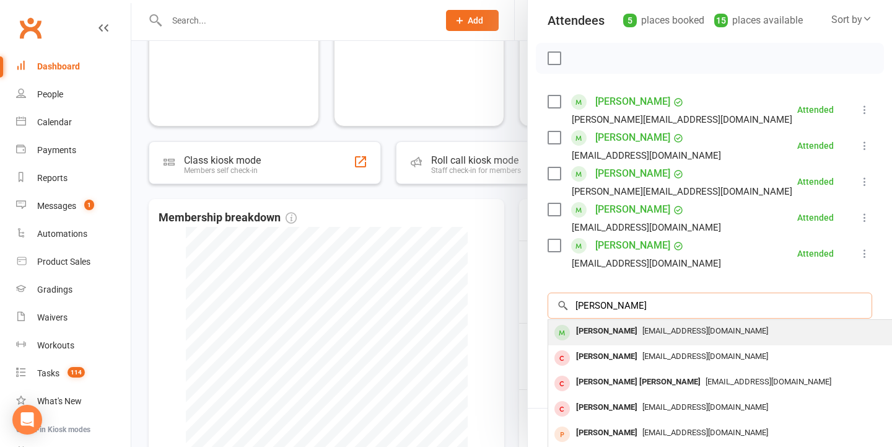
type input "Antigone chapman"
click at [674, 331] on span "durk94@mac.com" at bounding box center [705, 330] width 126 height 9
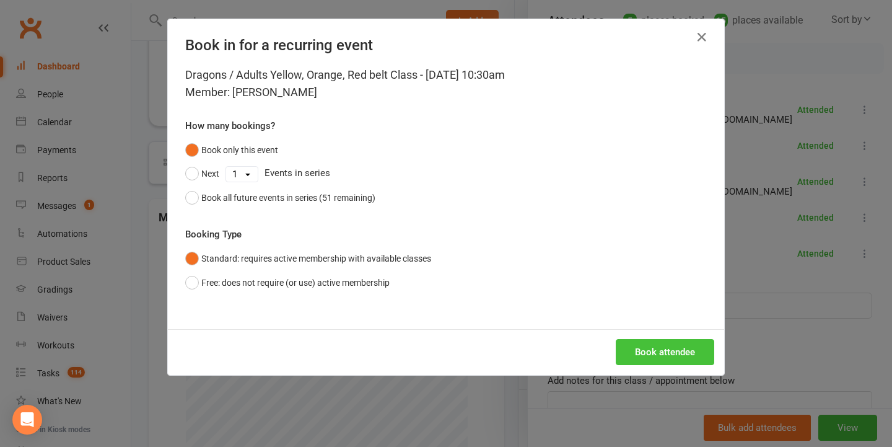
click at [644, 343] on button "Book attendee" at bounding box center [665, 352] width 98 height 26
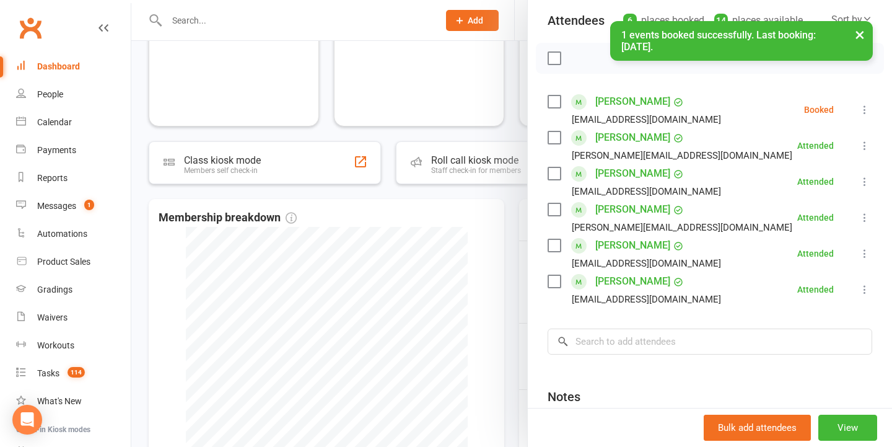
click at [864, 106] on icon at bounding box center [864, 109] width 12 height 12
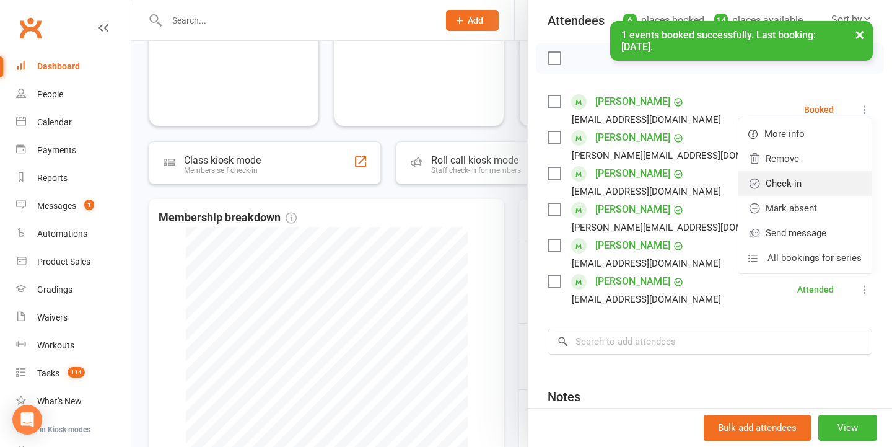
click at [817, 186] on link "Check in" at bounding box center [804, 183] width 133 height 25
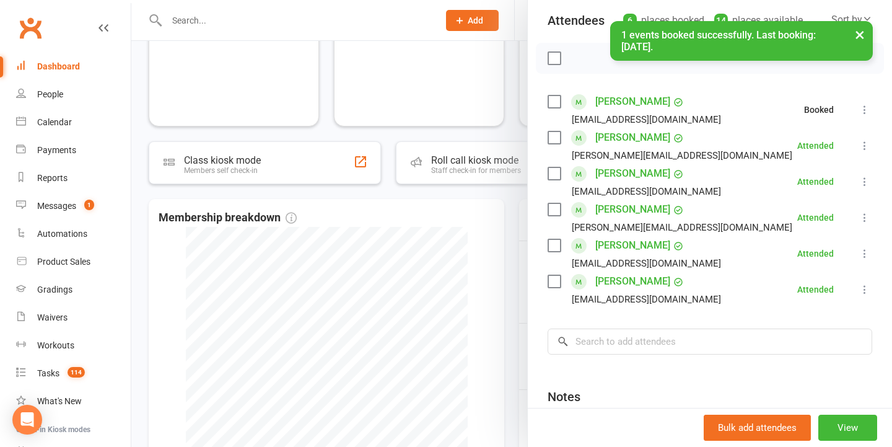
click at [403, 171] on div at bounding box center [511, 223] width 761 height 447
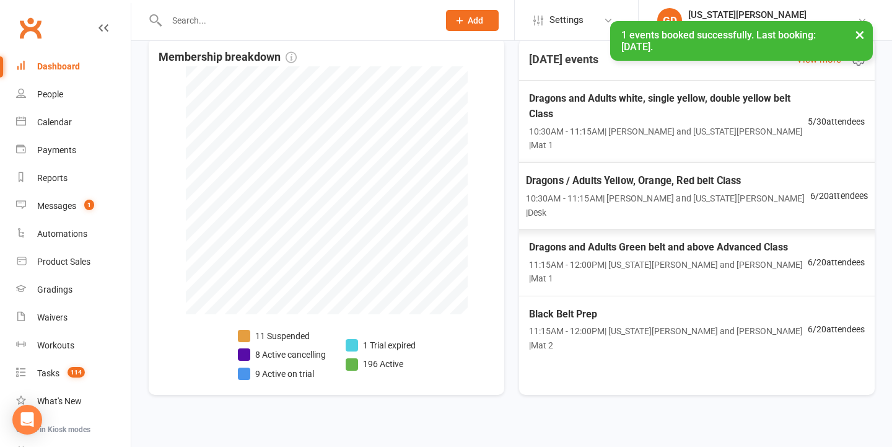
scroll to position [302, 0]
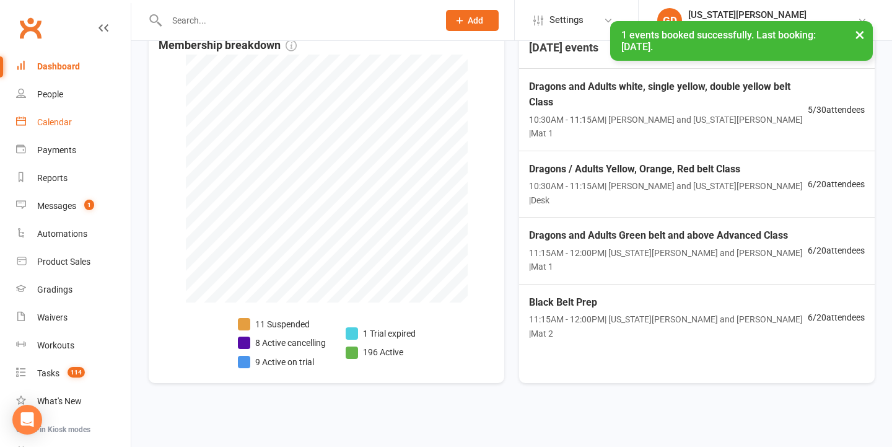
click at [103, 128] on link "Calendar" at bounding box center [73, 122] width 115 height 28
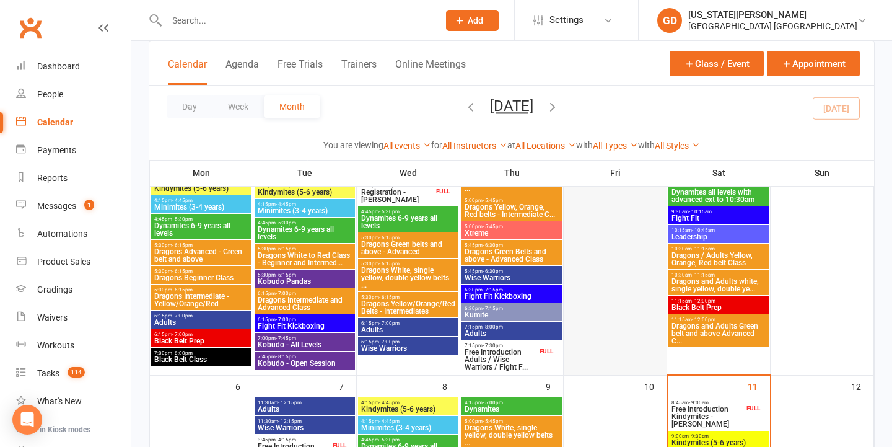
scroll to position [260, 0]
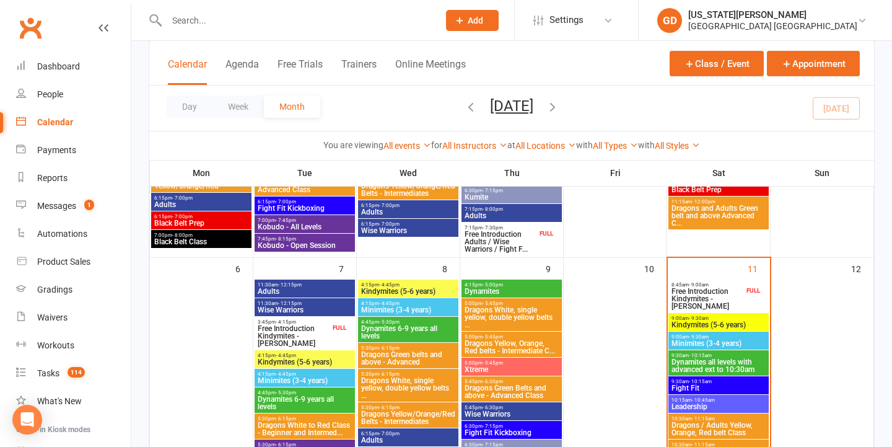
click at [710, 408] on span "Leadership" at bounding box center [718, 406] width 95 height 7
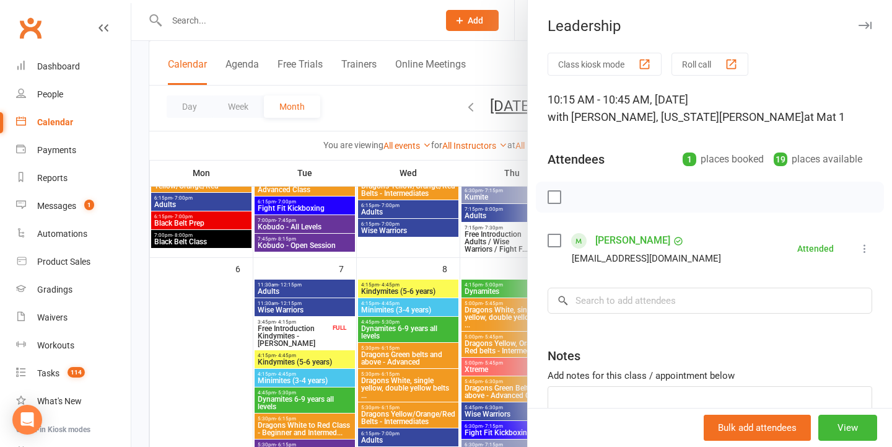
click at [863, 248] on icon at bounding box center [864, 248] width 12 height 12
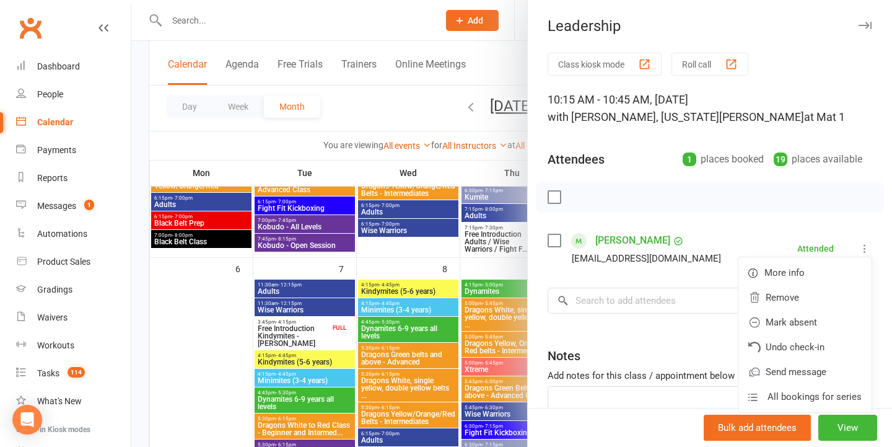
click at [413, 271] on div at bounding box center [511, 223] width 761 height 447
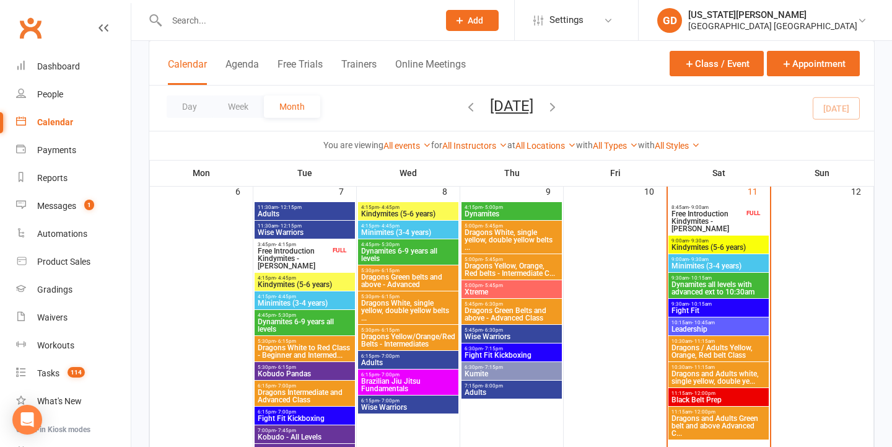
scroll to position [341, 0]
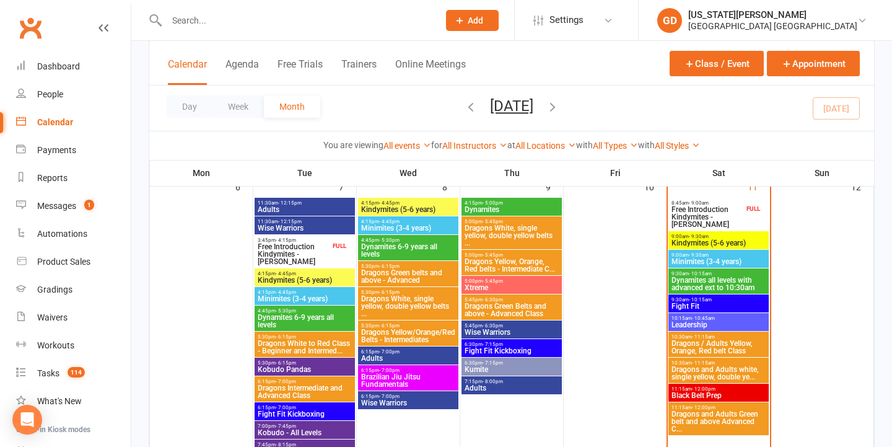
click at [723, 347] on span "Dragons / Adults Yellow, Orange, Red belt Class" at bounding box center [718, 346] width 95 height 15
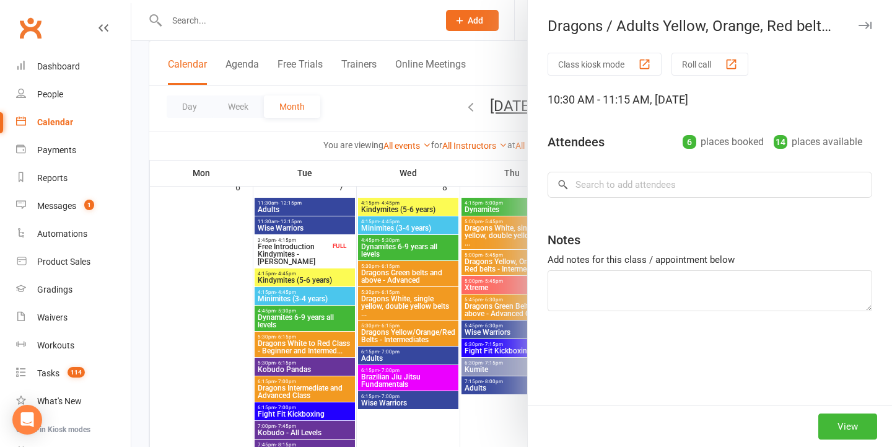
click at [369, 285] on div at bounding box center [511, 223] width 761 height 447
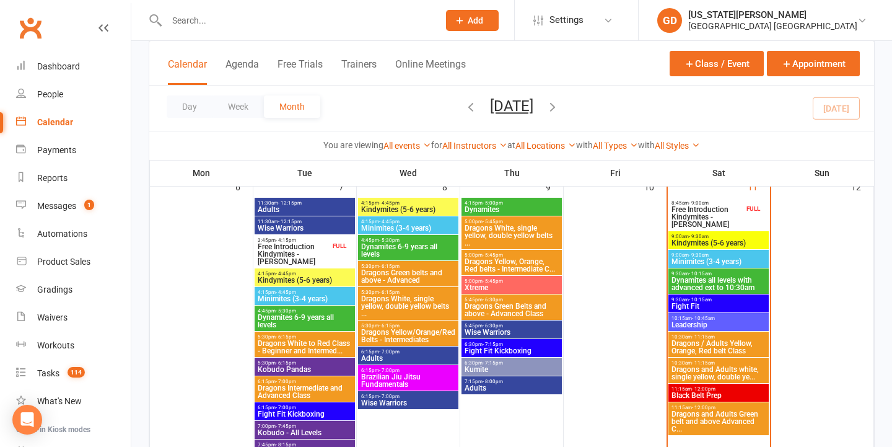
click at [731, 378] on span "Dragons and Adults white, single yellow, double ye..." at bounding box center [718, 372] width 95 height 15
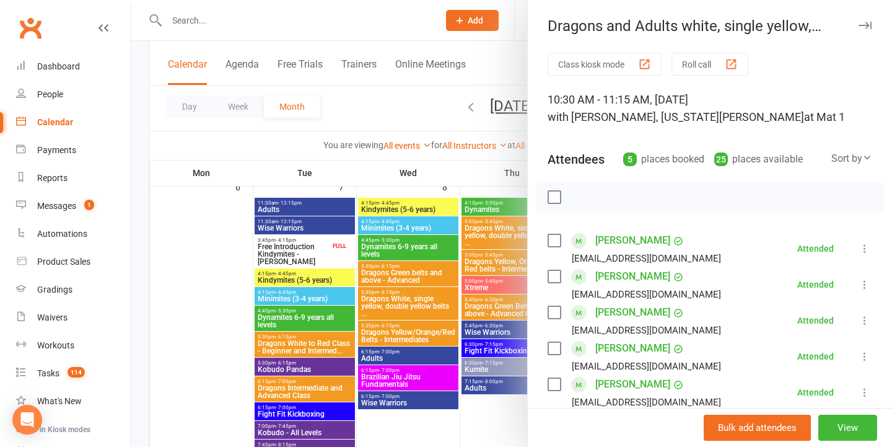
click at [287, 334] on div at bounding box center [511, 223] width 761 height 447
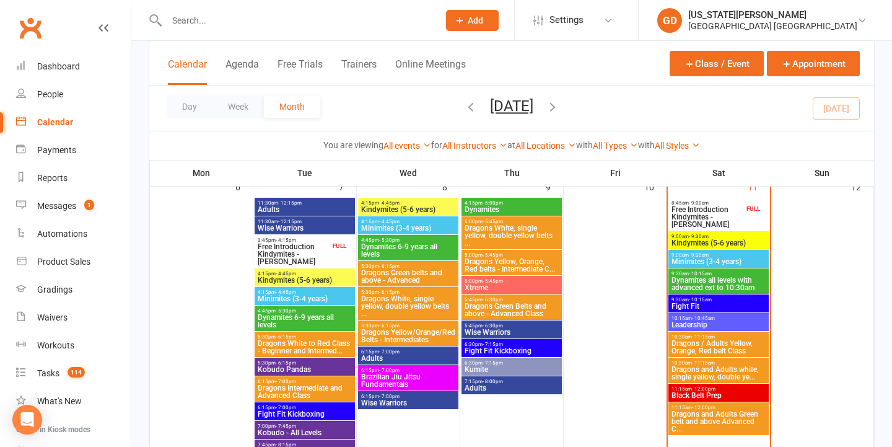
click at [688, 318] on span "10:15am - 10:45am" at bounding box center [718, 318] width 95 height 6
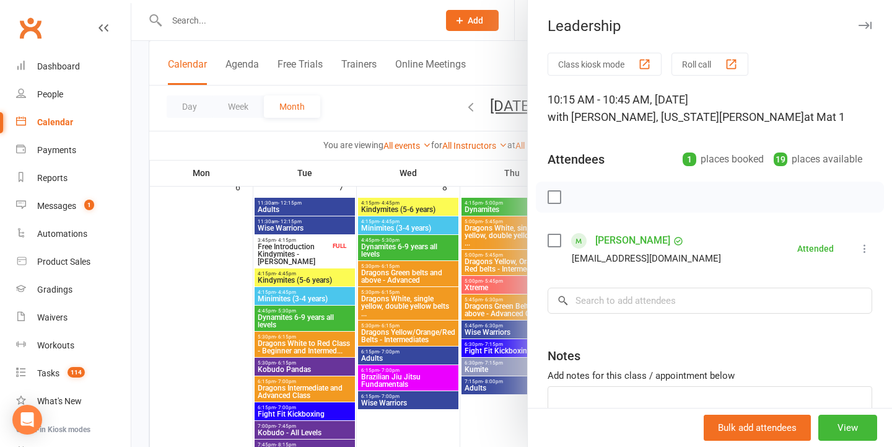
click at [406, 297] on div at bounding box center [511, 223] width 761 height 447
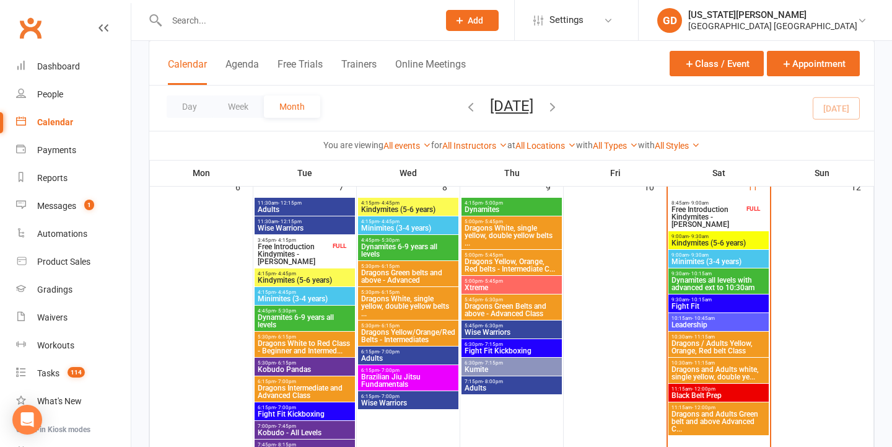
click at [731, 302] on span "Fight Fit" at bounding box center [718, 305] width 95 height 7
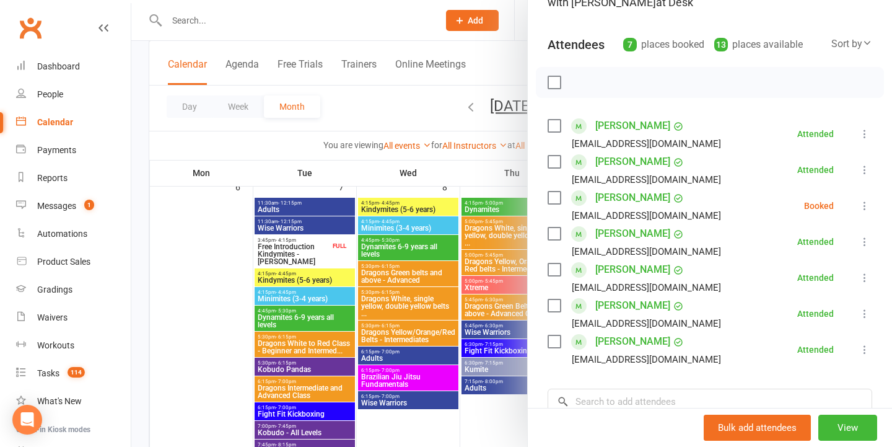
scroll to position [146, 0]
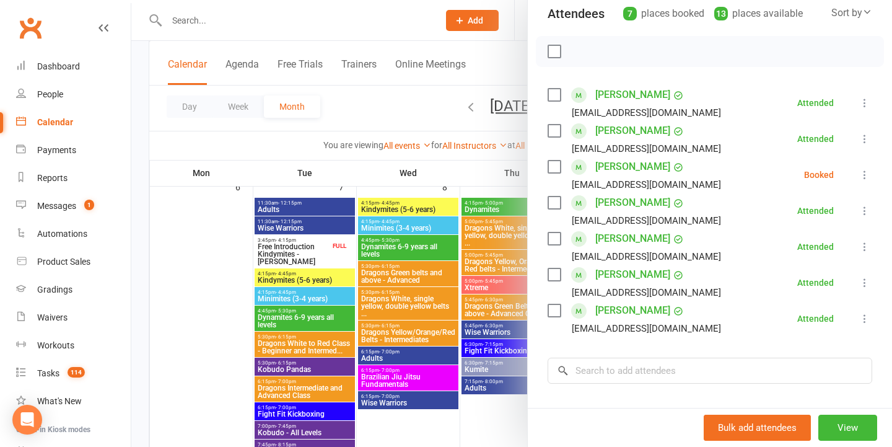
click at [861, 174] on icon at bounding box center [864, 174] width 12 height 12
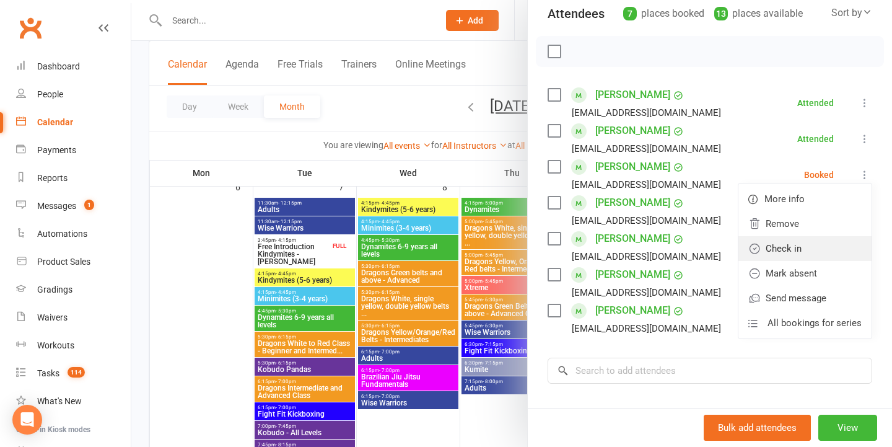
click at [811, 254] on link "Check in" at bounding box center [804, 248] width 133 height 25
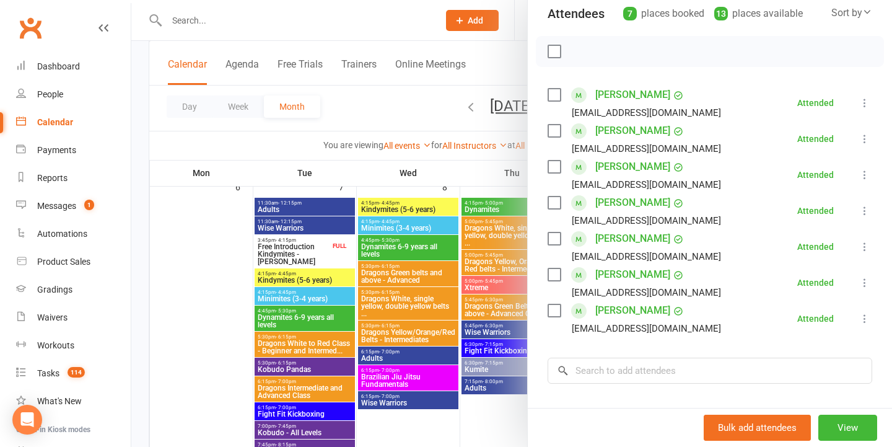
click at [868, 177] on icon at bounding box center [864, 174] width 12 height 12
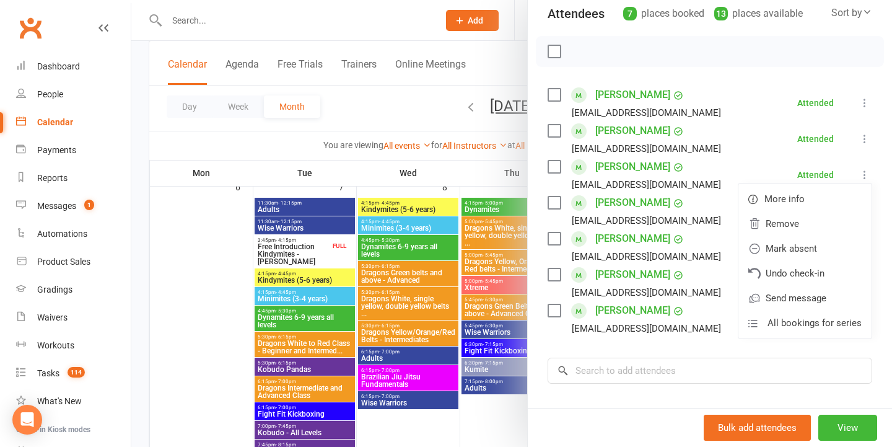
click at [795, 247] on link "Mark absent" at bounding box center [804, 248] width 133 height 25
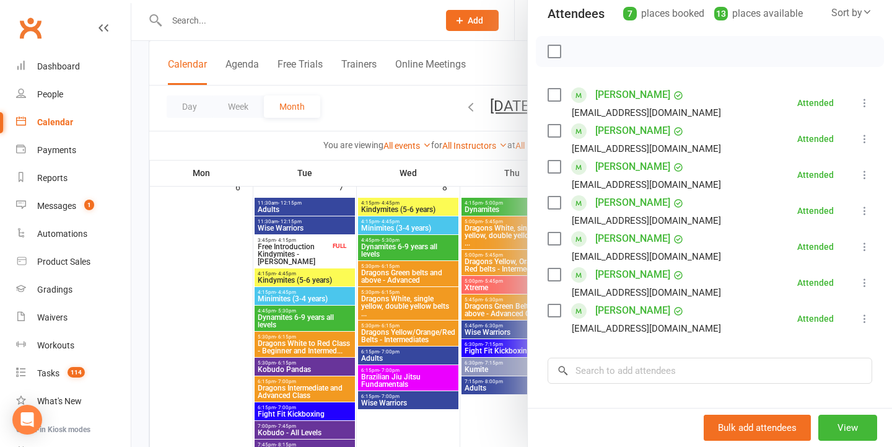
click at [427, 248] on div at bounding box center [511, 223] width 761 height 447
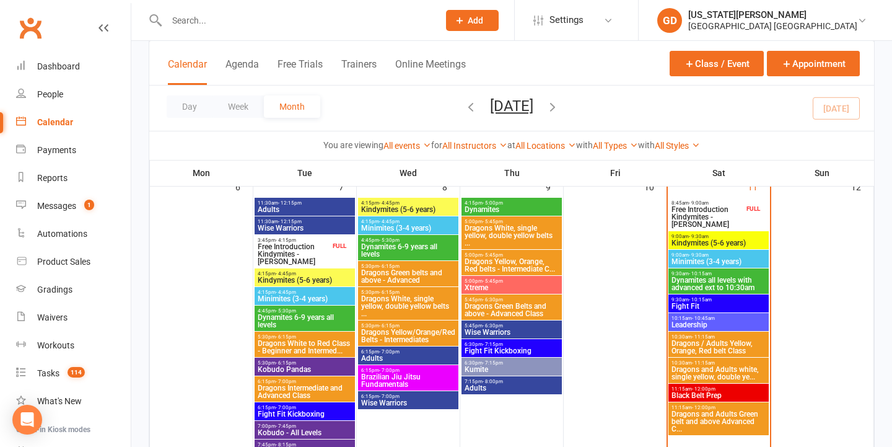
click at [725, 259] on span "Minimites (3-4 years)" at bounding box center [718, 261] width 95 height 7
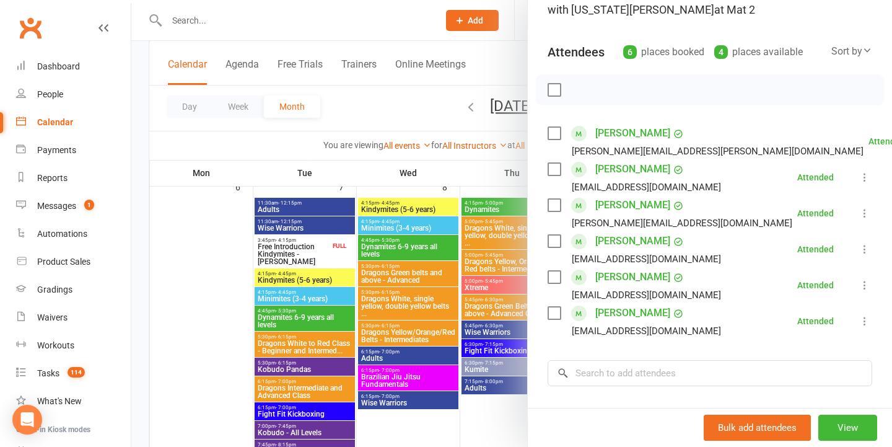
scroll to position [112, 0]
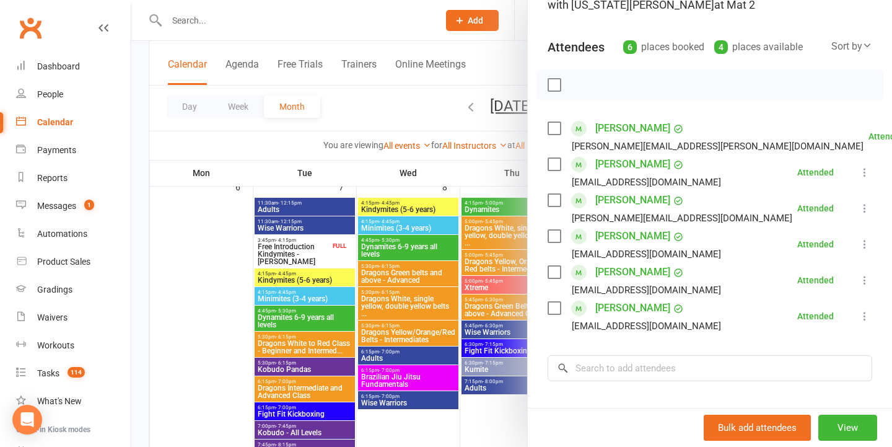
drag, startPoint x: 414, startPoint y: 273, endPoint x: 426, endPoint y: 273, distance: 11.1
click at [414, 273] on div at bounding box center [511, 223] width 761 height 447
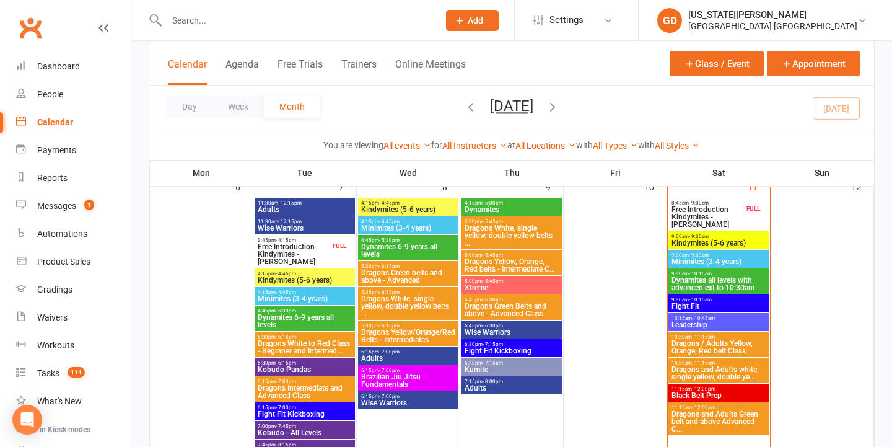
click at [705, 235] on span "- 9:30am" at bounding box center [699, 237] width 20 height 6
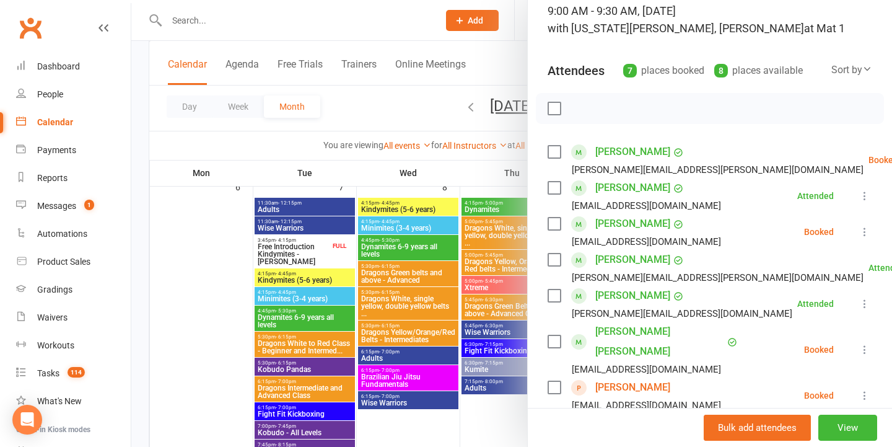
scroll to position [89, 0]
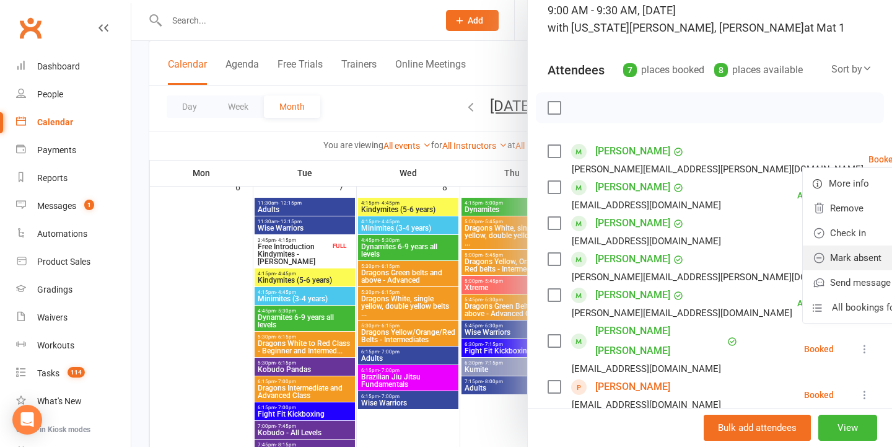
click at [810, 255] on link "Mark absent" at bounding box center [869, 257] width 133 height 25
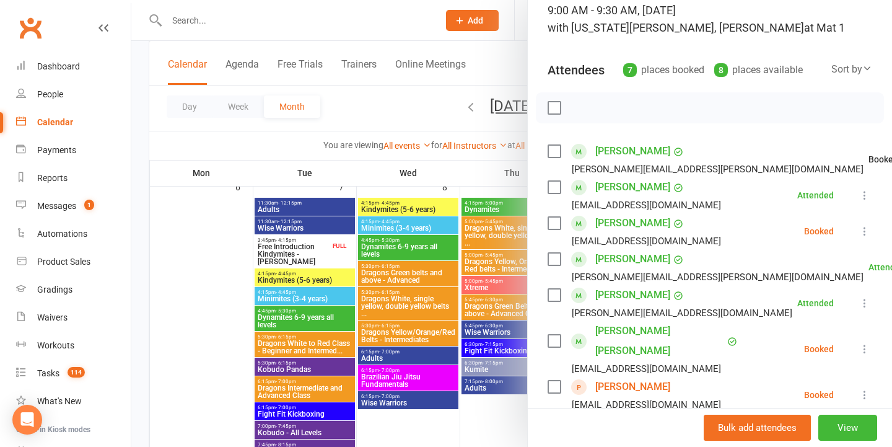
click at [870, 229] on icon at bounding box center [864, 231] width 12 height 12
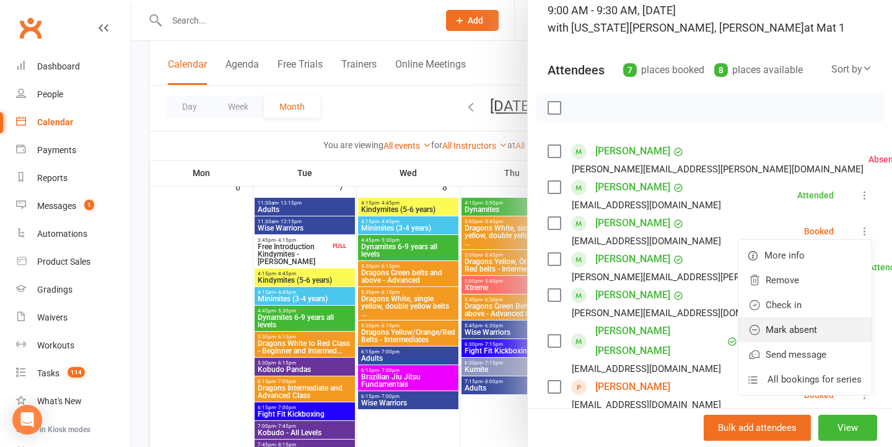
click at [808, 334] on link "Mark absent" at bounding box center [804, 329] width 133 height 25
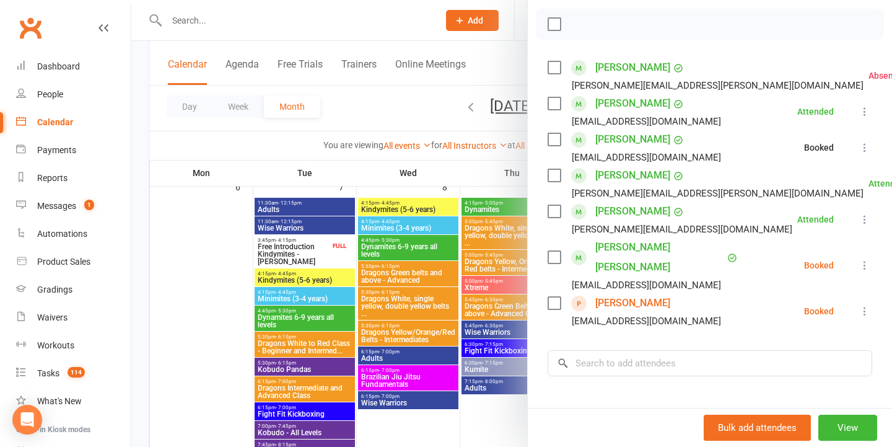
scroll to position [173, 0]
click at [864, 258] on icon at bounding box center [864, 264] width 12 height 12
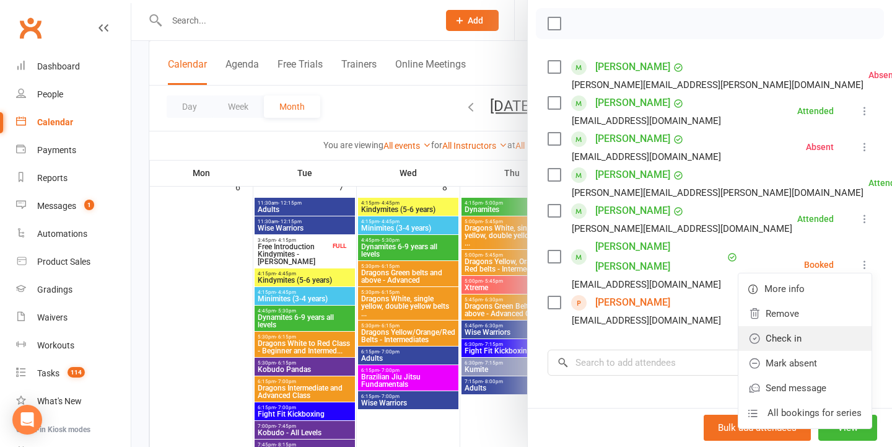
click at [805, 327] on link "Check in" at bounding box center [804, 338] width 133 height 25
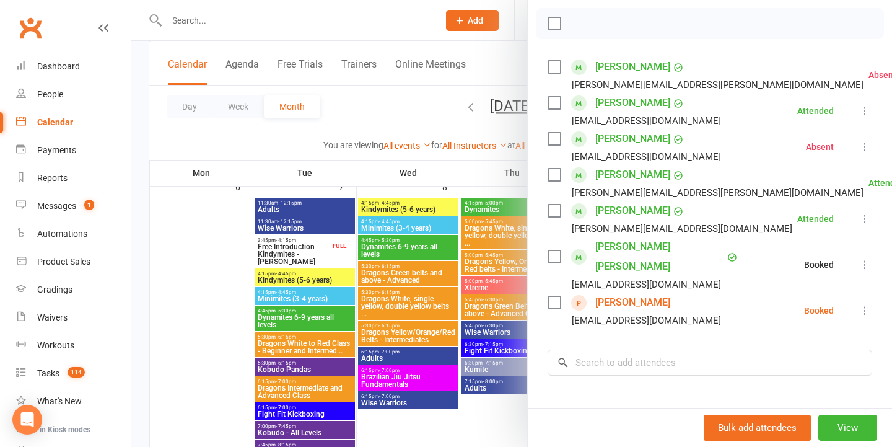
drag, startPoint x: 868, startPoint y: 289, endPoint x: 849, endPoint y: 312, distance: 29.4
click at [868, 304] on icon at bounding box center [864, 310] width 12 height 12
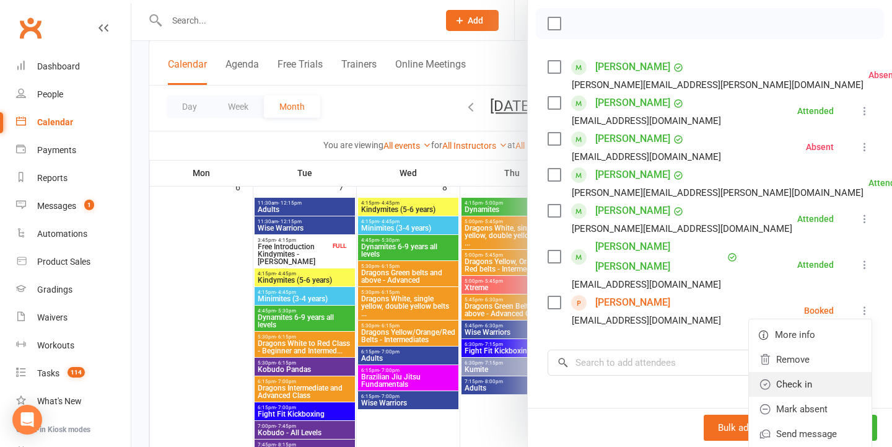
click at [790, 372] on link "Check in" at bounding box center [810, 384] width 123 height 25
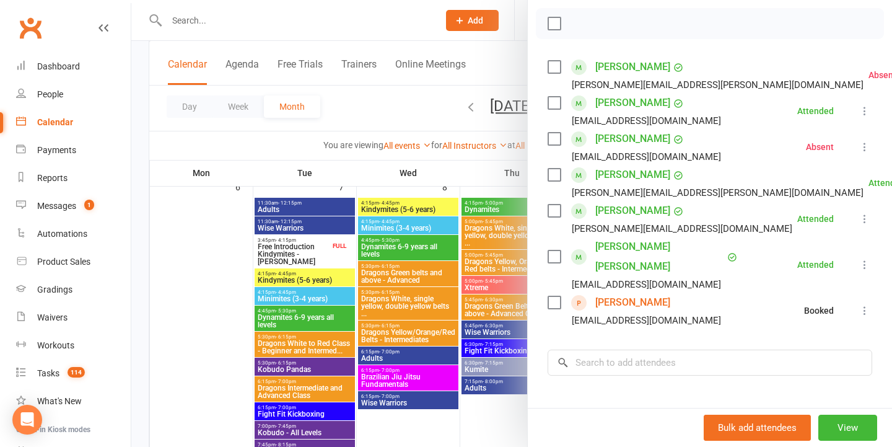
click at [359, 298] on div at bounding box center [511, 223] width 761 height 447
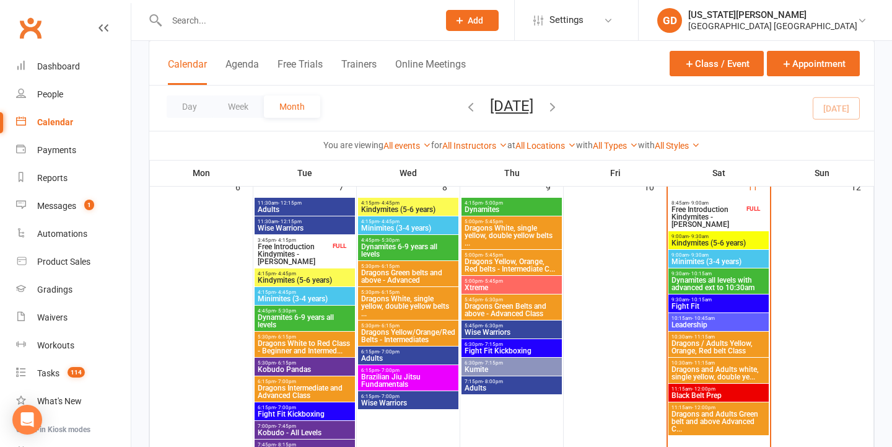
click at [704, 212] on span "Free Introduction Kindymites - Mia Dixon" at bounding box center [707, 217] width 73 height 22
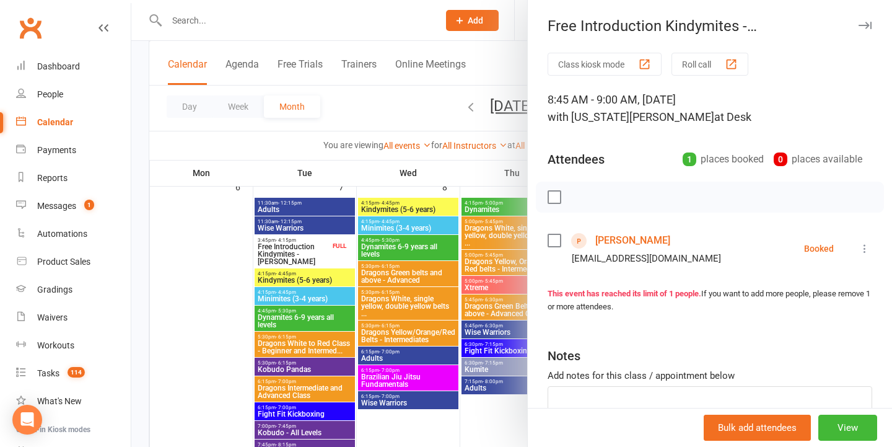
click at [867, 247] on icon at bounding box center [864, 248] width 12 height 12
drag, startPoint x: 778, startPoint y: 318, endPoint x: 760, endPoint y: 315, distance: 18.2
click at [778, 318] on link "Check in" at bounding box center [810, 322] width 123 height 25
click at [383, 283] on div at bounding box center [511, 223] width 761 height 447
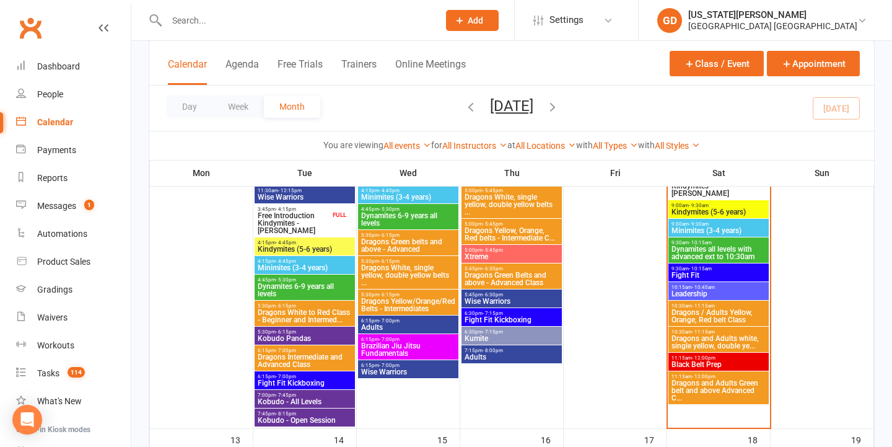
scroll to position [380, 0]
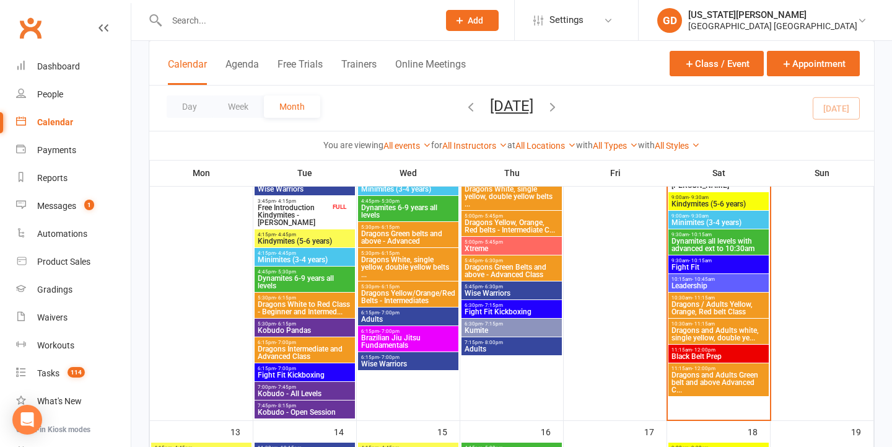
click at [713, 347] on span "- 12:00pm" at bounding box center [704, 350] width 24 height 6
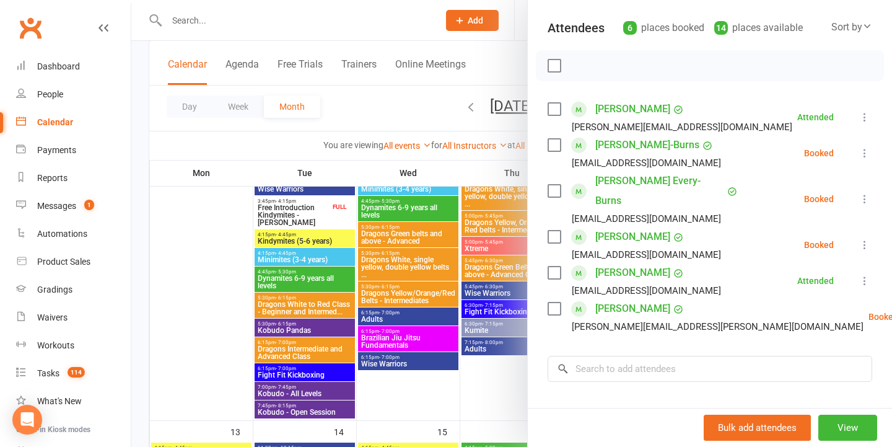
scroll to position [136, 0]
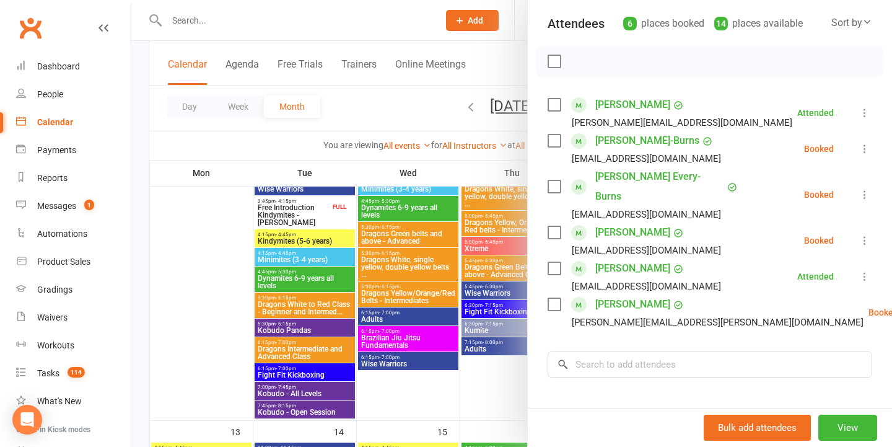
click at [464, 248] on div at bounding box center [511, 223] width 761 height 447
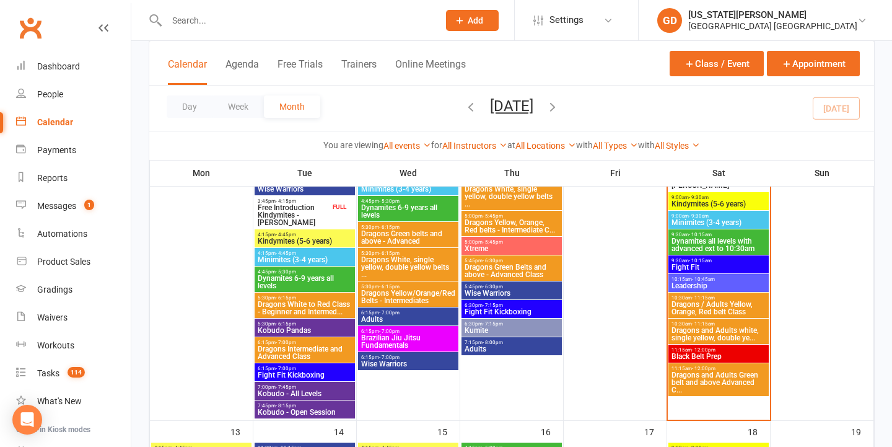
click at [704, 375] on span "Dragons and Adults Green belt and above Advanced C..." at bounding box center [718, 382] width 95 height 22
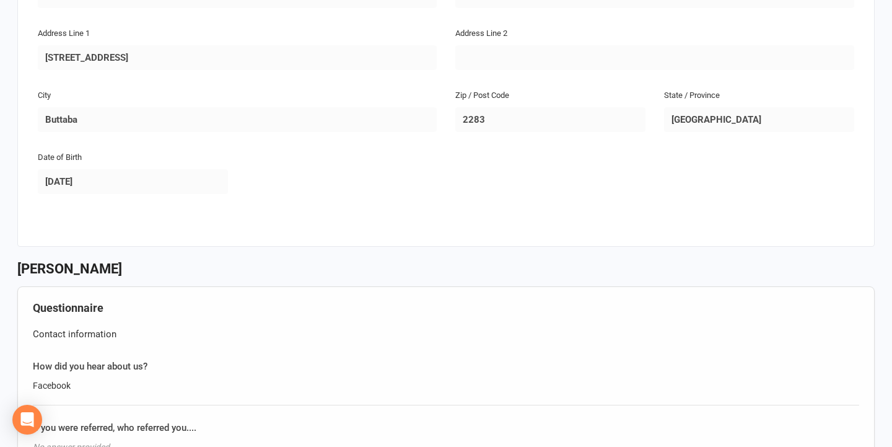
scroll to position [509, 0]
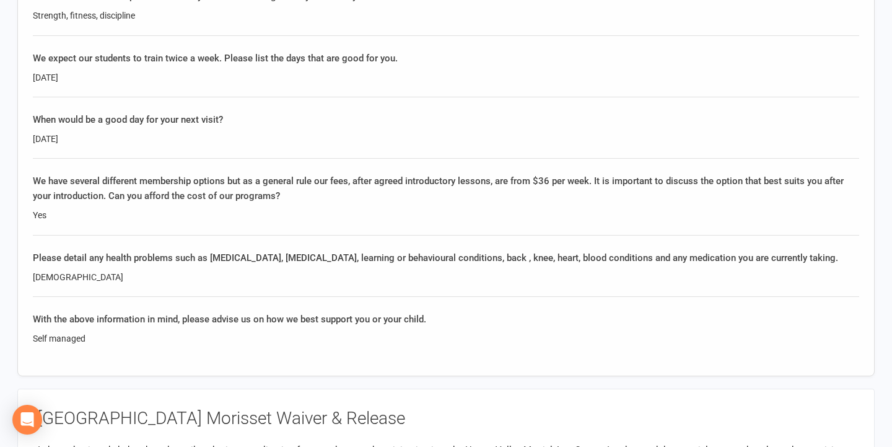
scroll to position [1236, 0]
